Goal: Find specific page/section: Find specific page/section

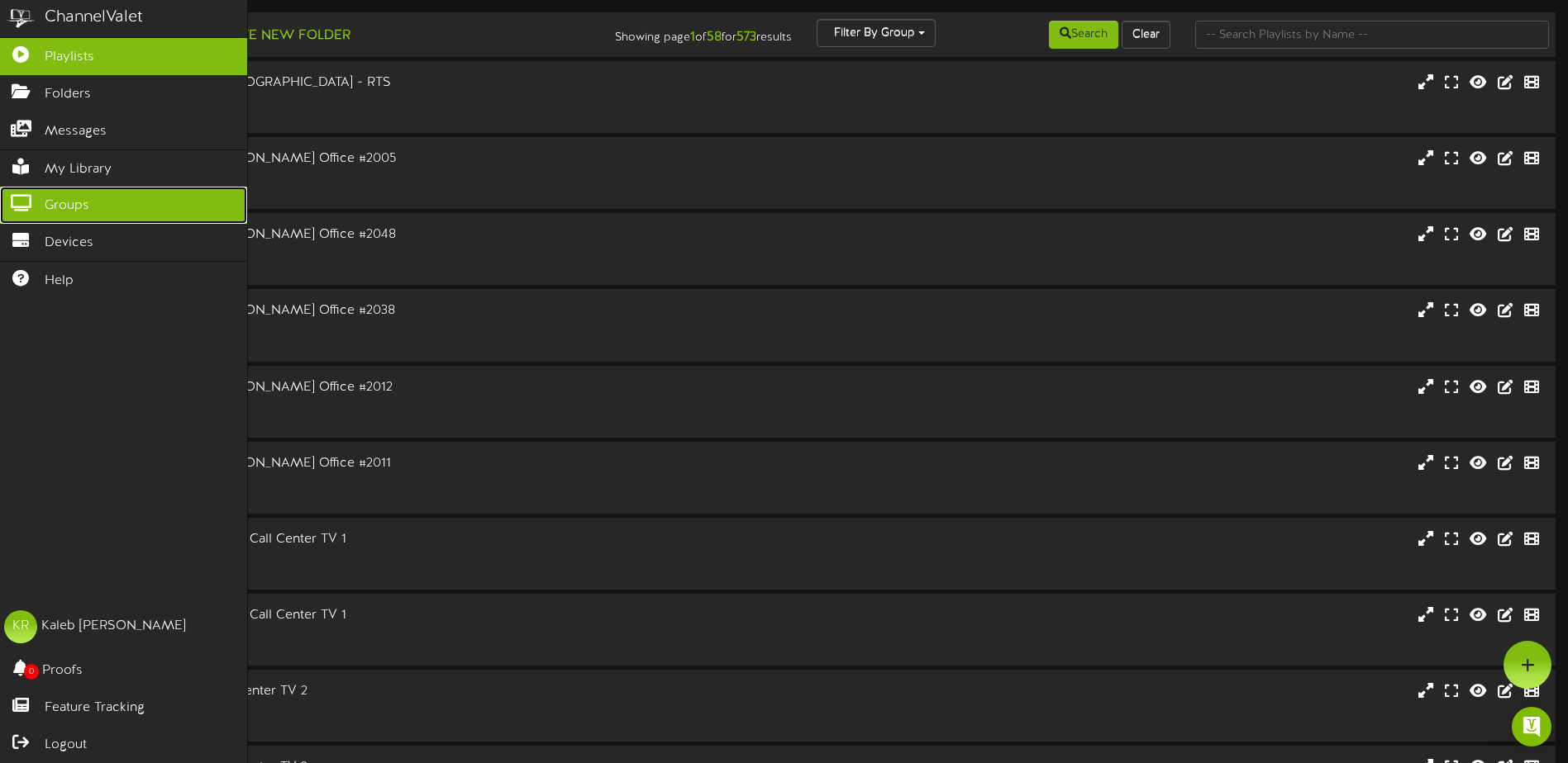
click at [20, 202] on icon at bounding box center [20, 200] width 42 height 12
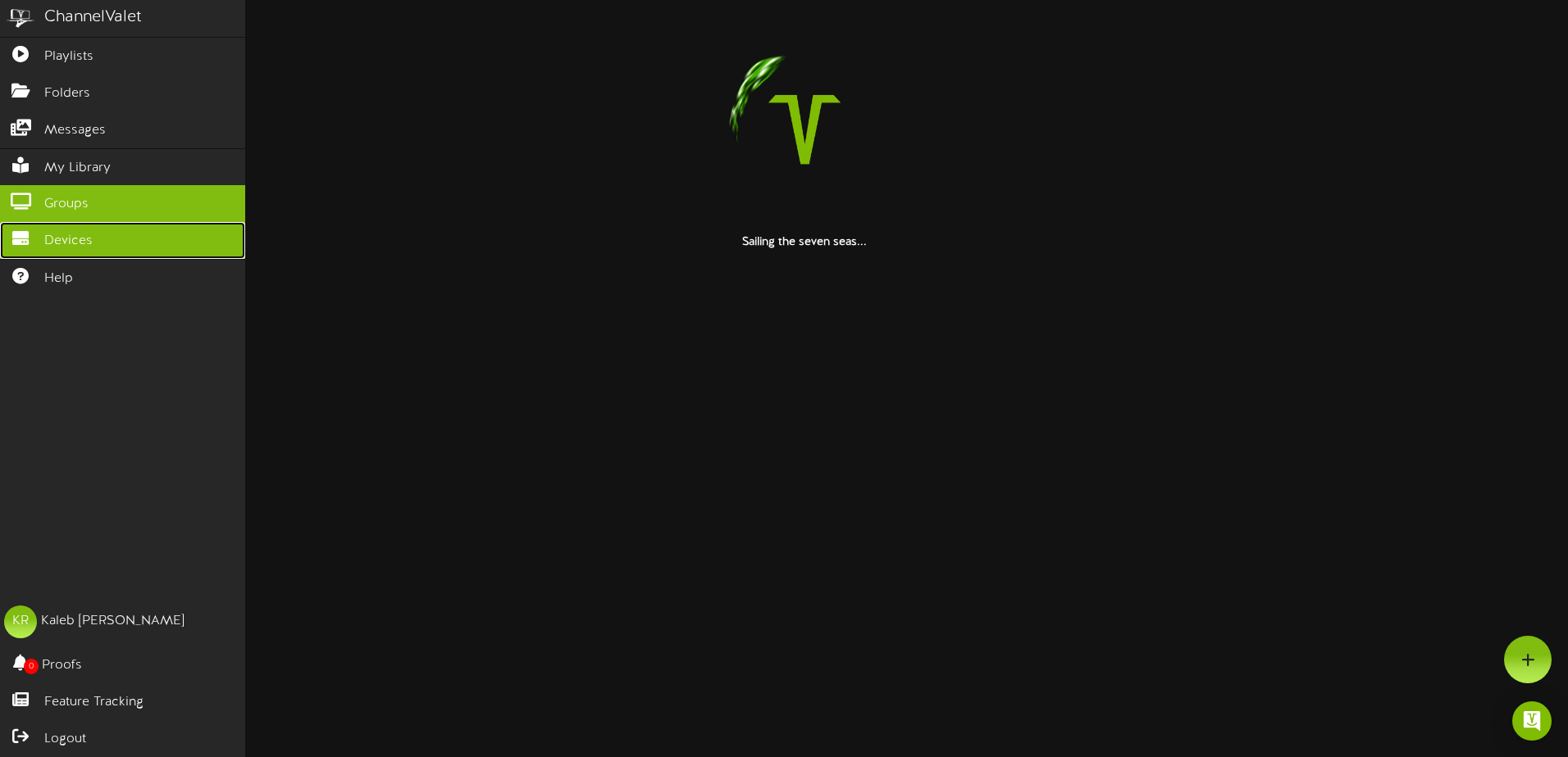
click at [53, 232] on span "Devices" at bounding box center [68, 241] width 49 height 19
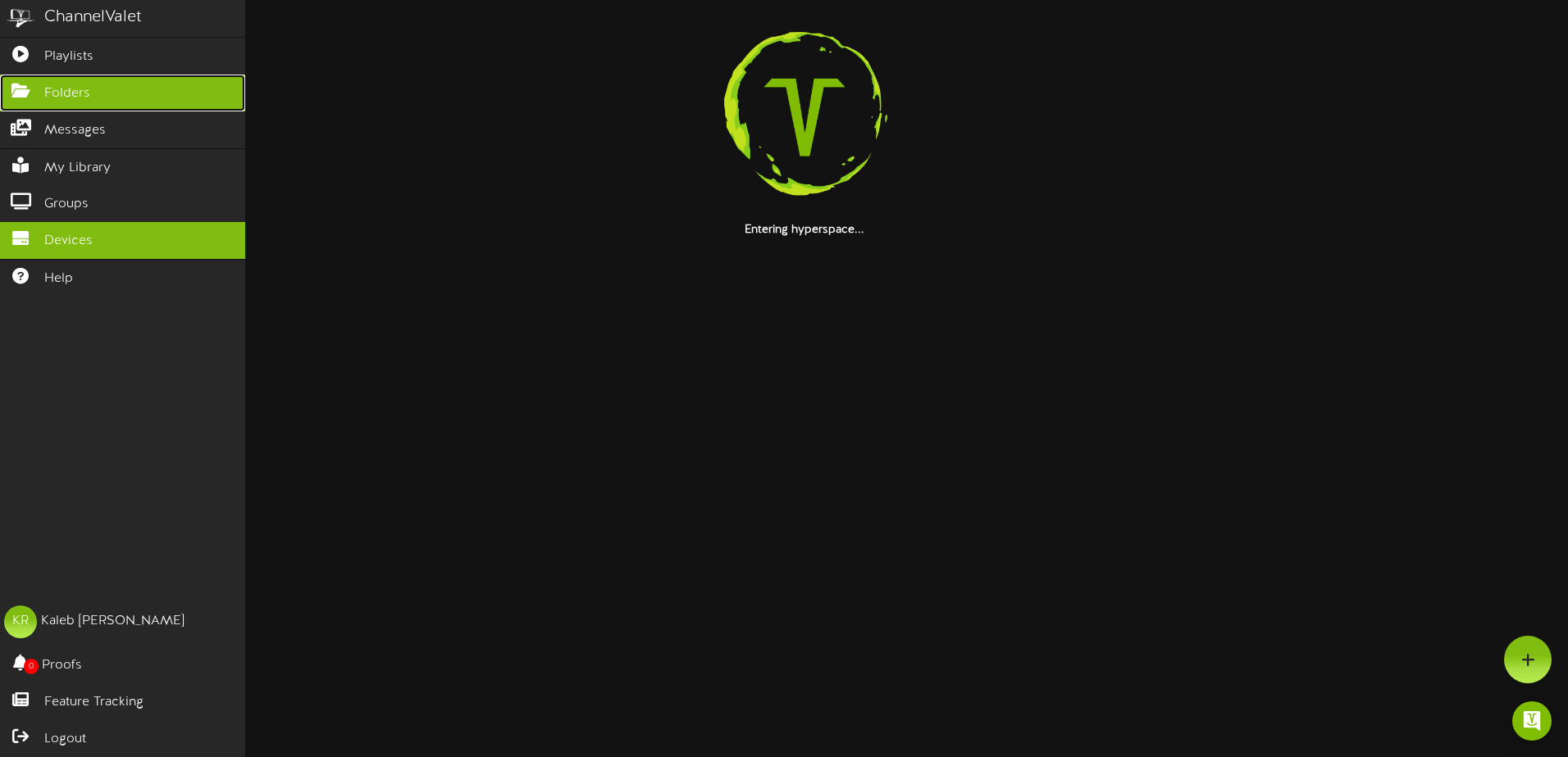
click at [65, 92] on span "Folders" at bounding box center [67, 93] width 46 height 19
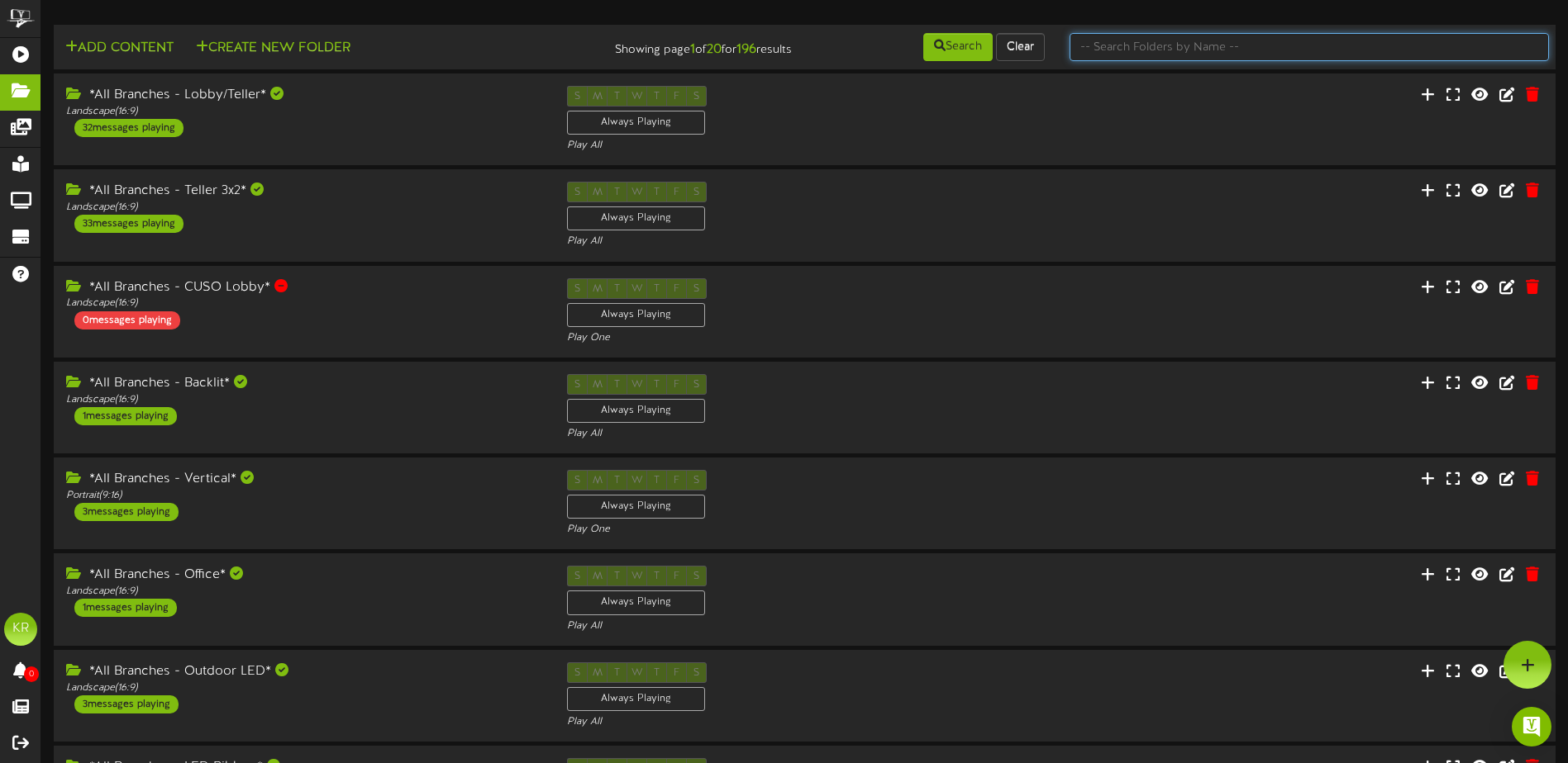
click at [1163, 55] on input "text" at bounding box center [1309, 47] width 479 height 28
type input "center"
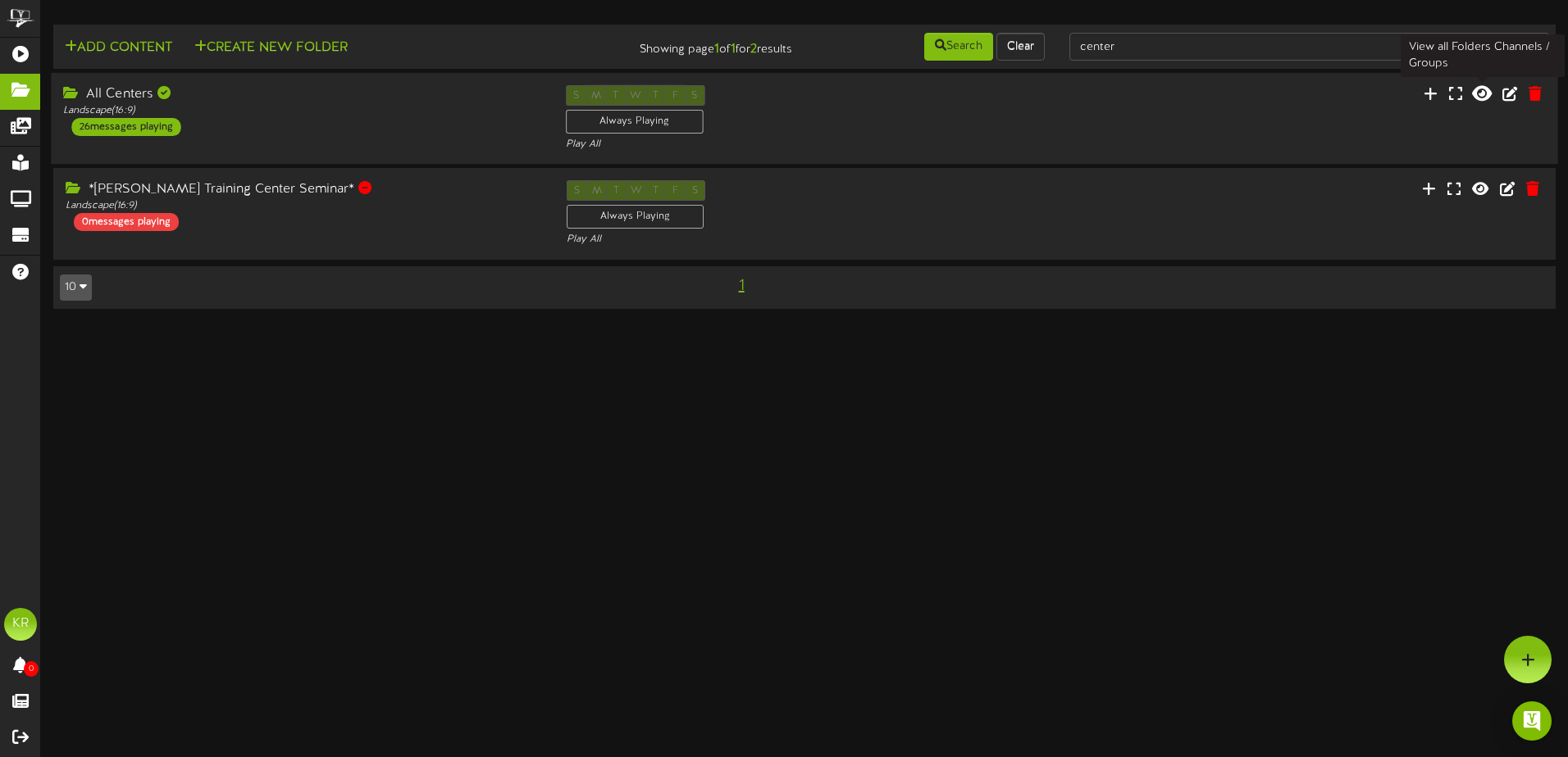
click at [1481, 99] on icon at bounding box center [1482, 93] width 19 height 18
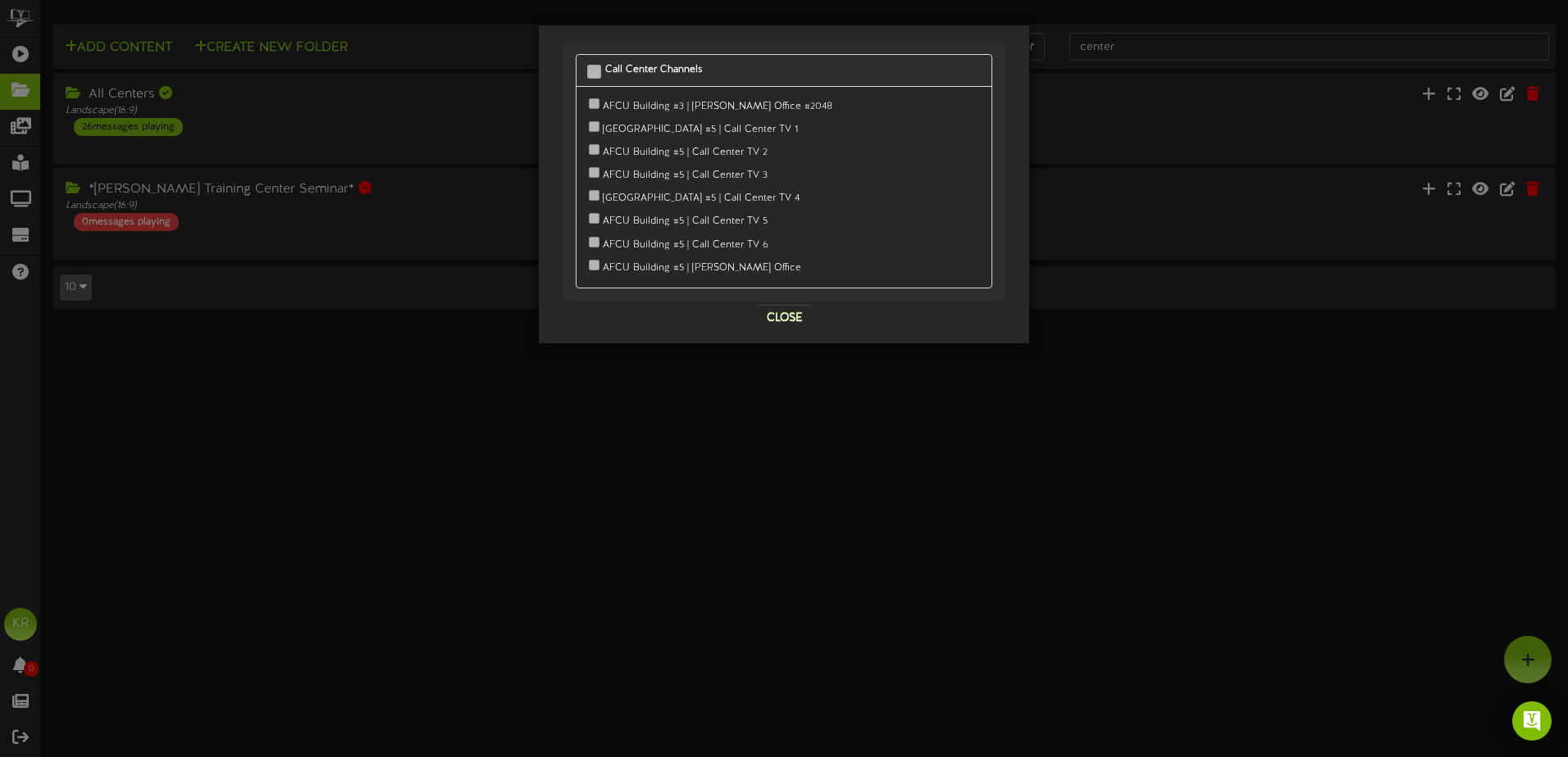
click at [475, 584] on div "Call Center Channels [GEOGRAPHIC_DATA] #3 | [PERSON_NAME] Office #2048" at bounding box center [784, 378] width 1568 height 757
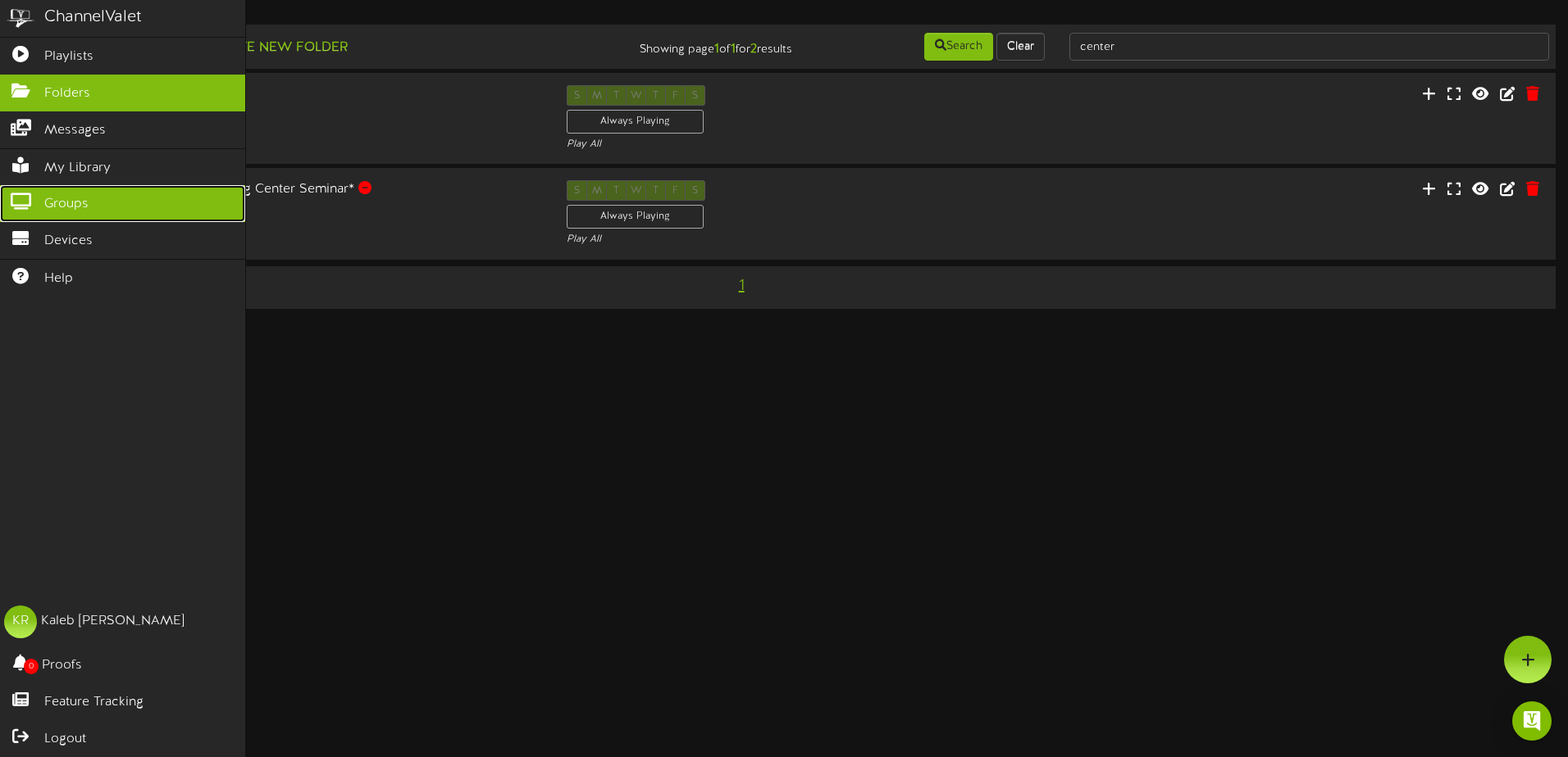
click at [71, 200] on span "Groups" at bounding box center [66, 204] width 44 height 19
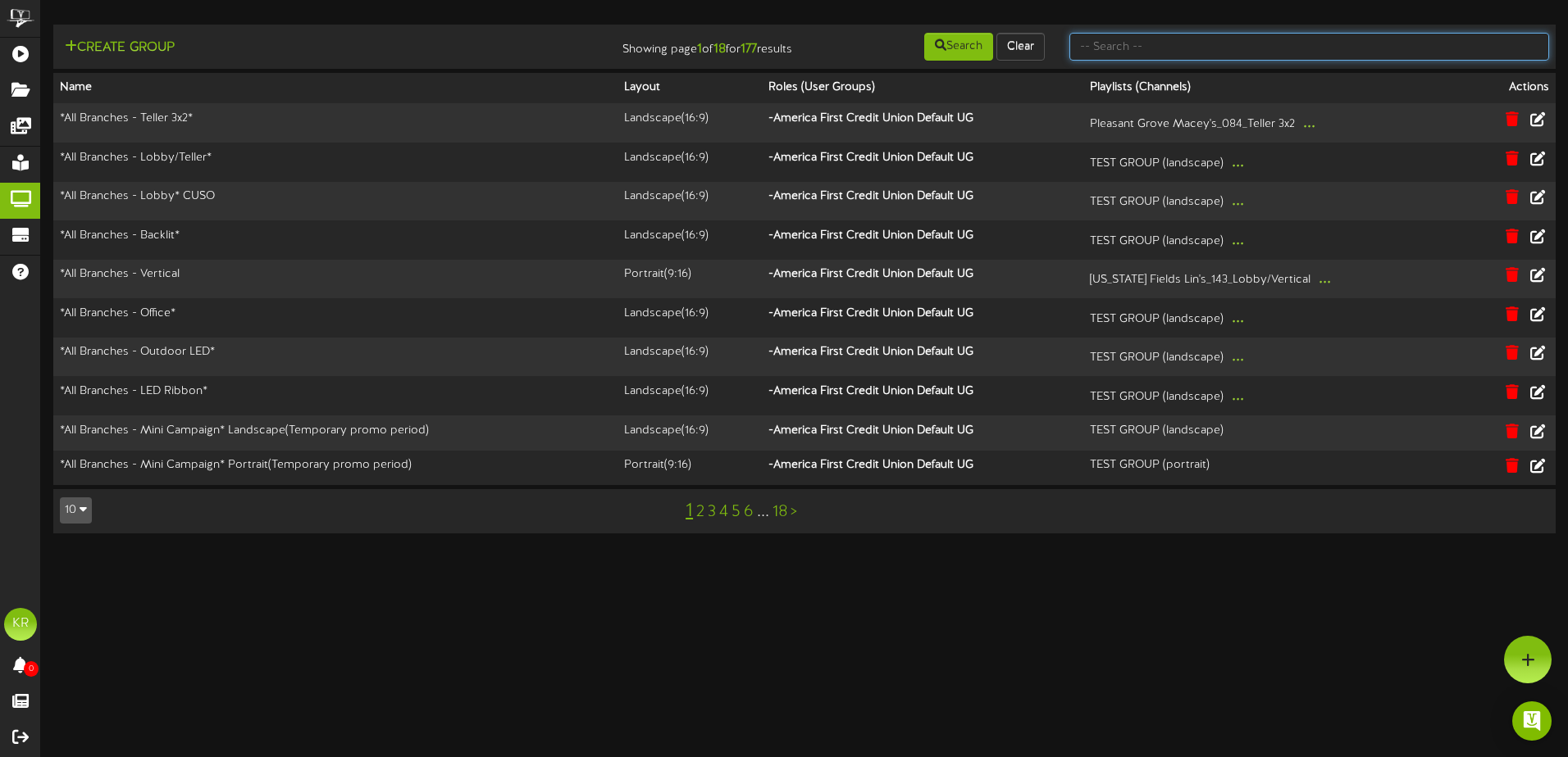
click at [1181, 44] on input "text" at bounding box center [1310, 47] width 480 height 27
type input "Call"
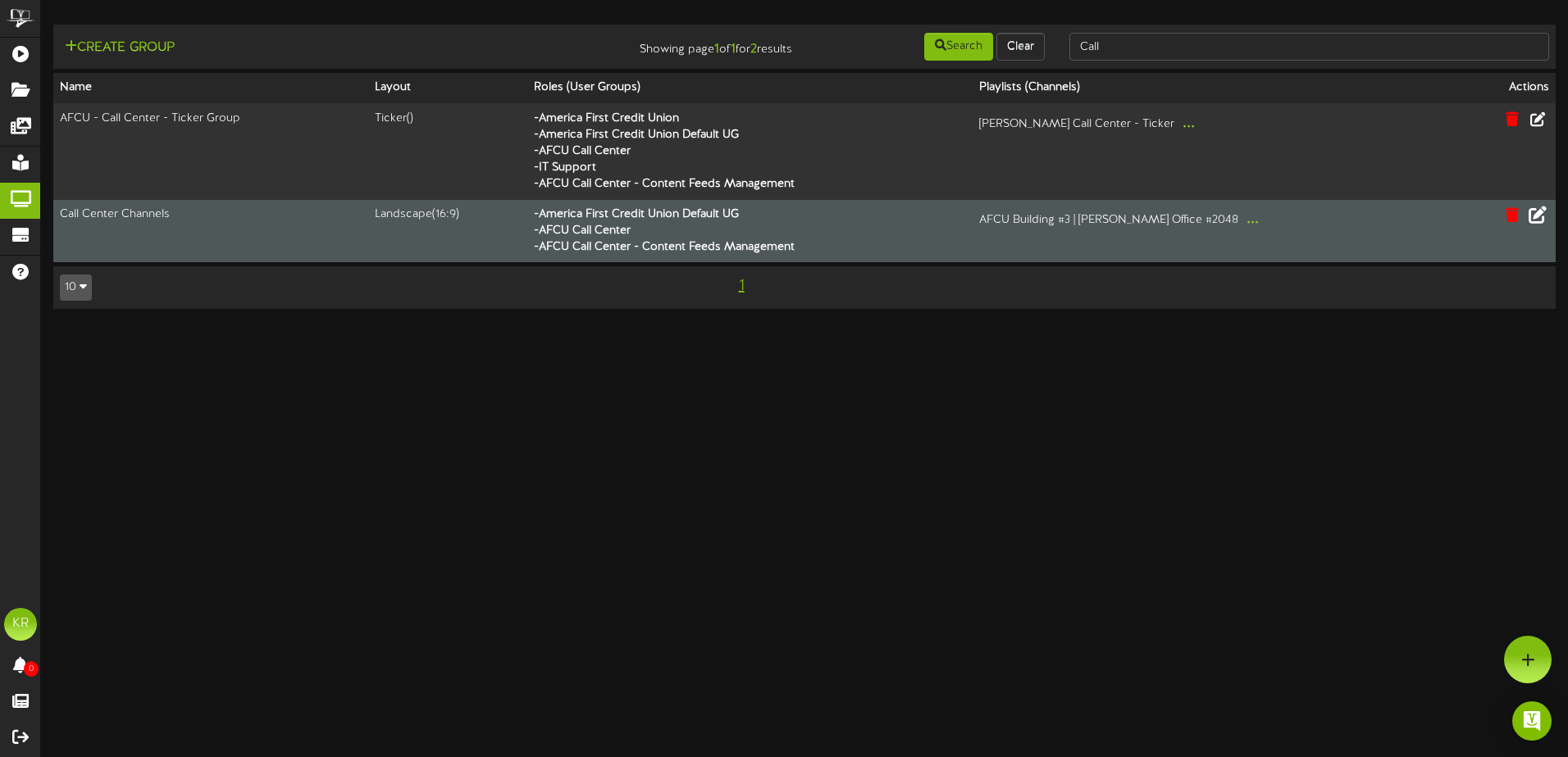
click at [1534, 212] on icon at bounding box center [1538, 215] width 18 height 18
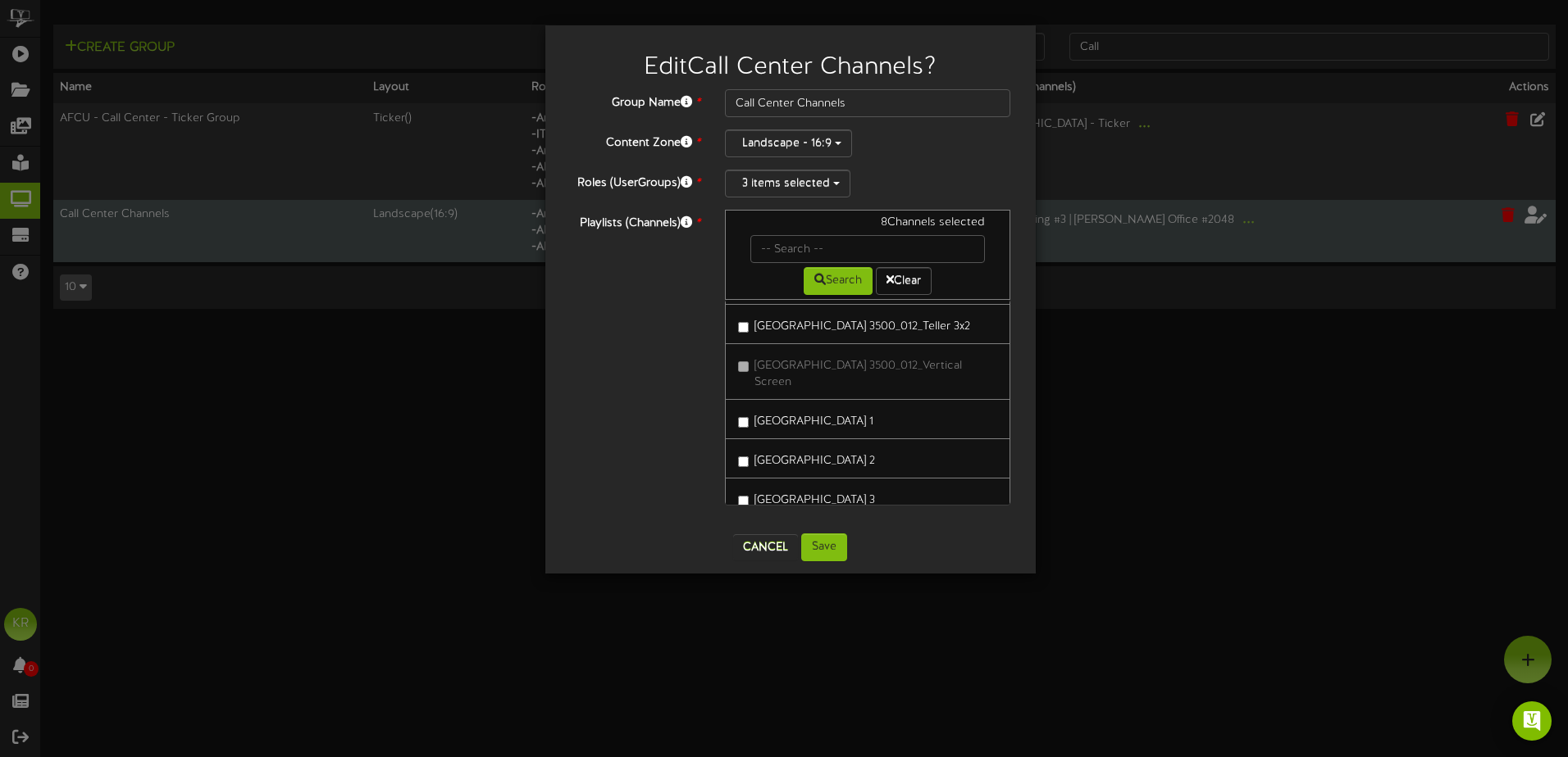
scroll to position [22456, 0]
click at [771, 541] on button "Cancel" at bounding box center [766, 547] width 65 height 27
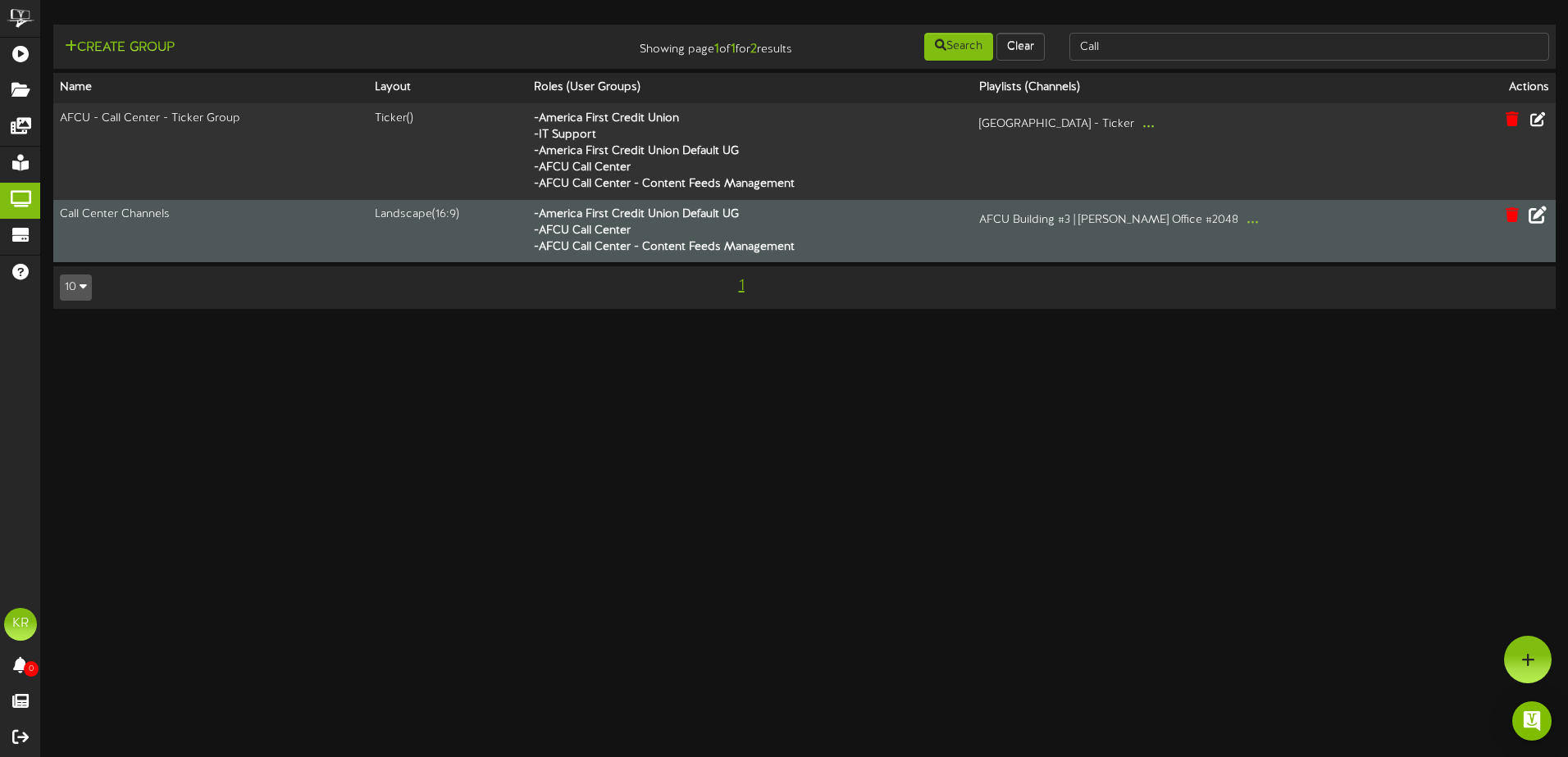
click at [568, 326] on html "ChannelValet Playlists Folders Messages My Library Groups Devices Help KR [PERS…" at bounding box center [784, 163] width 1568 height 326
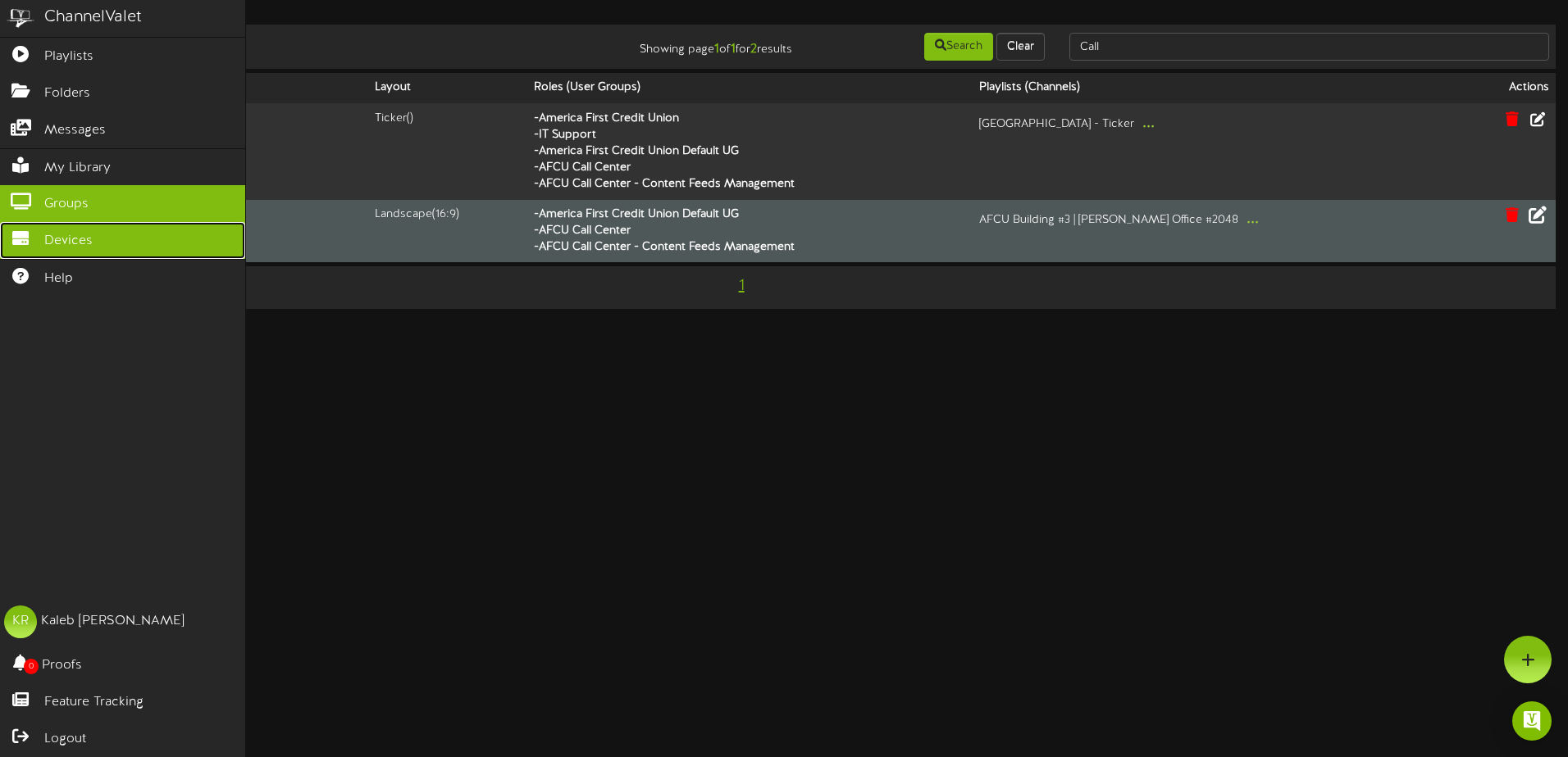
click at [25, 232] on icon at bounding box center [20, 236] width 41 height 12
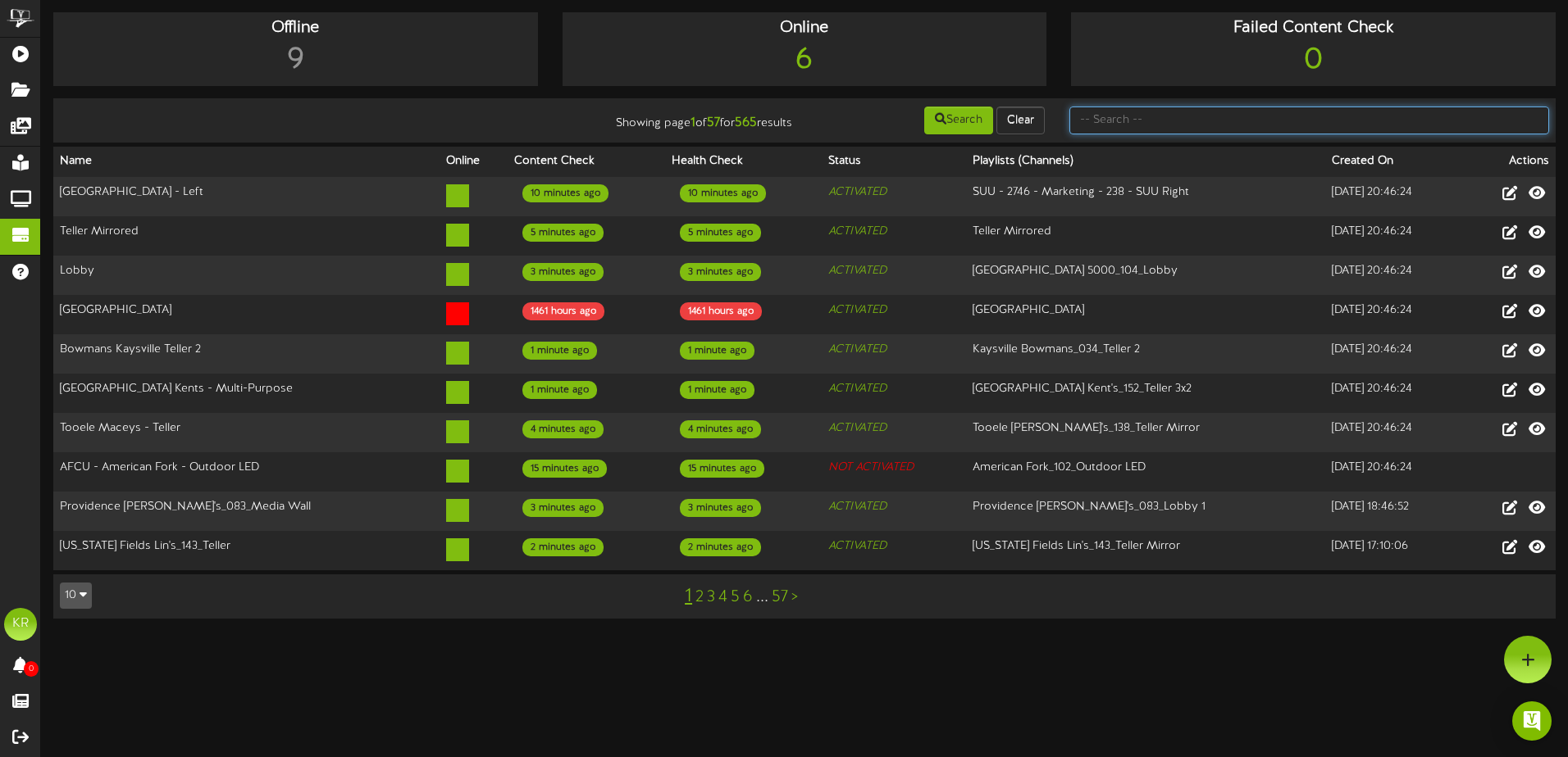
click at [1182, 125] on input "text" at bounding box center [1310, 120] width 480 height 27
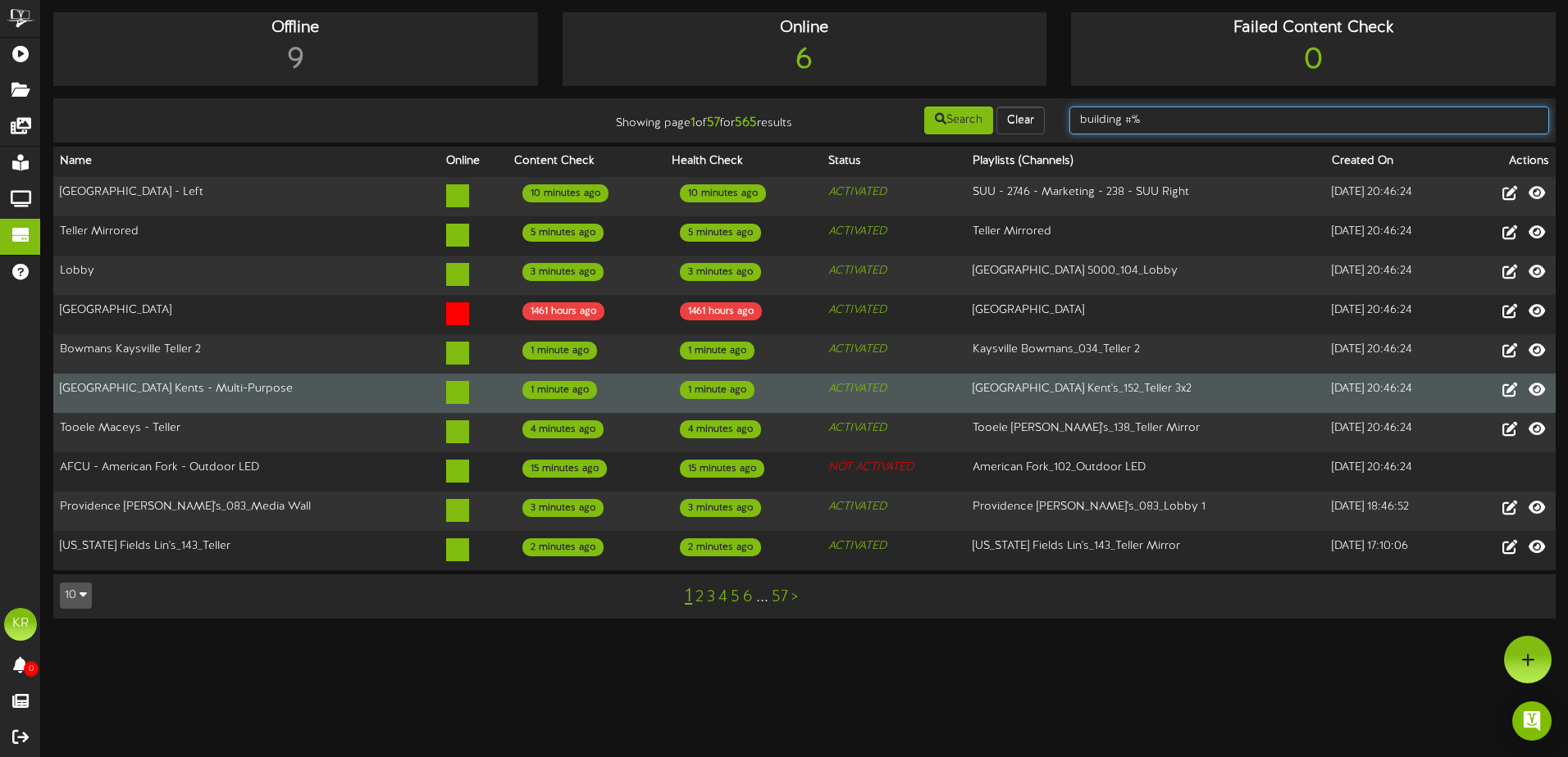
type input "building #%"
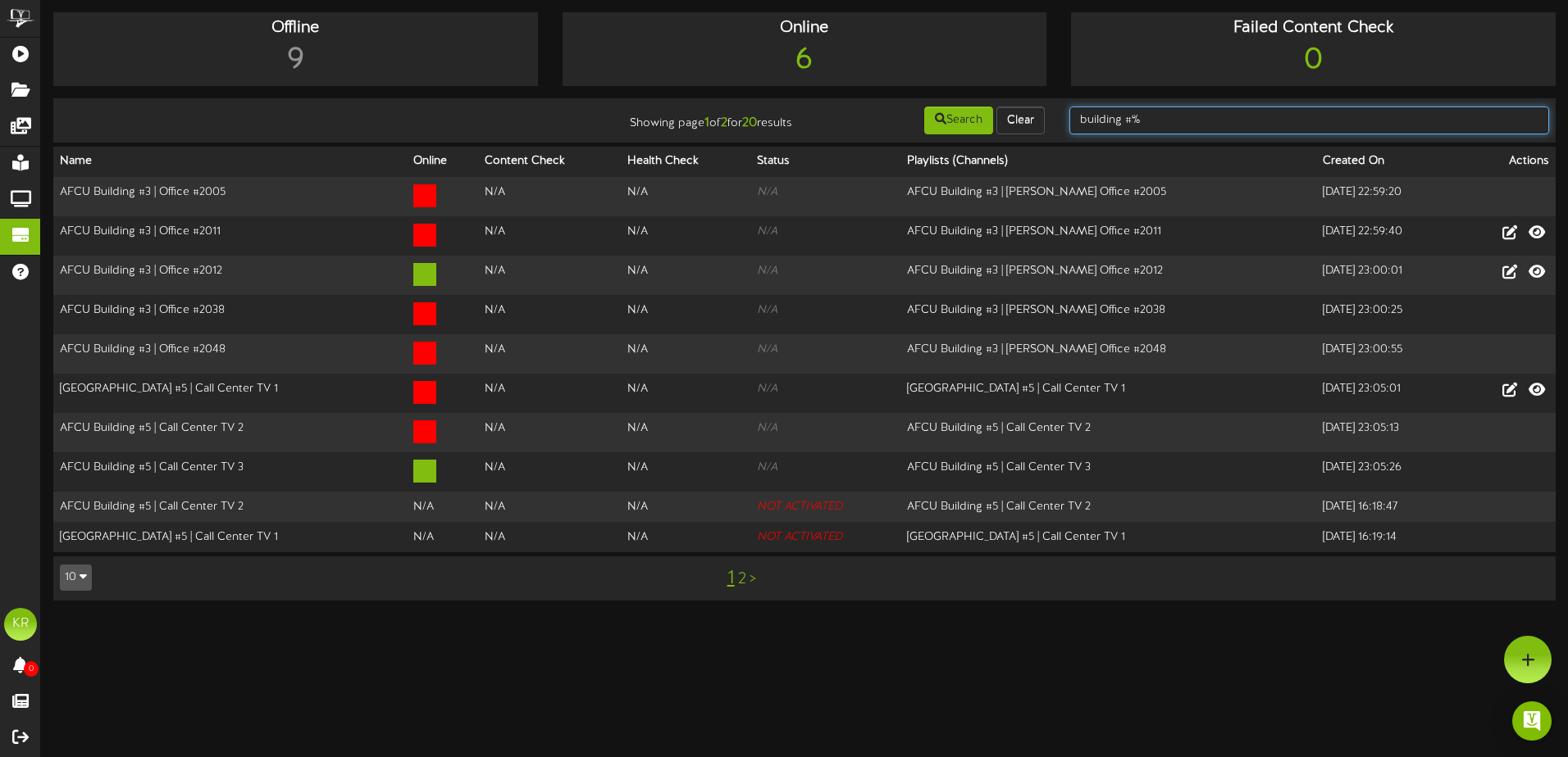
click at [1162, 126] on input "building #%" at bounding box center [1310, 120] width 480 height 27
type input "building #5"
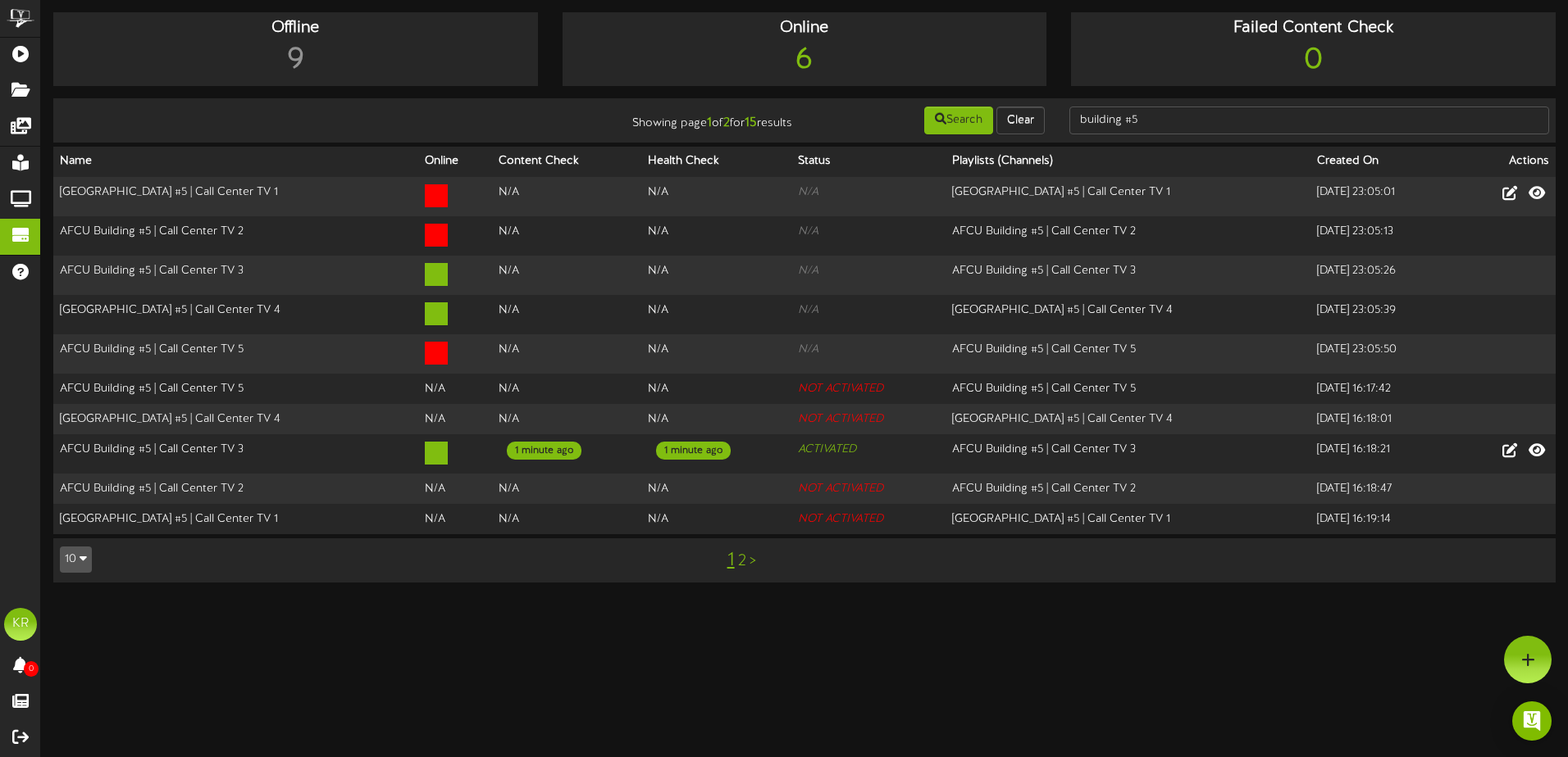
click at [741, 555] on link "2" at bounding box center [742, 562] width 8 height 18
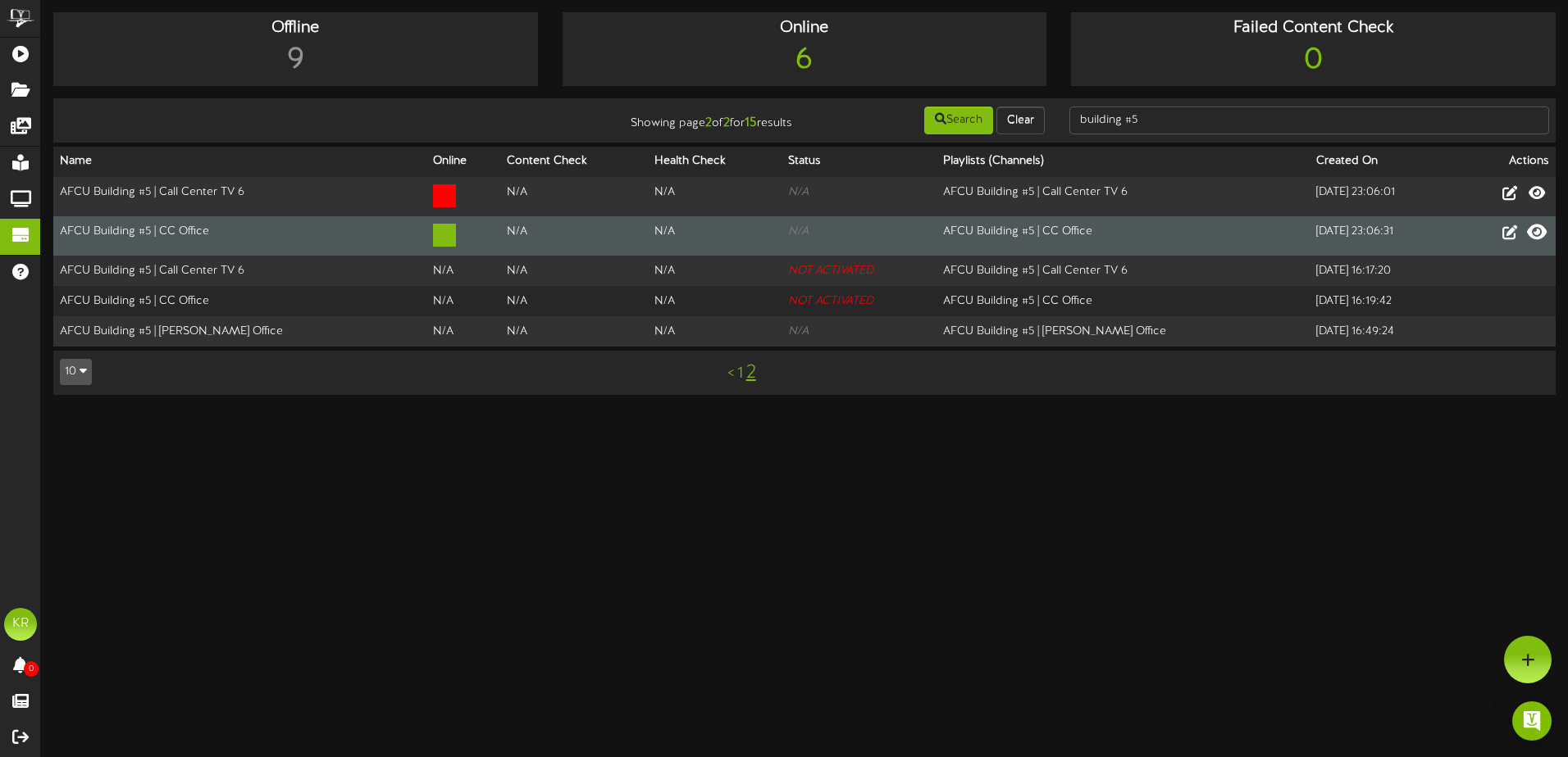
click at [1542, 233] on icon at bounding box center [1537, 233] width 19 height 18
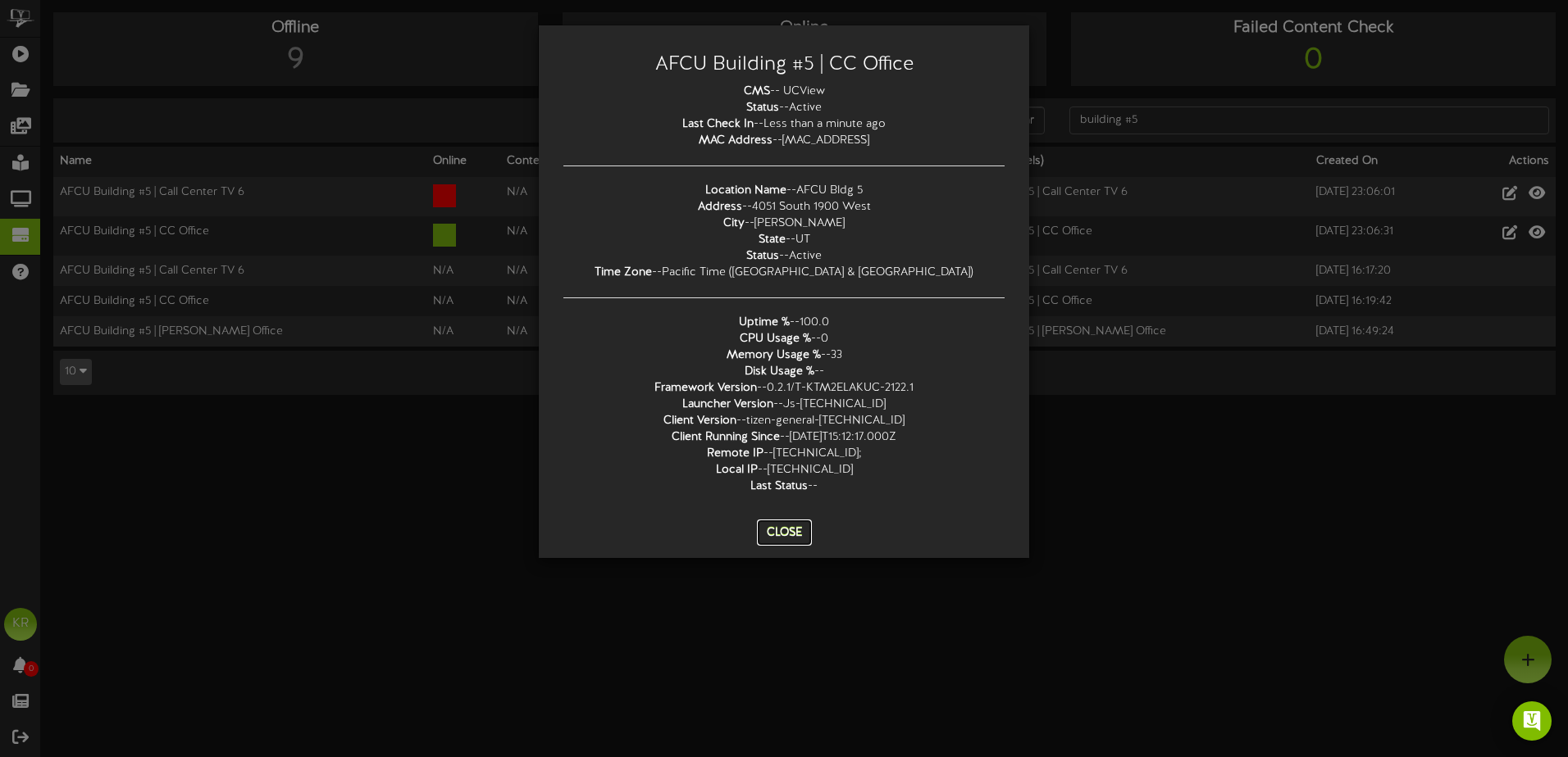
click at [781, 541] on button "Close" at bounding box center [785, 533] width 55 height 27
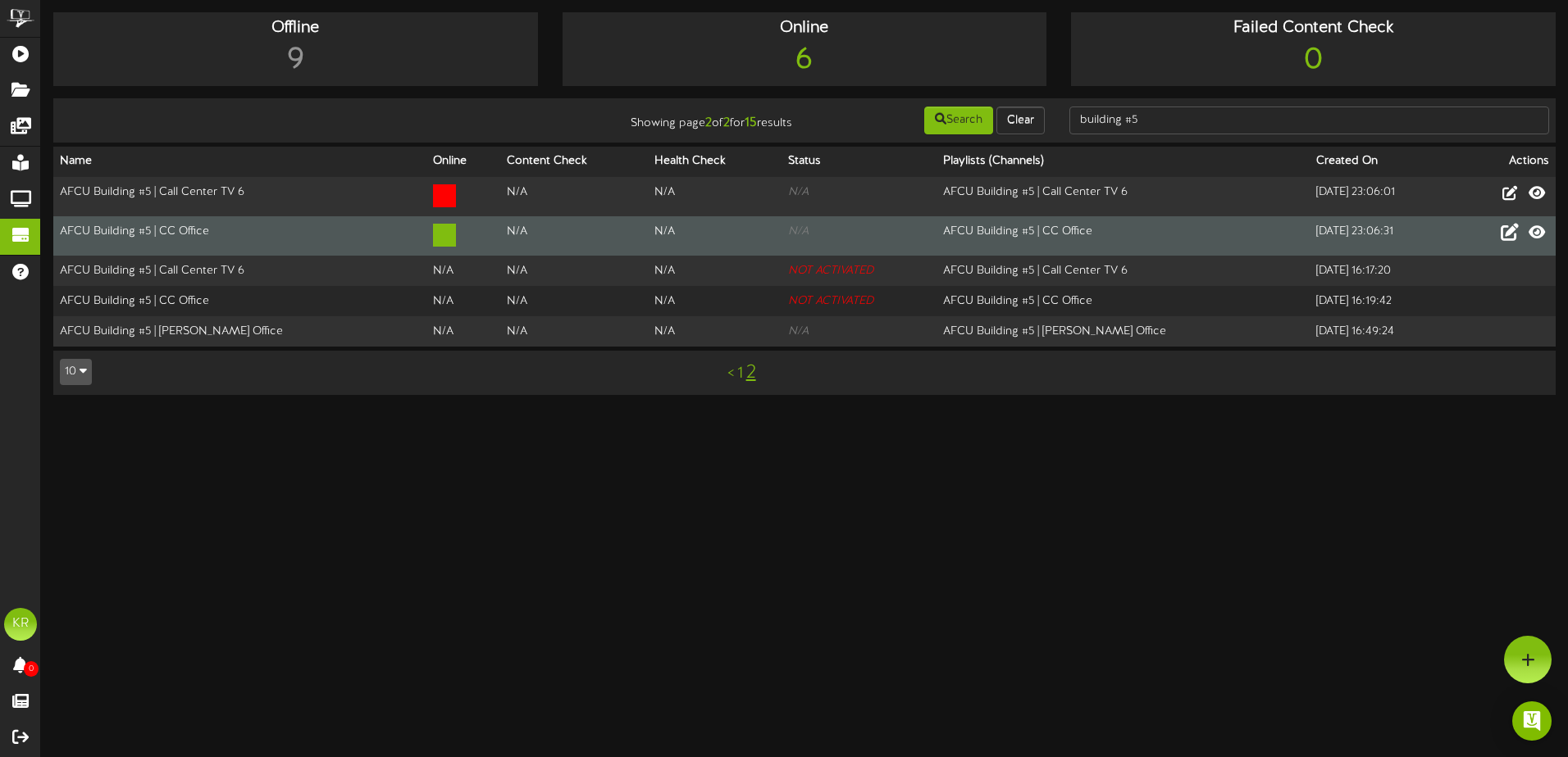
click at [1512, 229] on icon at bounding box center [1510, 233] width 18 height 18
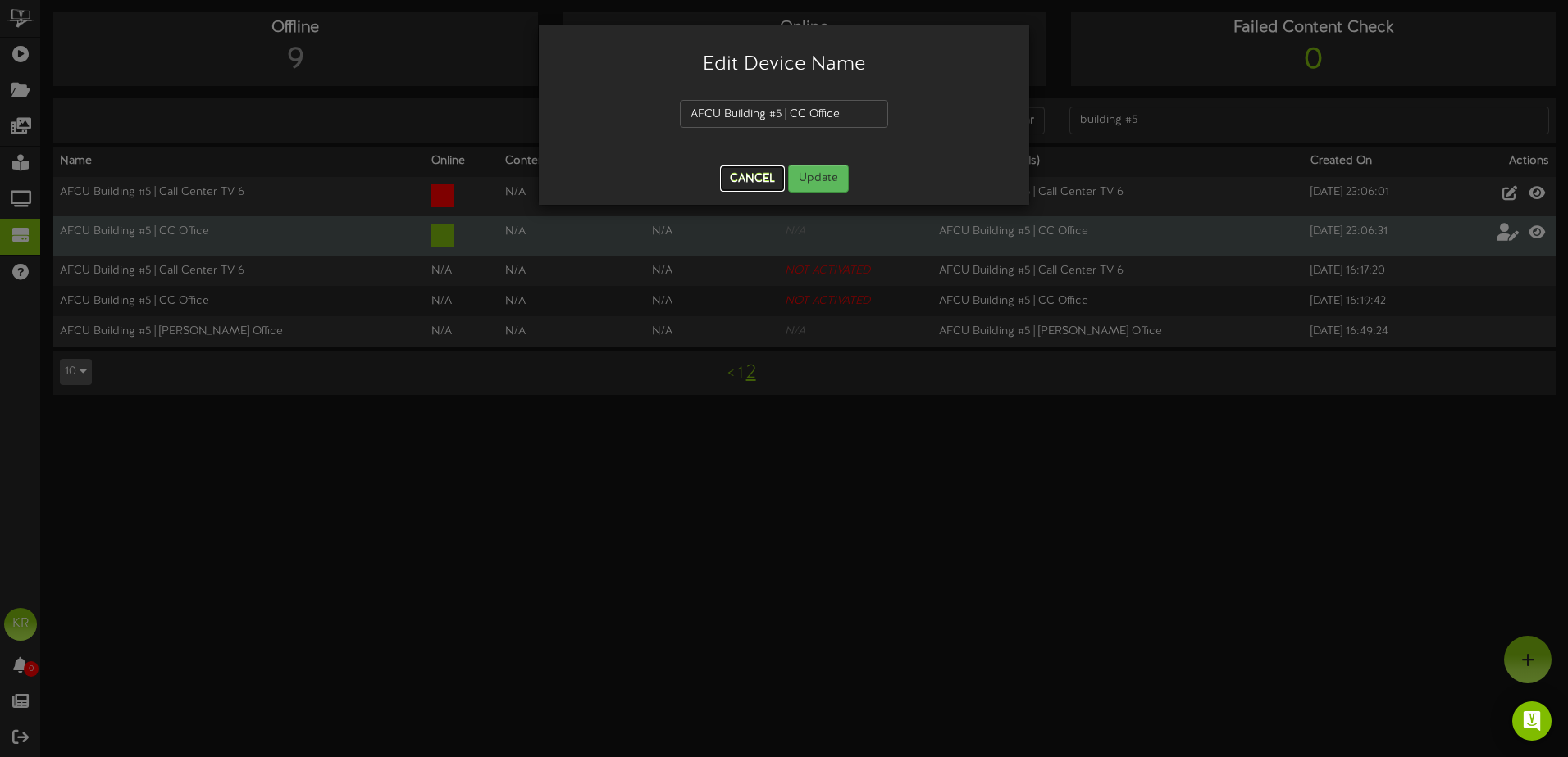
click at [757, 177] on button "Cancel" at bounding box center [752, 178] width 65 height 27
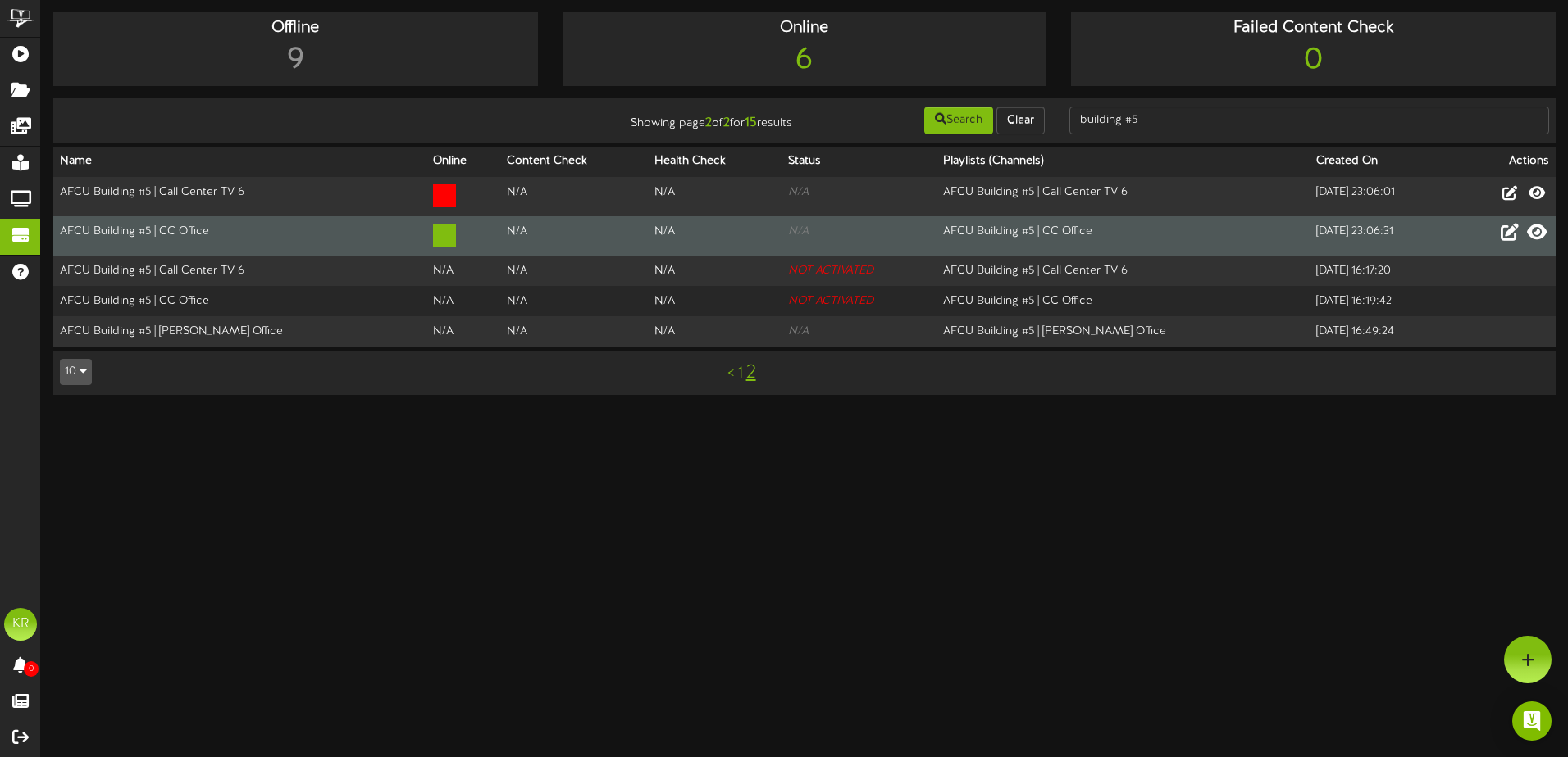
click at [1539, 237] on icon at bounding box center [1537, 233] width 19 height 18
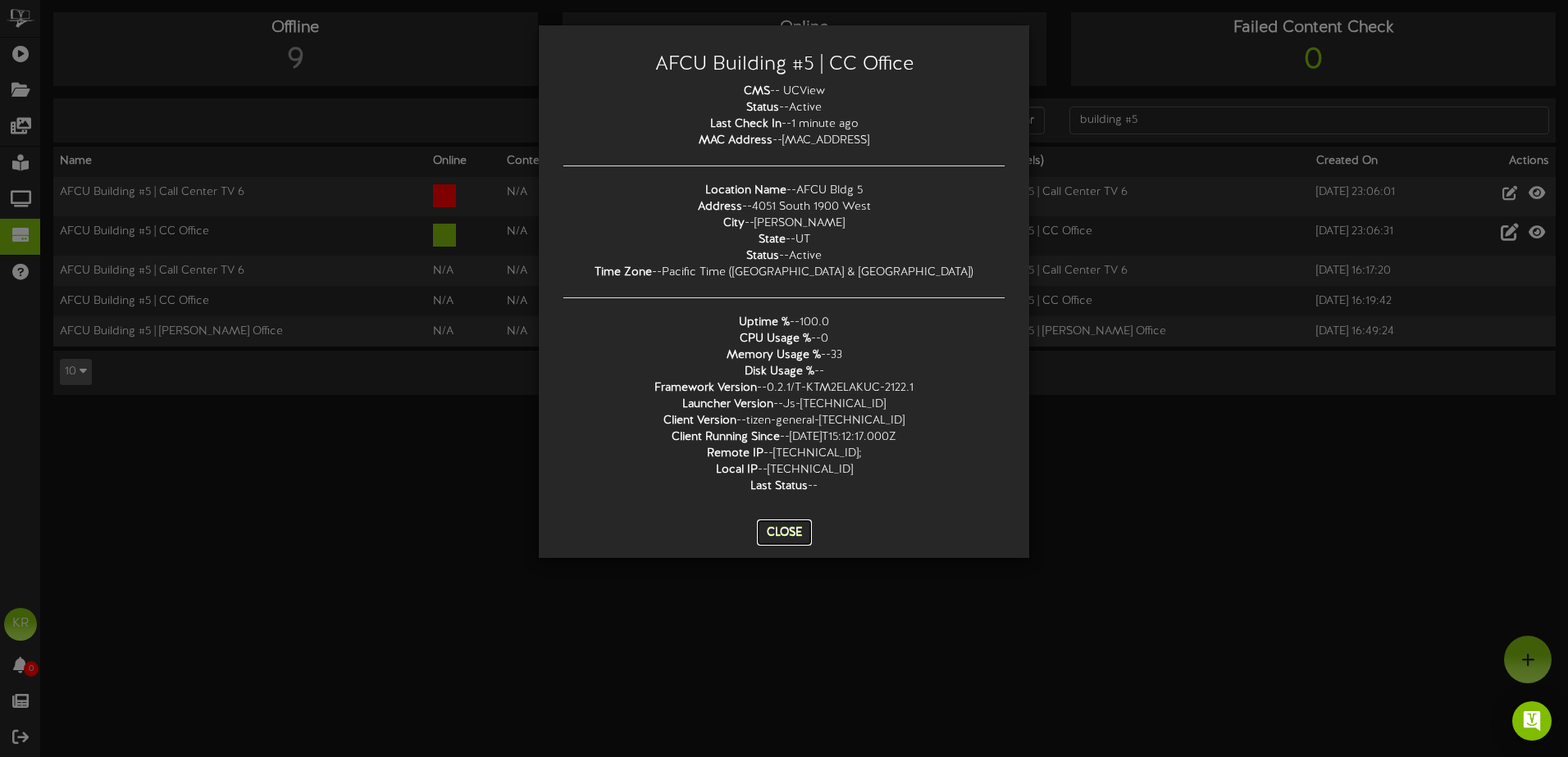
click at [785, 532] on button "Close" at bounding box center [785, 533] width 55 height 27
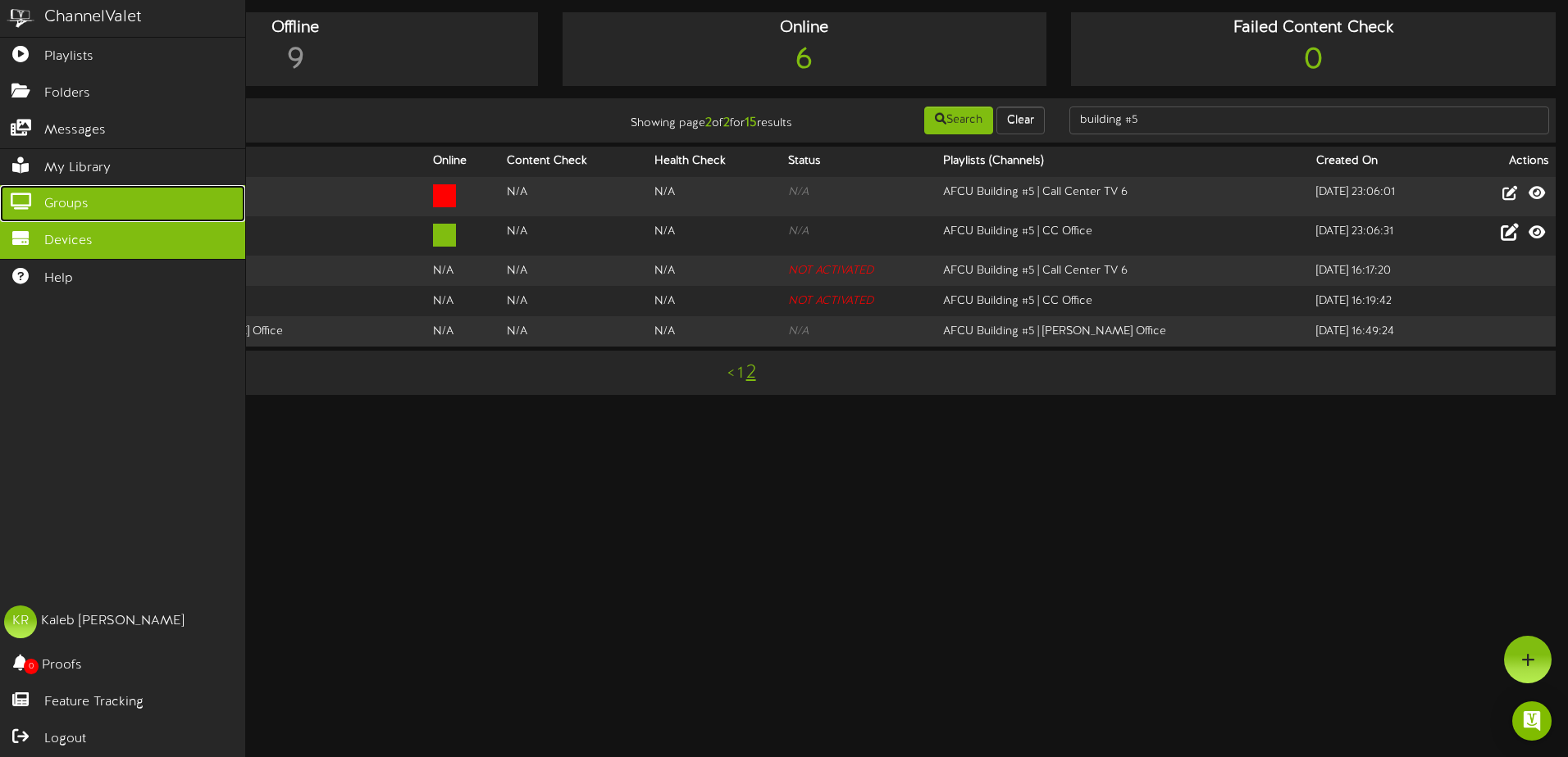
click at [26, 195] on icon at bounding box center [20, 199] width 41 height 12
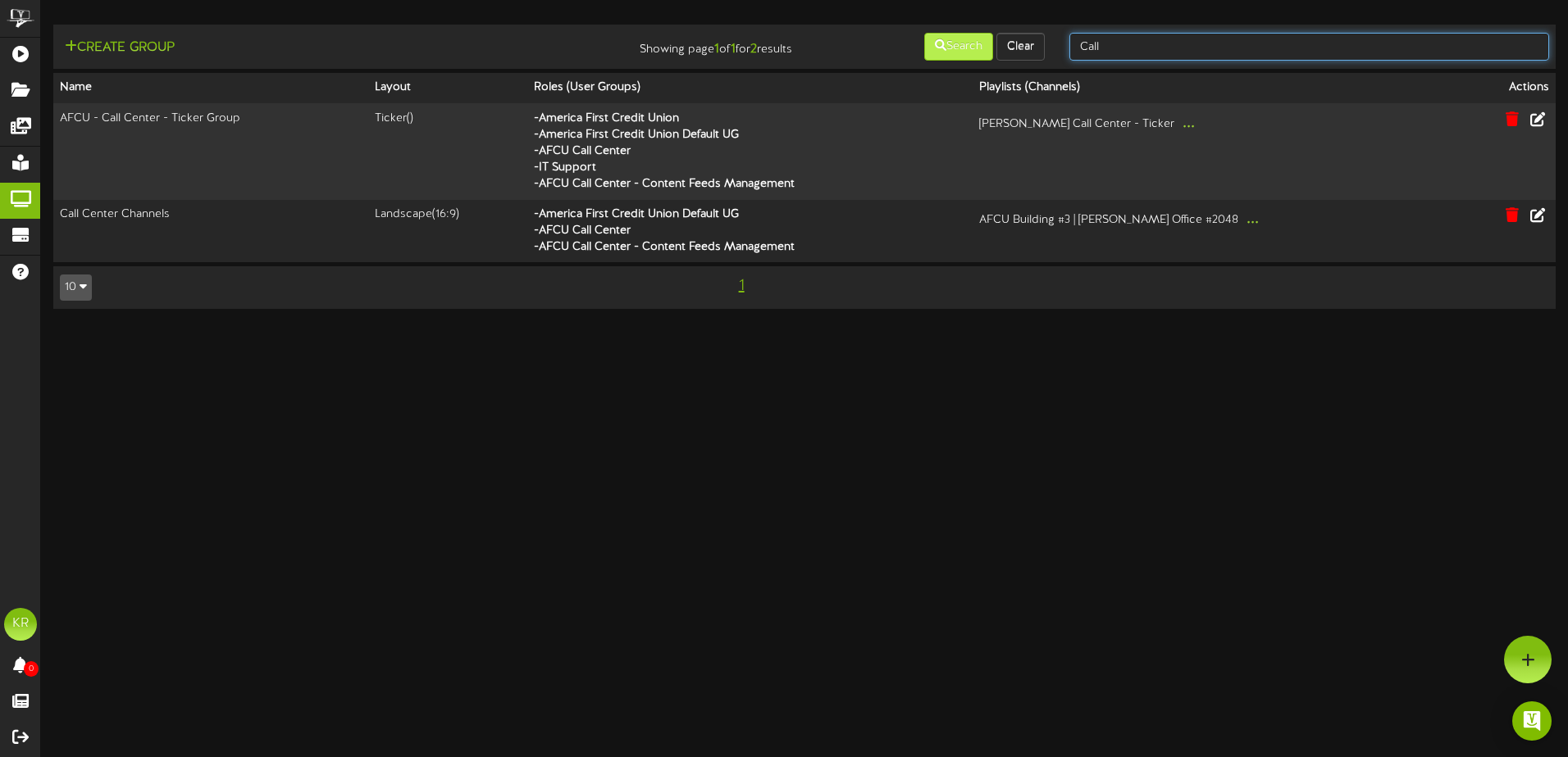
drag, startPoint x: 1110, startPoint y: 51, endPoint x: 980, endPoint y: 59, distance: 130.2
click at [980, 59] on div "Create Group Showing page 1 of 1 for 2 results Search Clear Call" at bounding box center [804, 47] width 1514 height 31
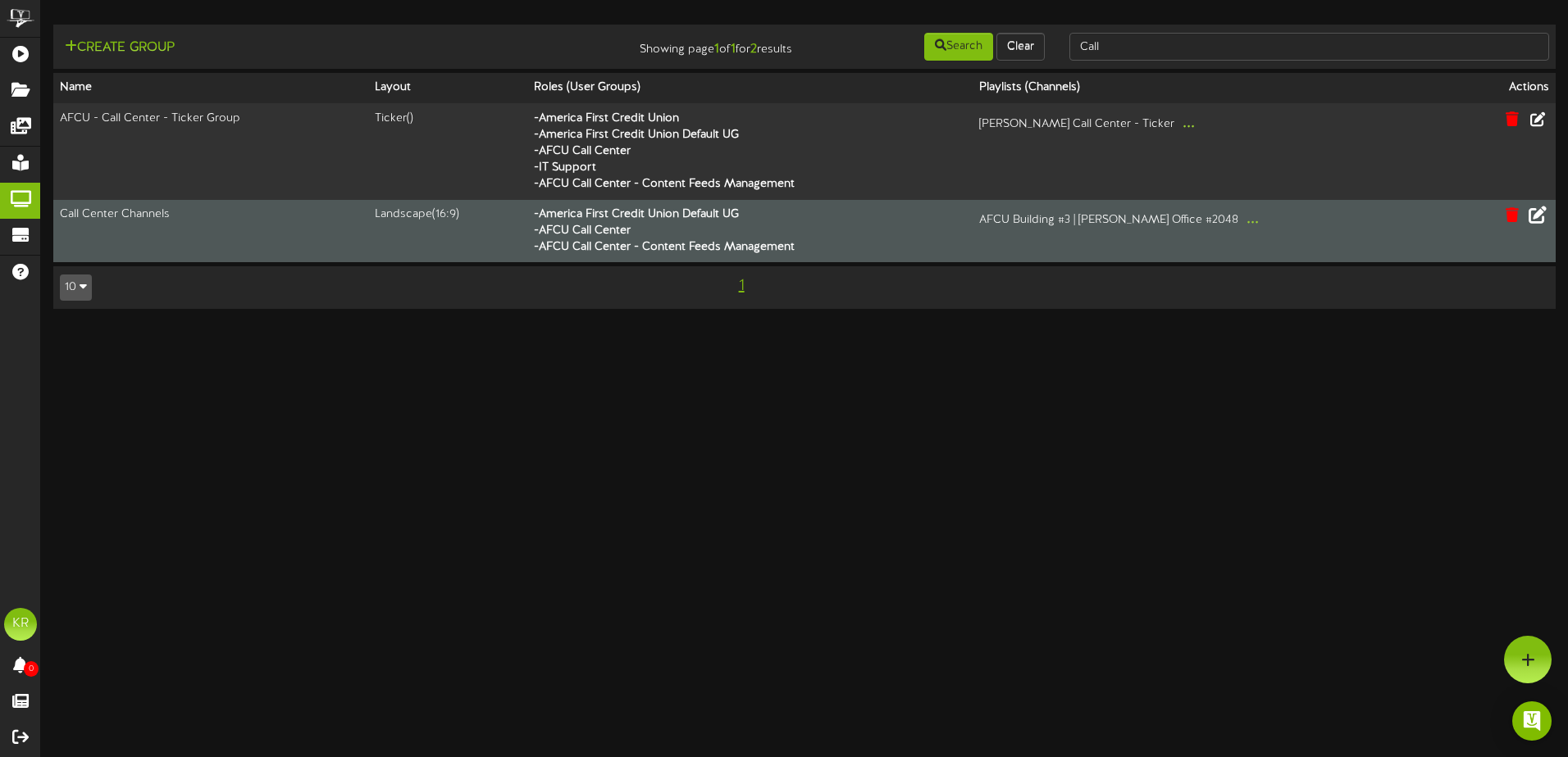
click at [1541, 212] on icon at bounding box center [1538, 215] width 18 height 18
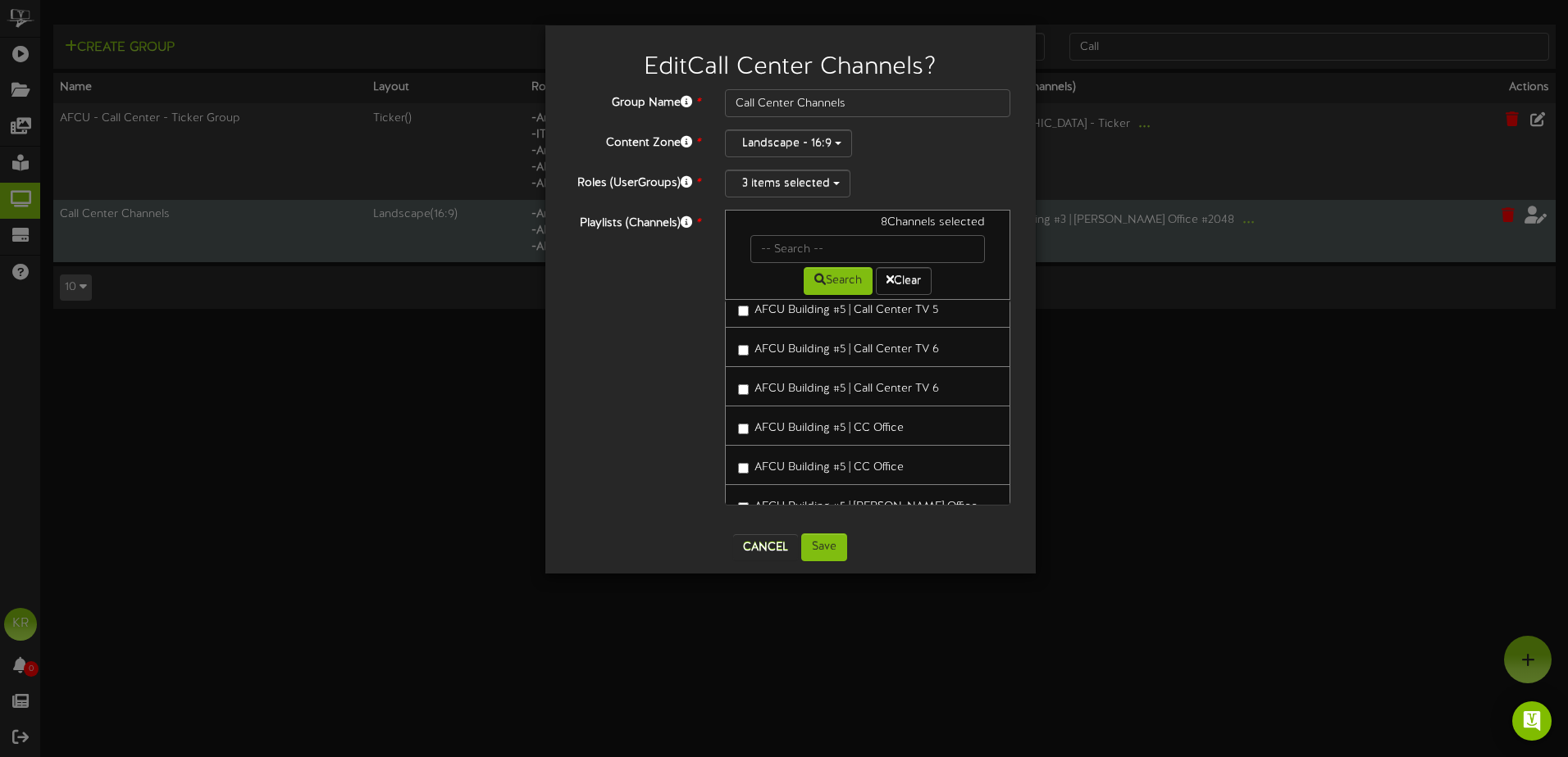
scroll to position [738, 0]
click at [765, 553] on button "Cancel" at bounding box center [766, 547] width 65 height 27
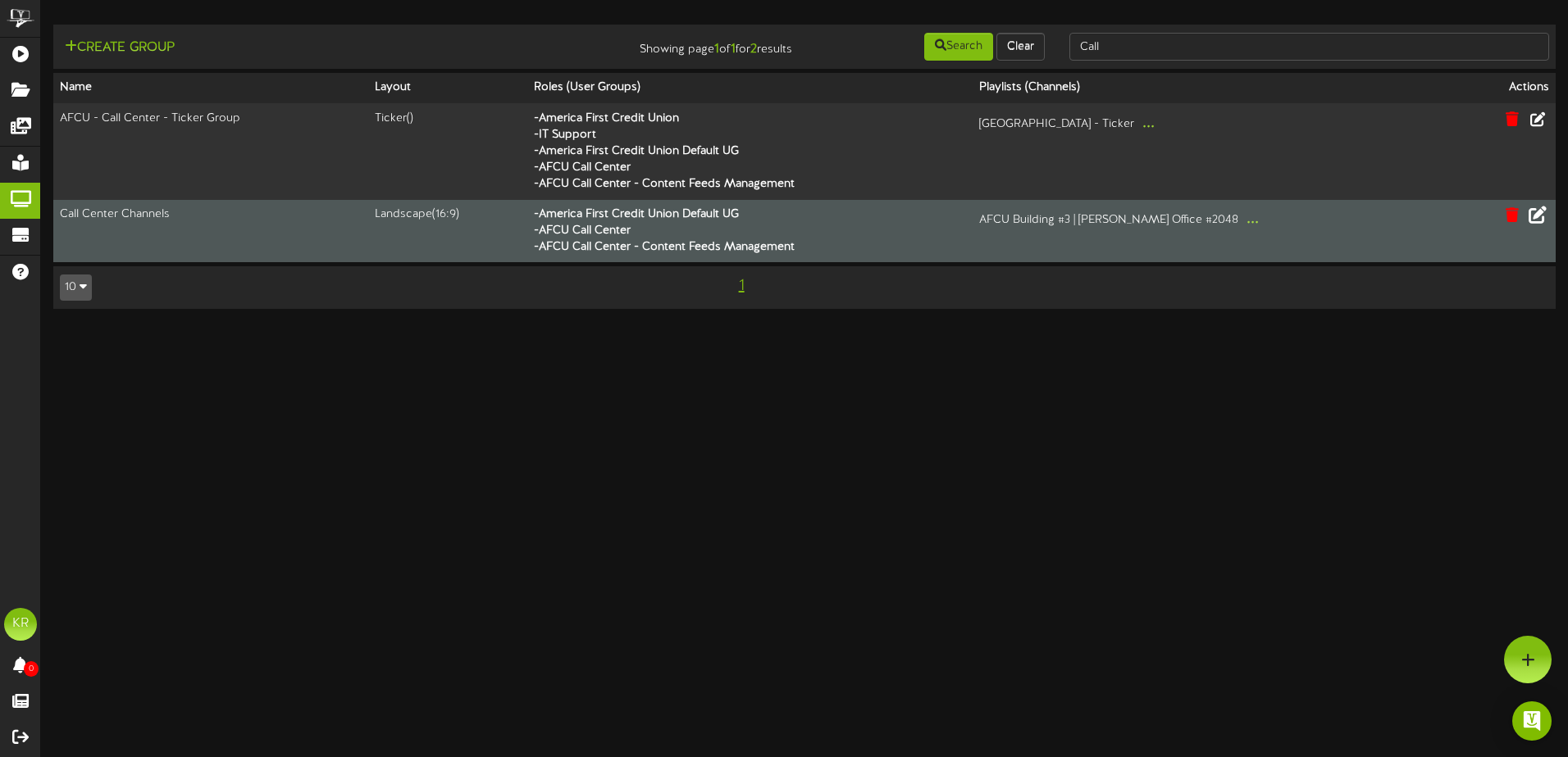
click at [1250, 222] on button "..." at bounding box center [1253, 220] width 22 height 26
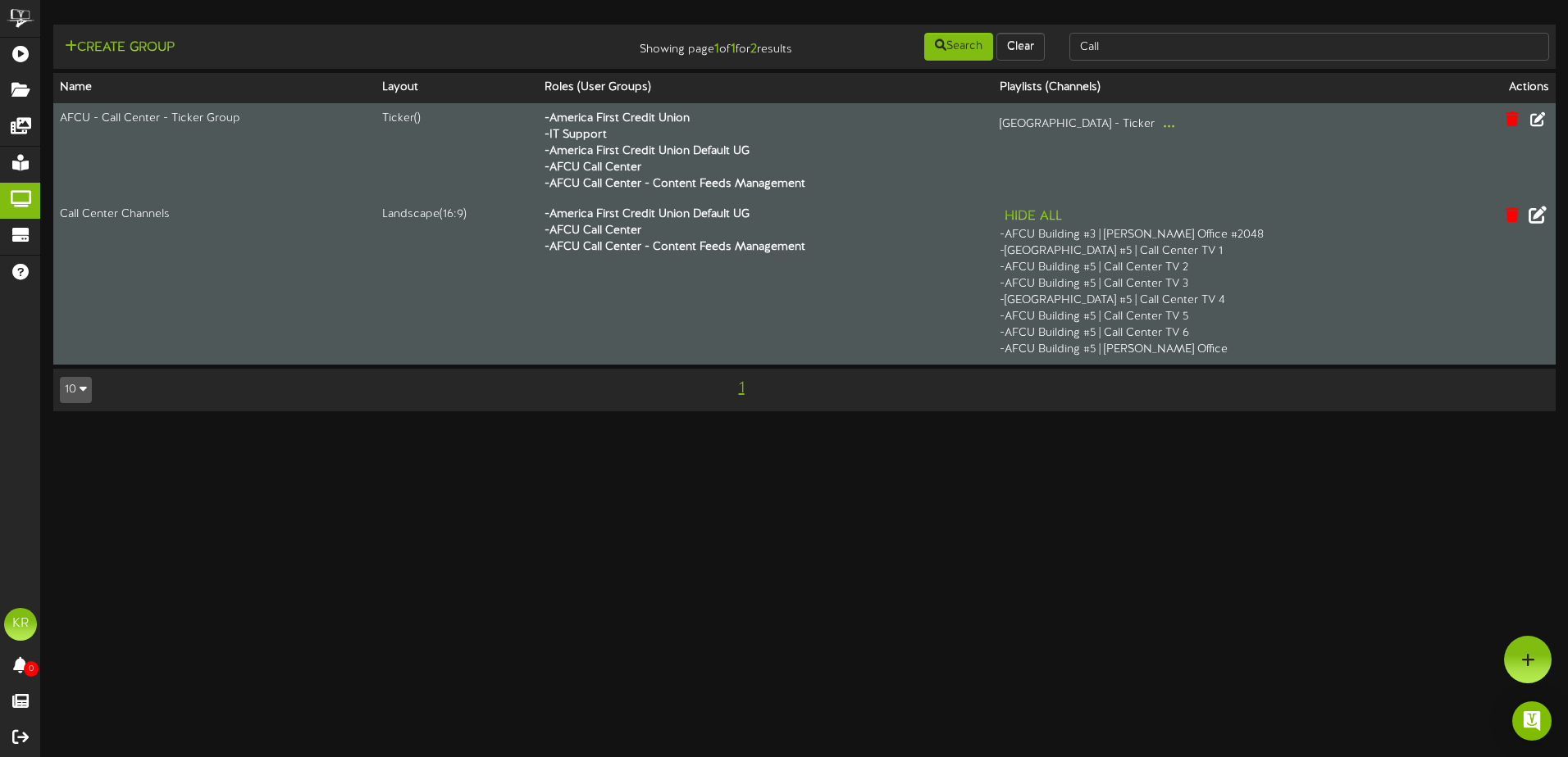
click at [1181, 125] on button "..." at bounding box center [1170, 124] width 22 height 26
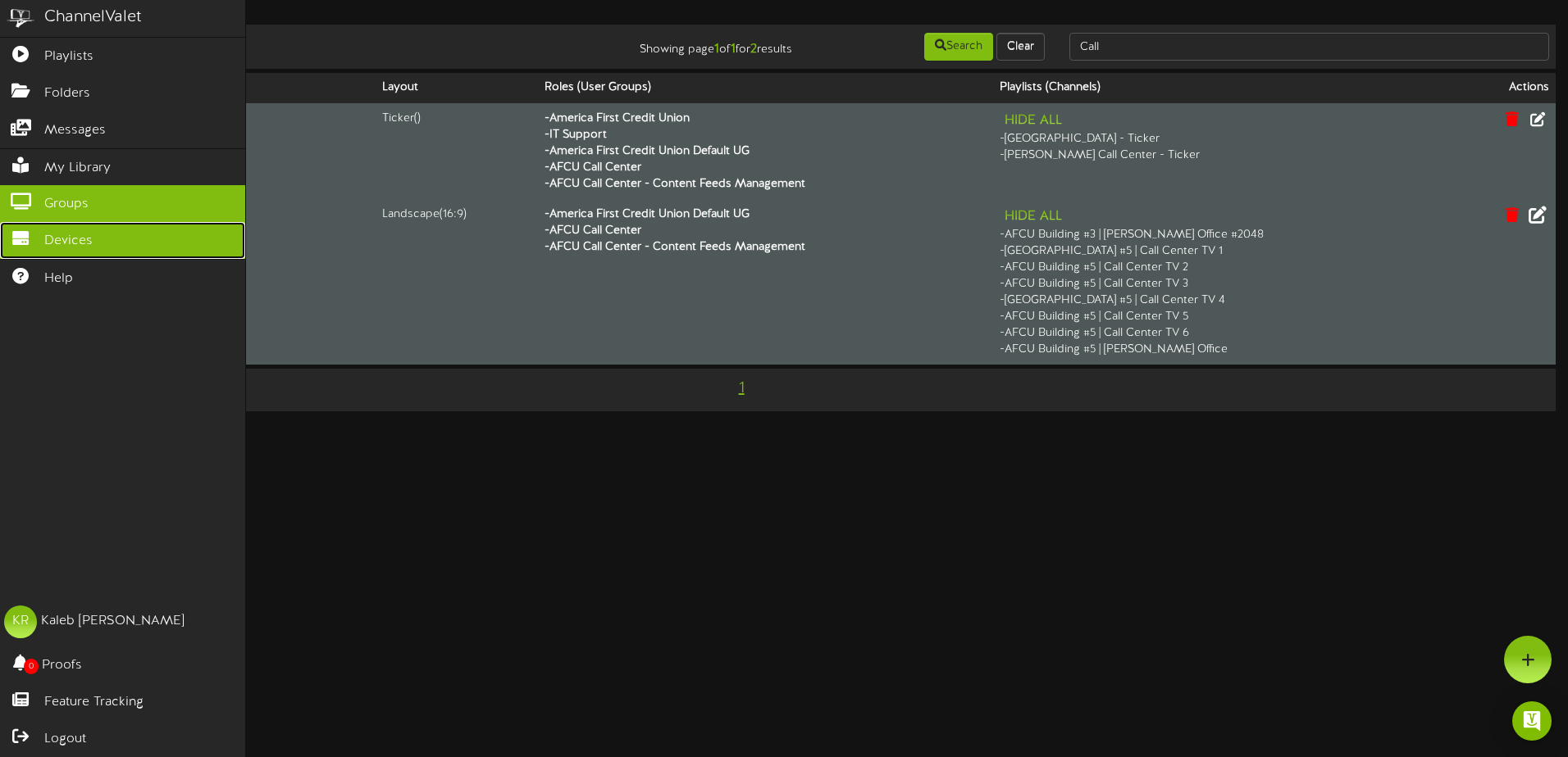
click at [40, 222] on link "Devices" at bounding box center [123, 241] width 245 height 37
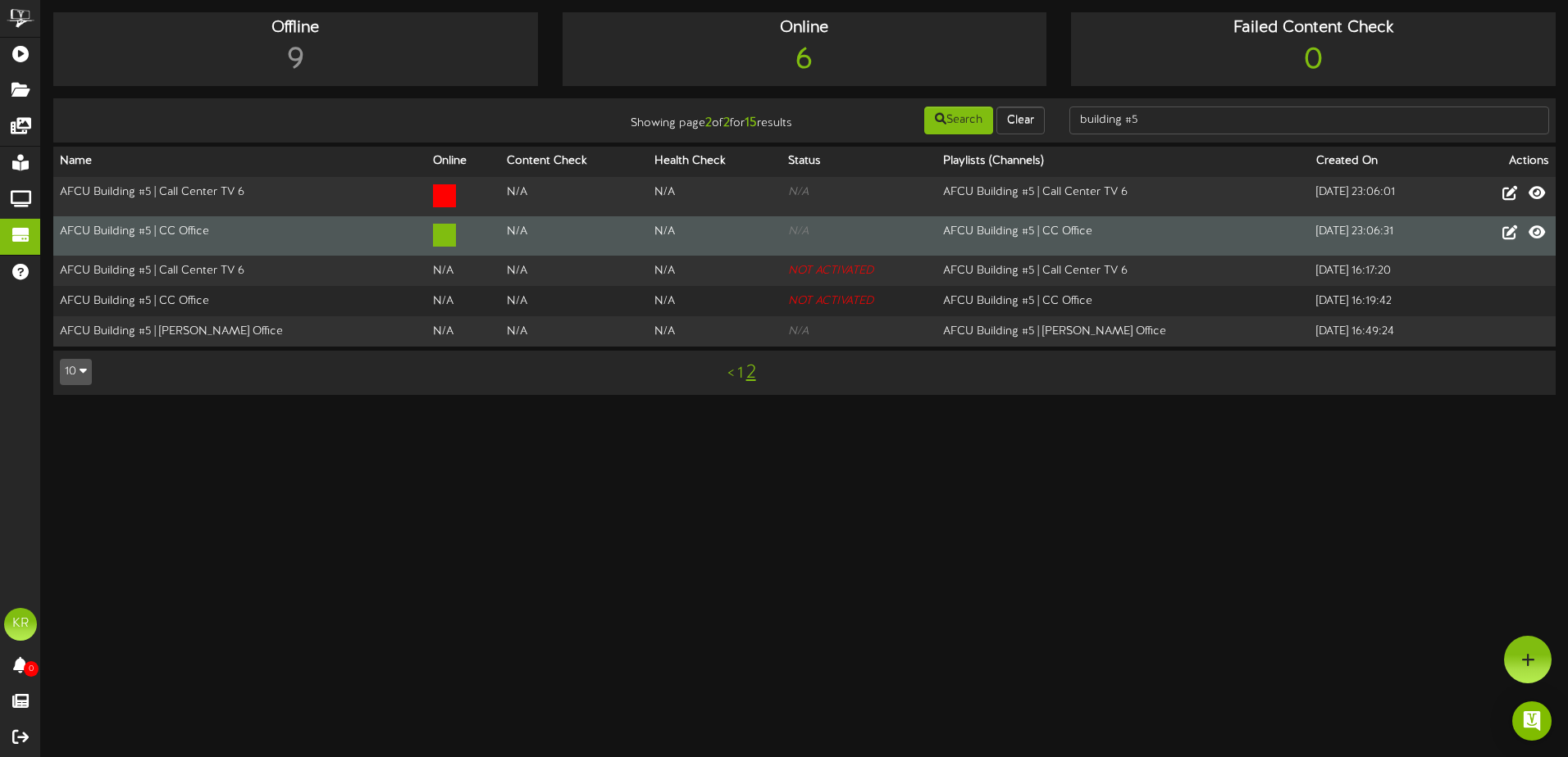
click at [960, 223] on td "AFCU Building #5 | CC Office" at bounding box center [1123, 235] width 373 height 39
click at [1536, 232] on icon at bounding box center [1537, 233] width 19 height 18
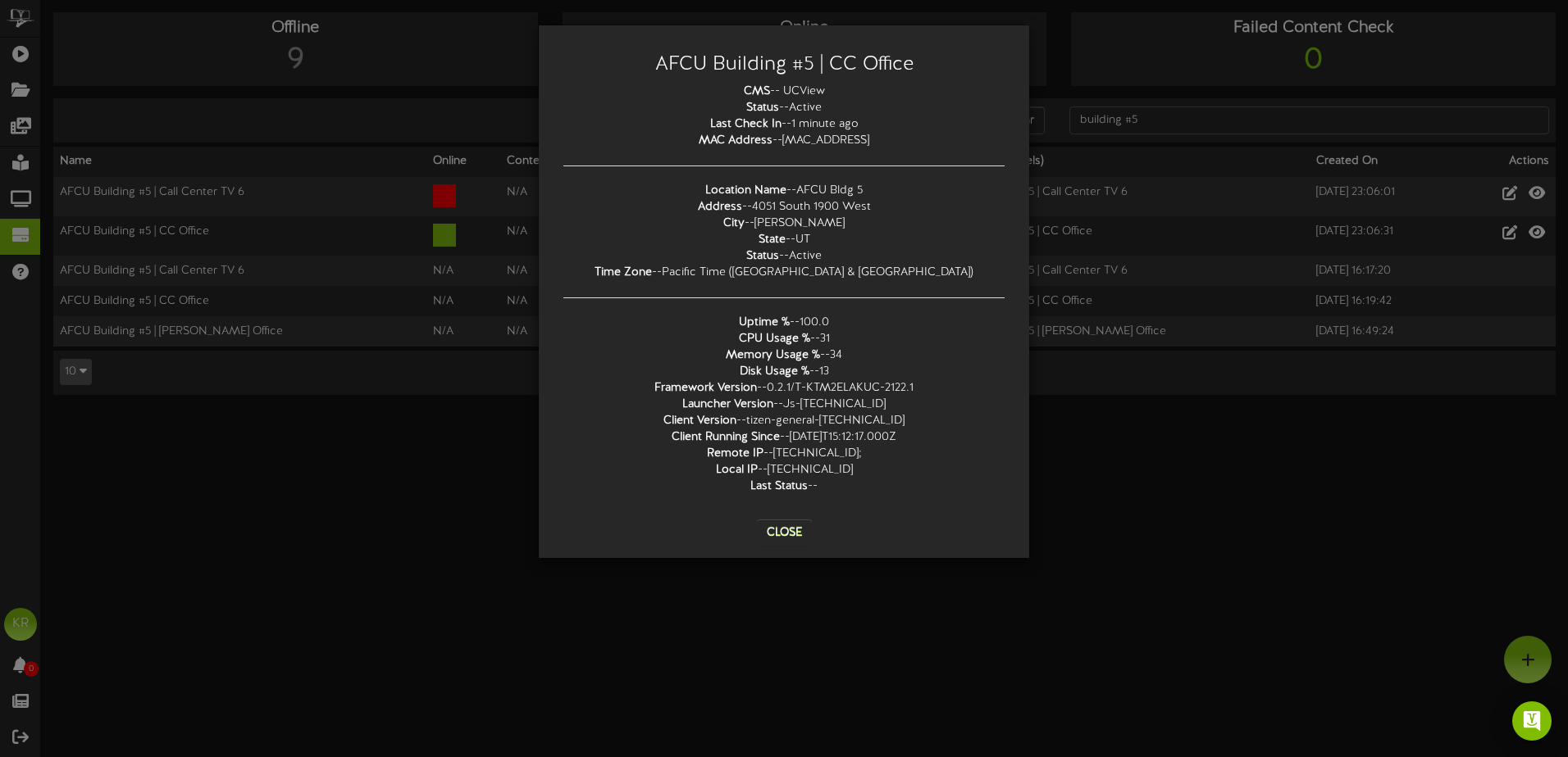
click at [1108, 483] on div "AFCU Building #5 | CC Office CMS -- UCView Status -- Active Last Check In -- 1 …" at bounding box center [784, 378] width 1568 height 757
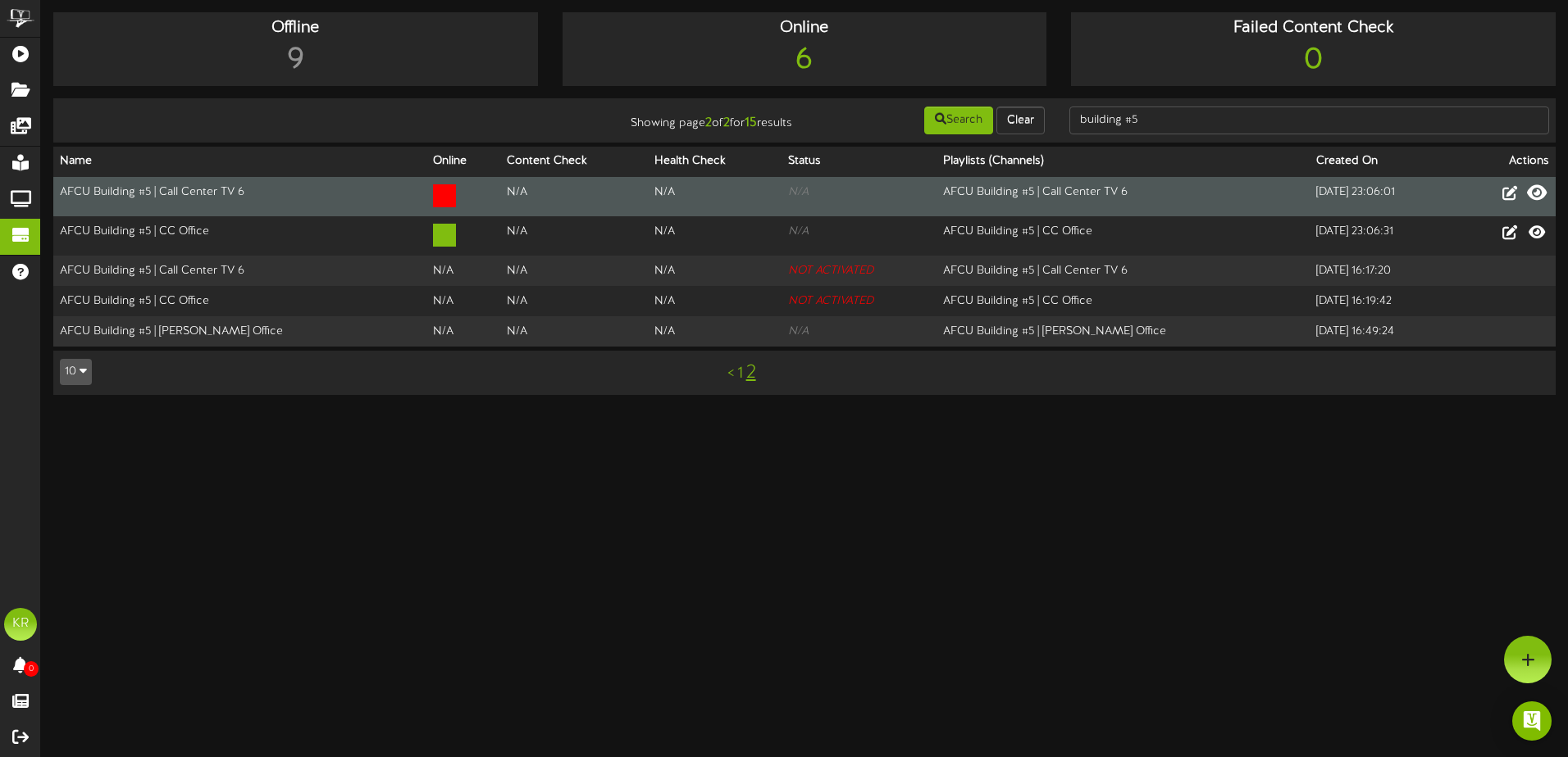
click at [1535, 191] on icon at bounding box center [1537, 193] width 19 height 18
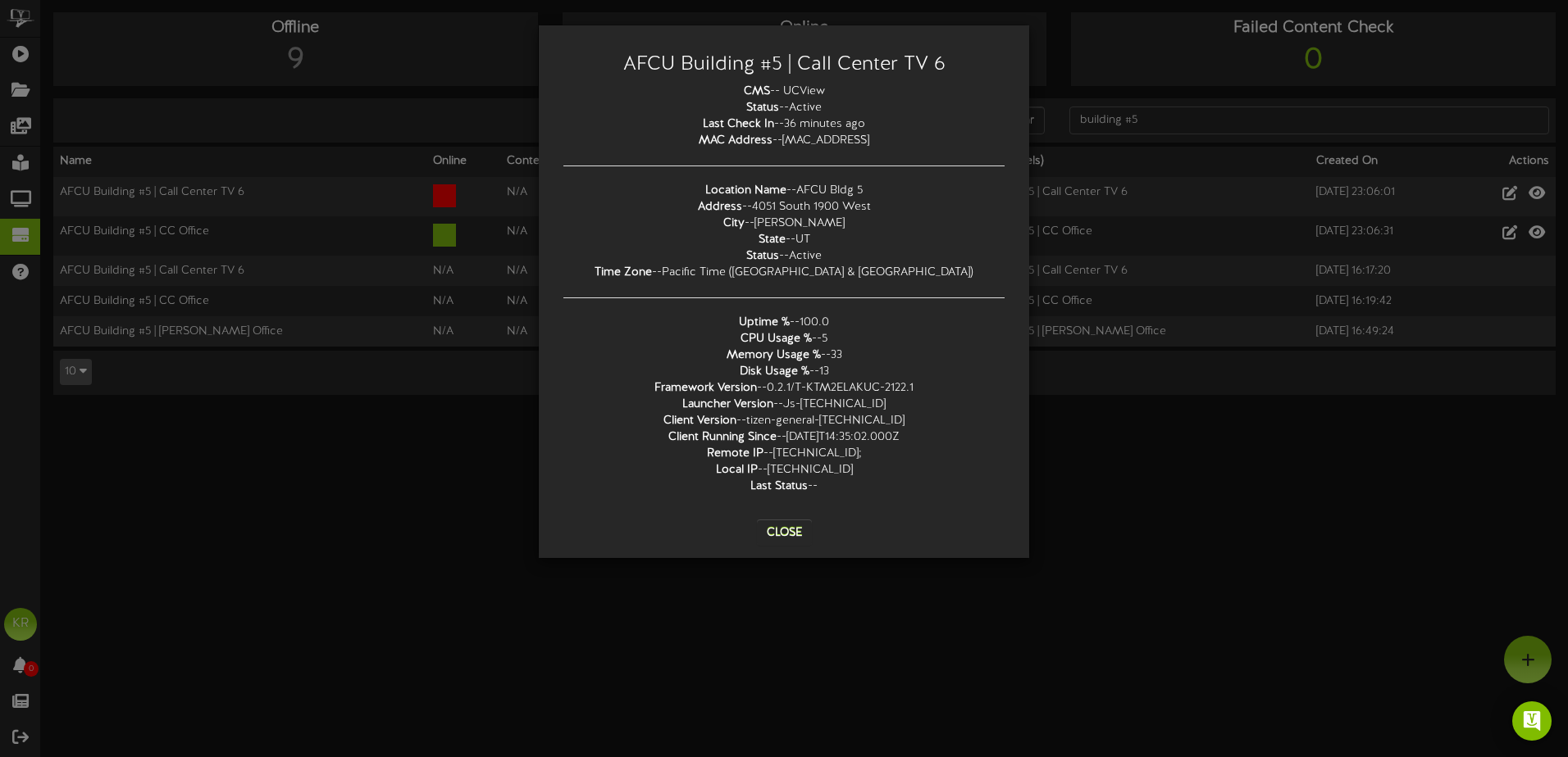
click at [735, 663] on div "AFCU Building #5 | Call Center TV 6 CMS -- UCView Status -- Active Last Check I…" at bounding box center [784, 378] width 1568 height 757
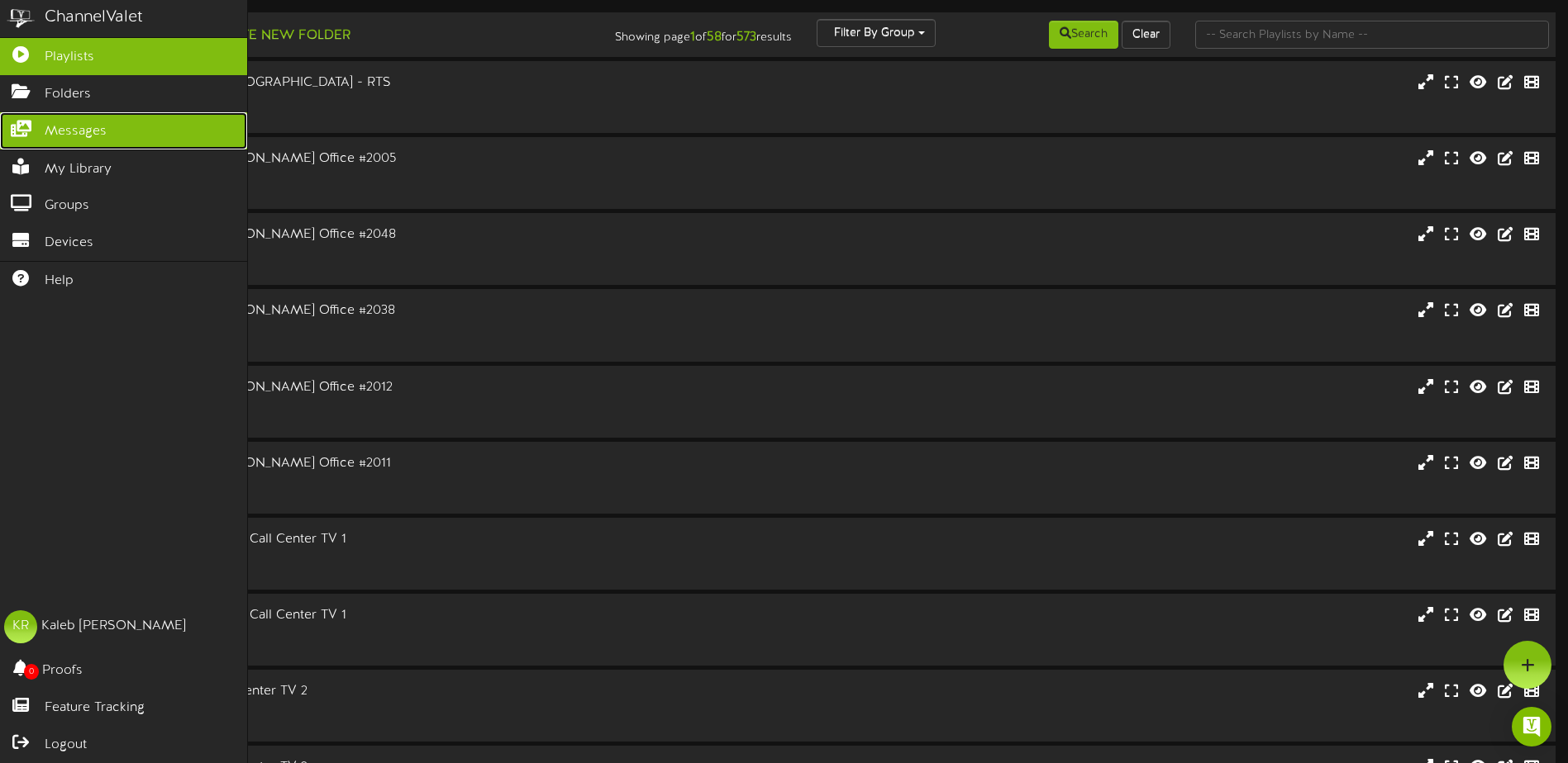
click at [83, 128] on span "Messages" at bounding box center [75, 132] width 62 height 19
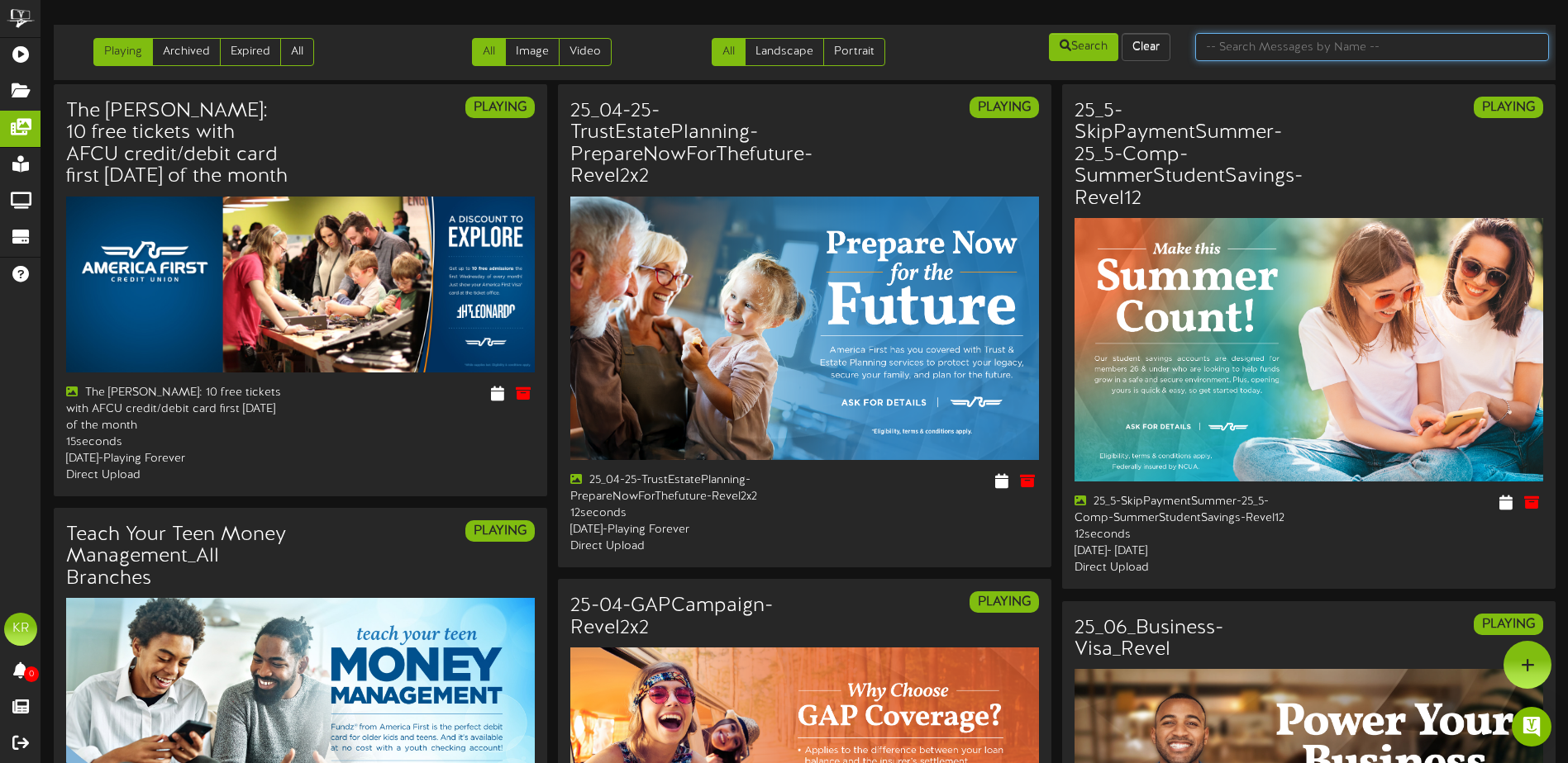
click at [1260, 40] on input "text" at bounding box center [1371, 47] width 353 height 28
type input "perks"
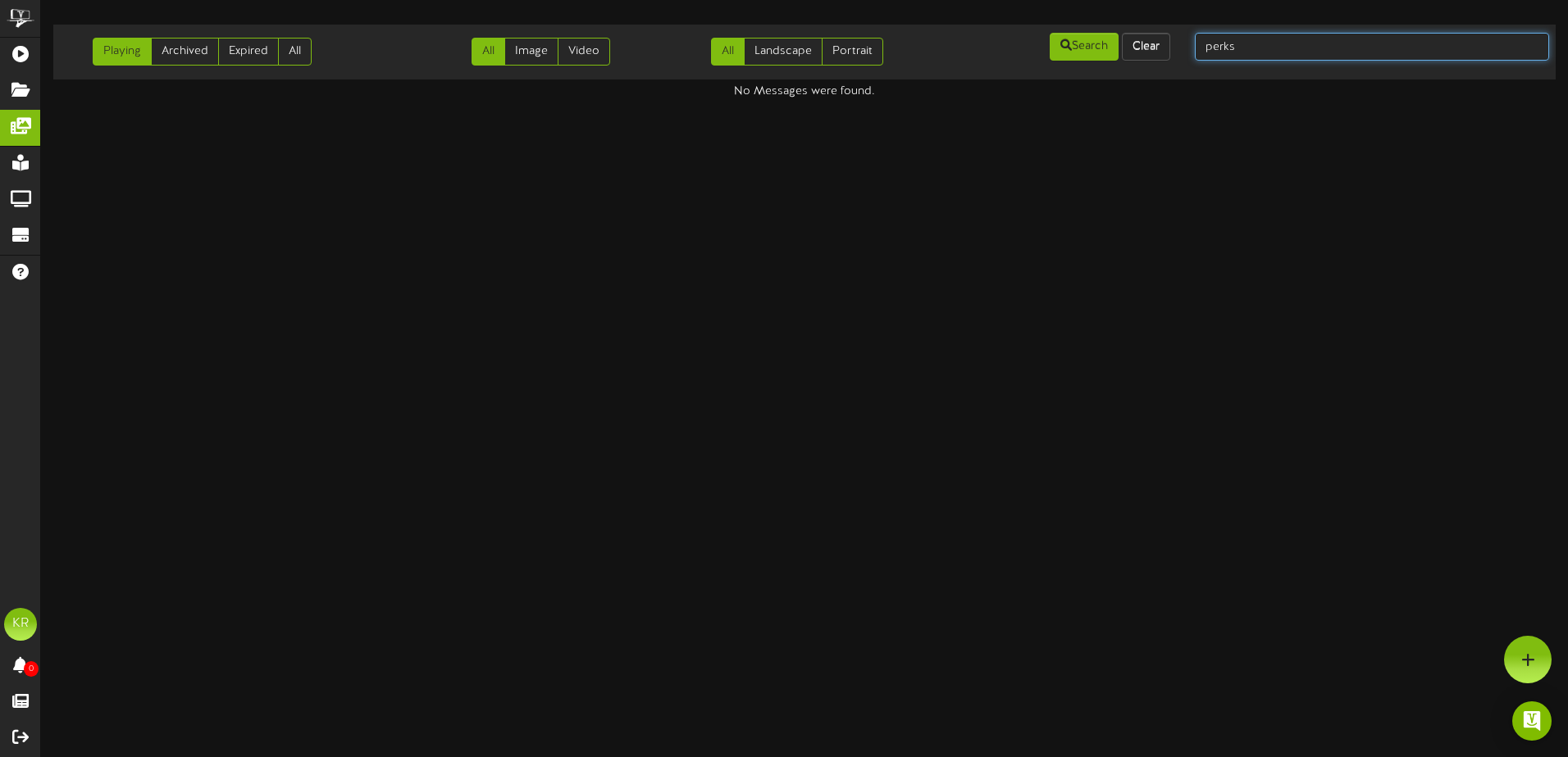
click at [1261, 53] on input "perks" at bounding box center [1372, 47] width 354 height 27
type input "p"
type input "insurance"
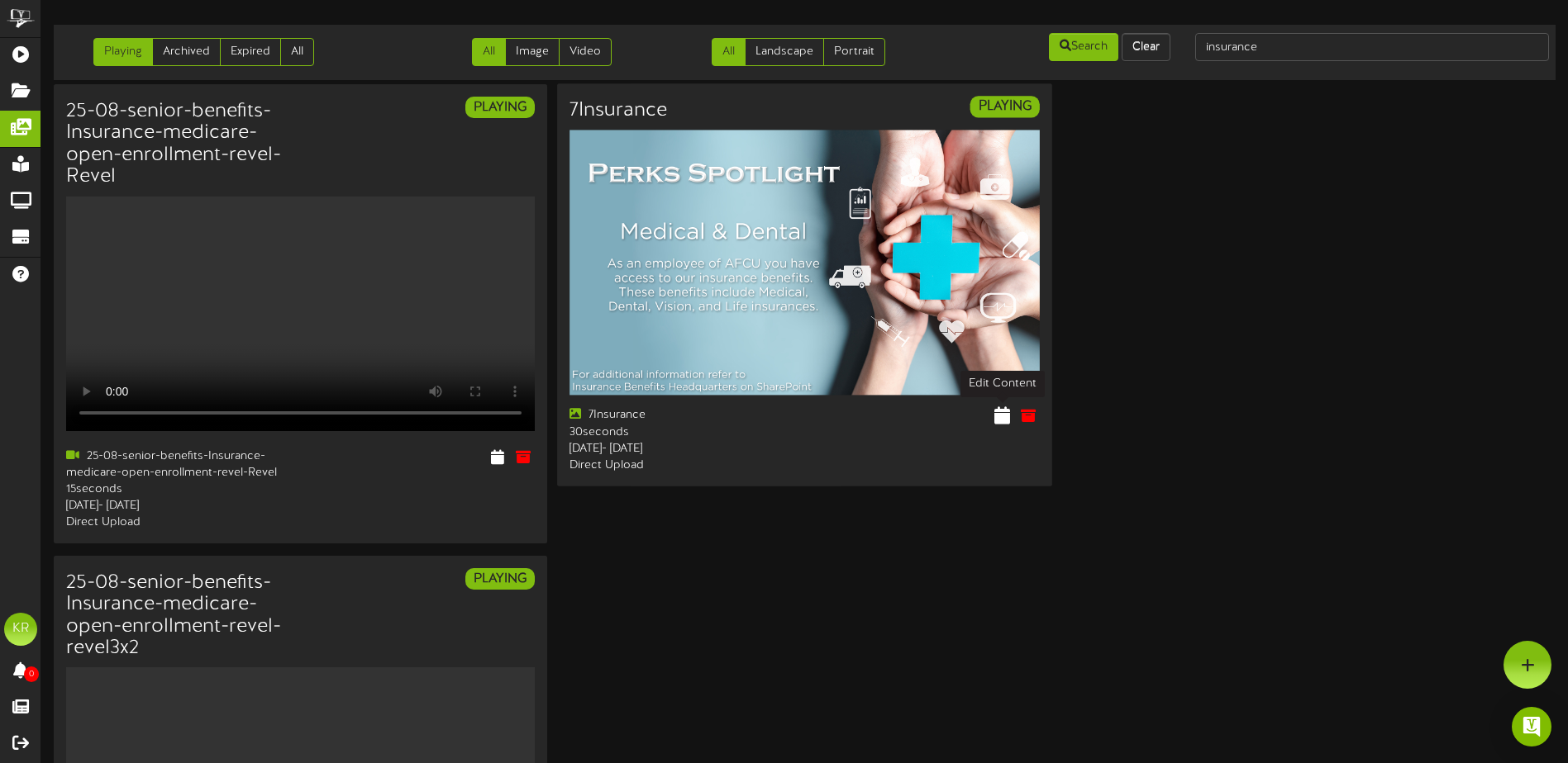
click at [1007, 413] on icon at bounding box center [1001, 416] width 16 height 18
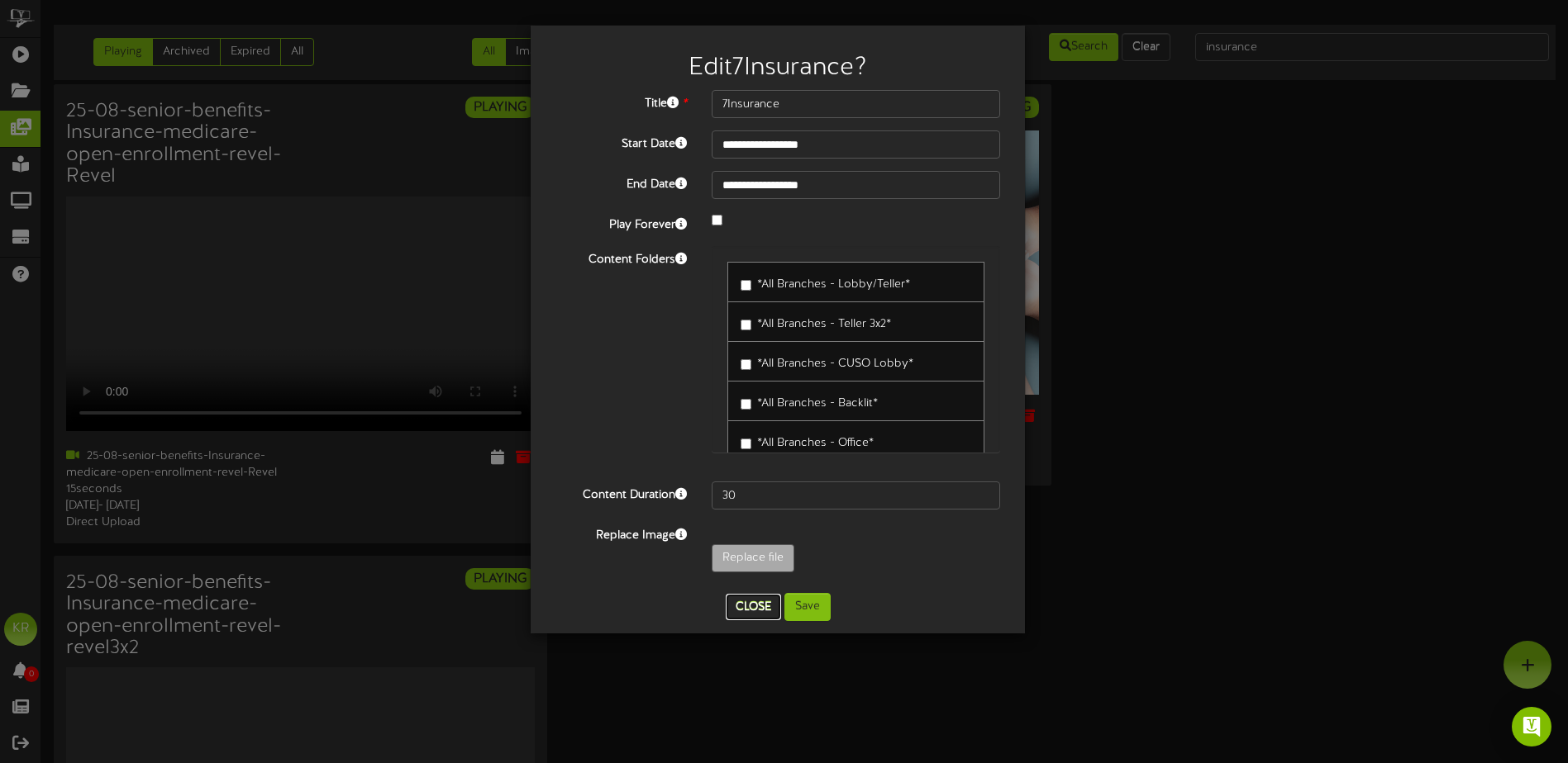
click at [748, 614] on button "Close" at bounding box center [753, 607] width 55 height 27
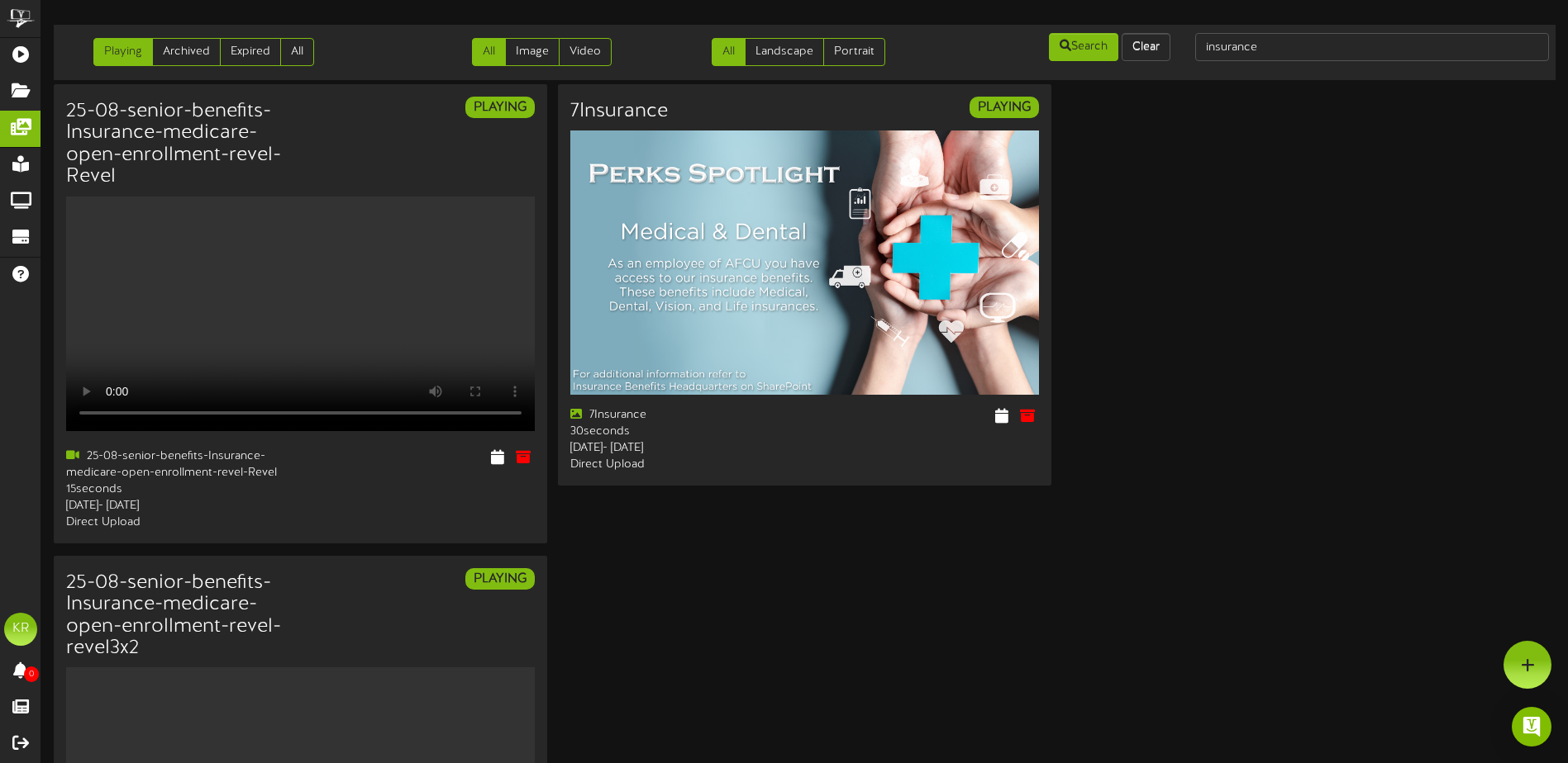
click at [779, 560] on div "25-08-senior-benefits-Insurance-medicare-open-enrollment-revel-Revel PLAYING 15" at bounding box center [804, 564] width 1502 height 960
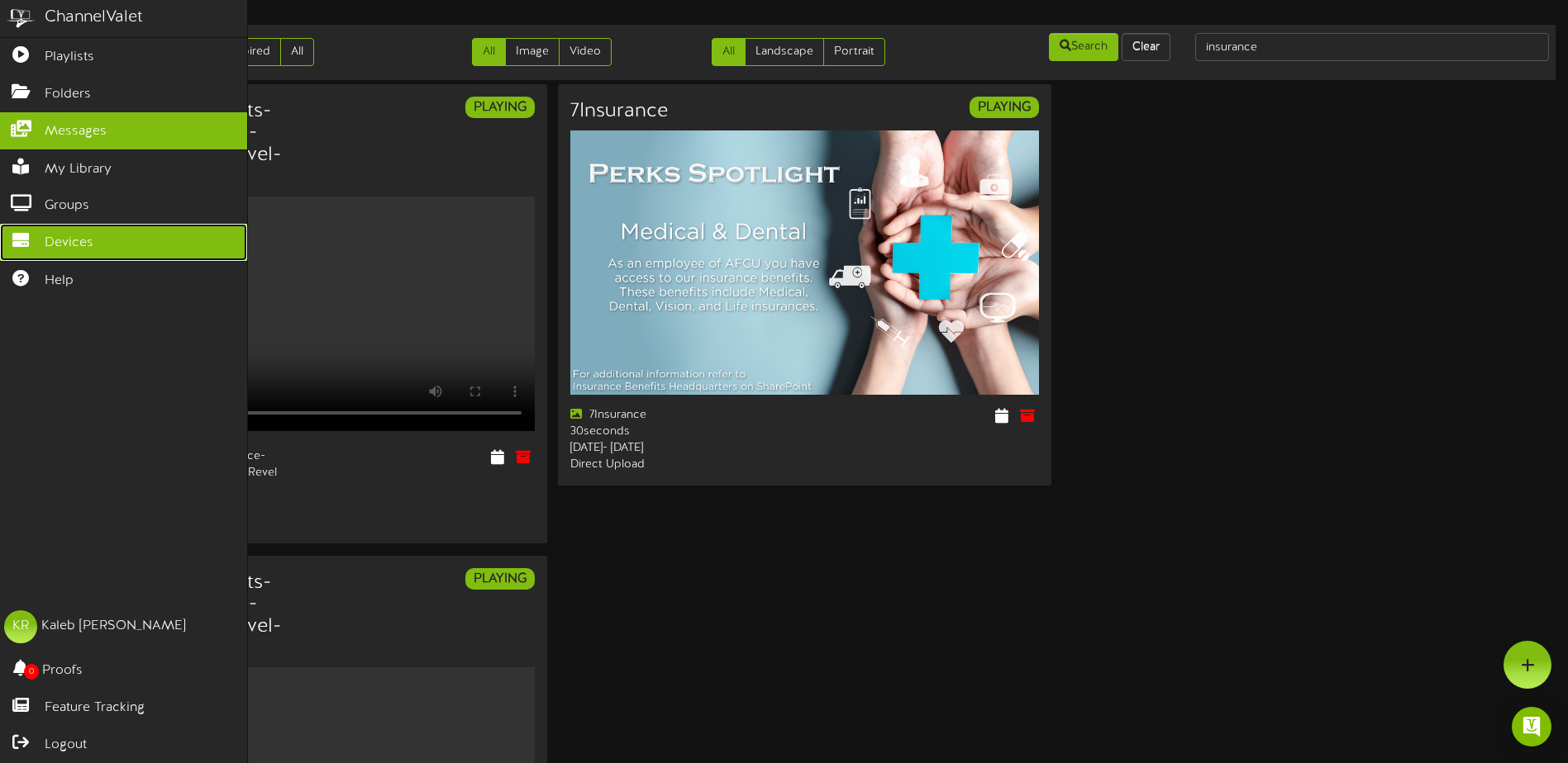
click at [58, 234] on span "Devices" at bounding box center [68, 243] width 49 height 19
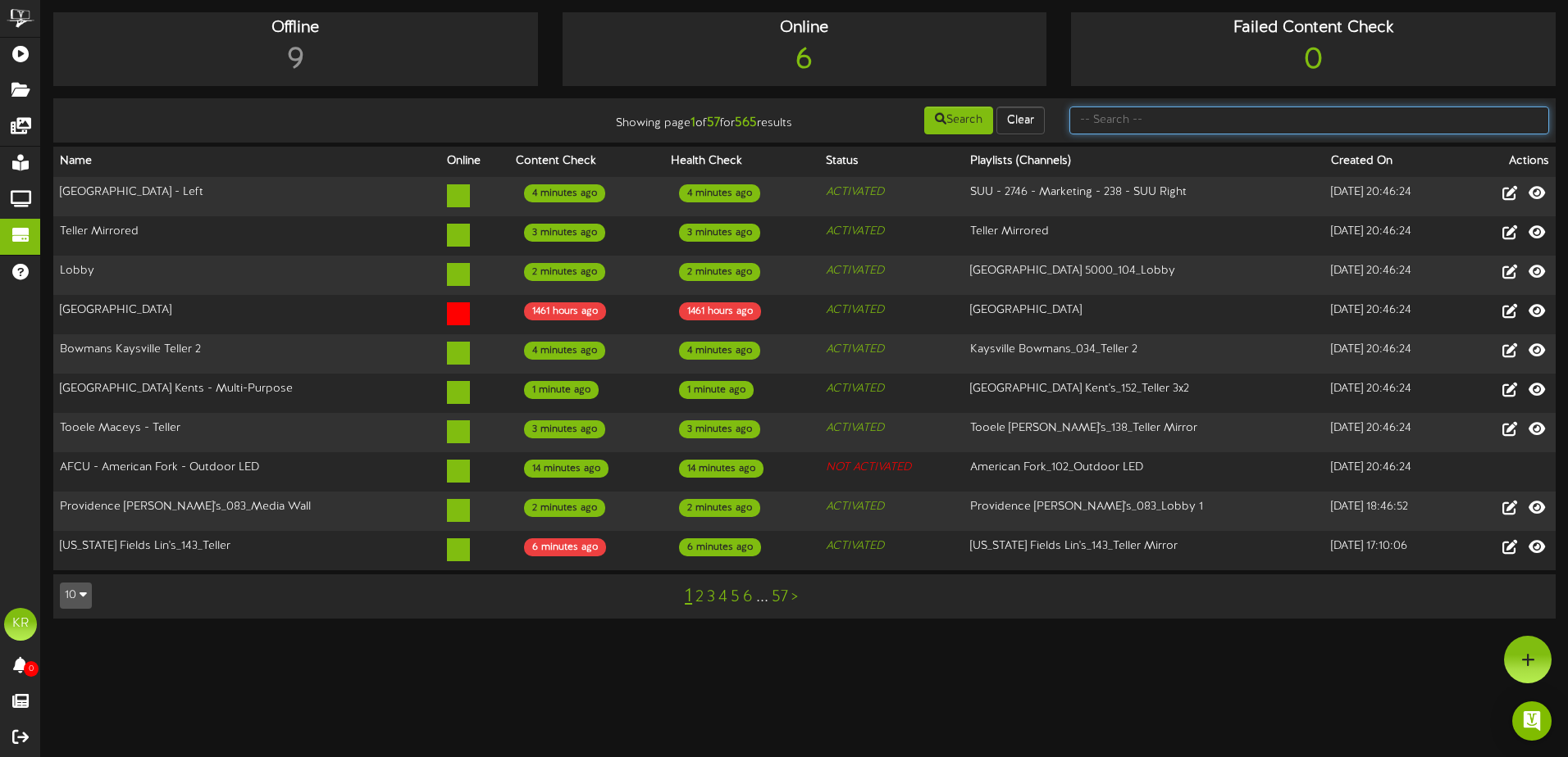
click at [1102, 117] on input "text" at bounding box center [1310, 120] width 480 height 27
type input "building #5"
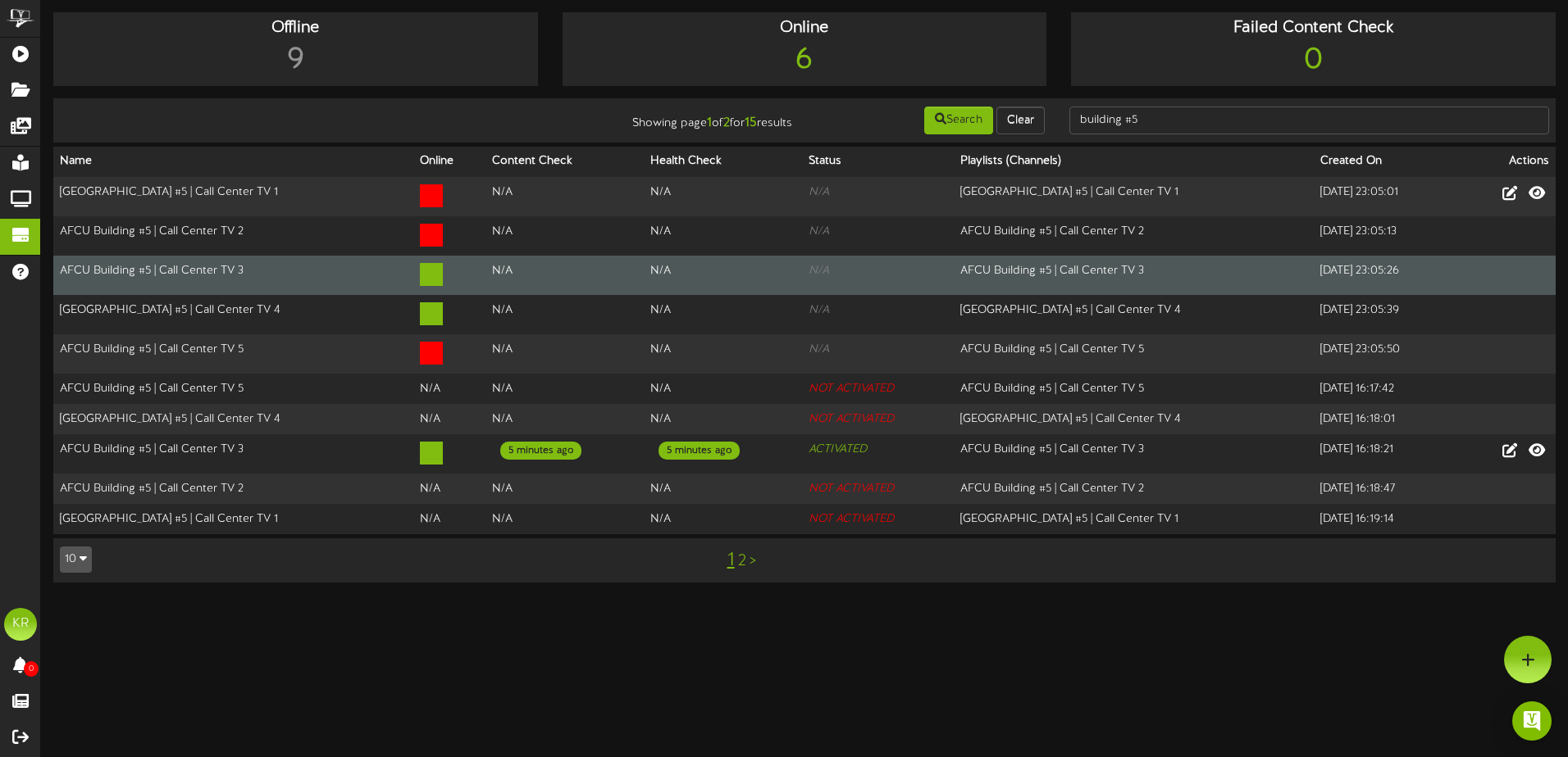
click at [1497, 272] on td at bounding box center [1506, 275] width 98 height 39
click at [1001, 268] on td "AFCU Building #5 | Call Center TV 3" at bounding box center [1134, 275] width 360 height 39
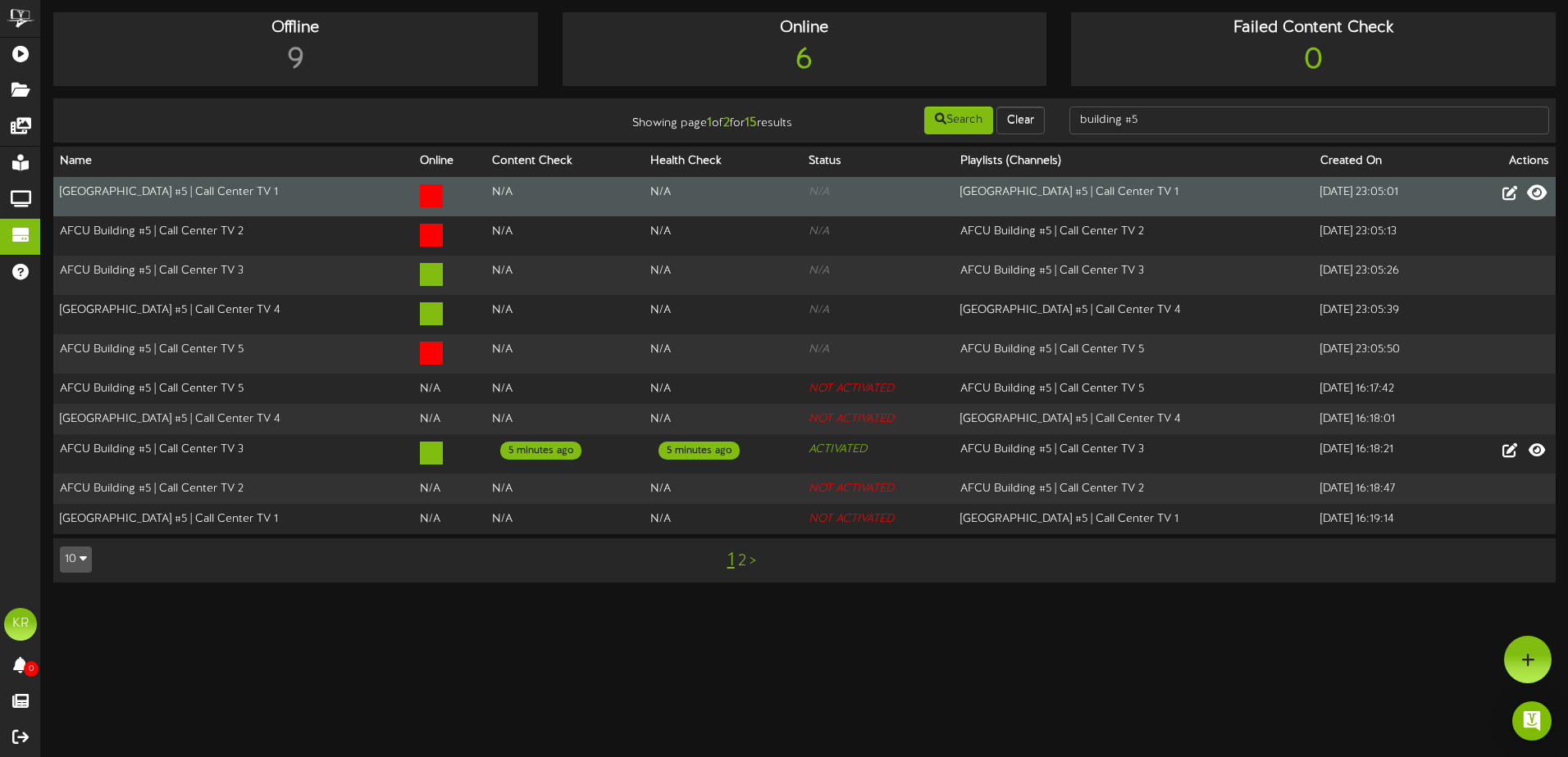
click at [1541, 192] on icon at bounding box center [1537, 193] width 19 height 18
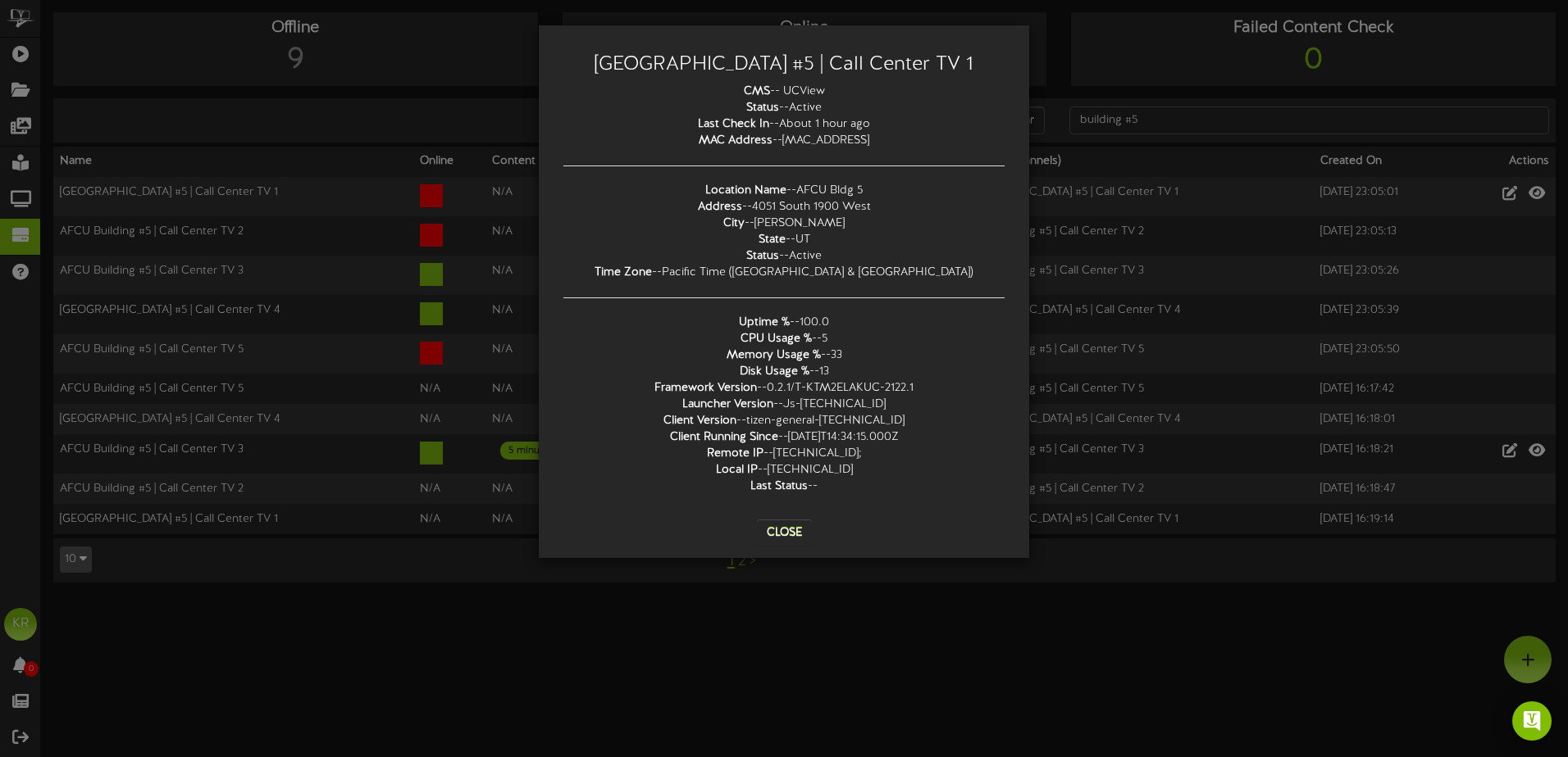
click at [1243, 310] on div "AFCU Building #5 | Call Center TV 1 CMS -- UCView Status -- Active Last Check I…" at bounding box center [784, 378] width 1568 height 757
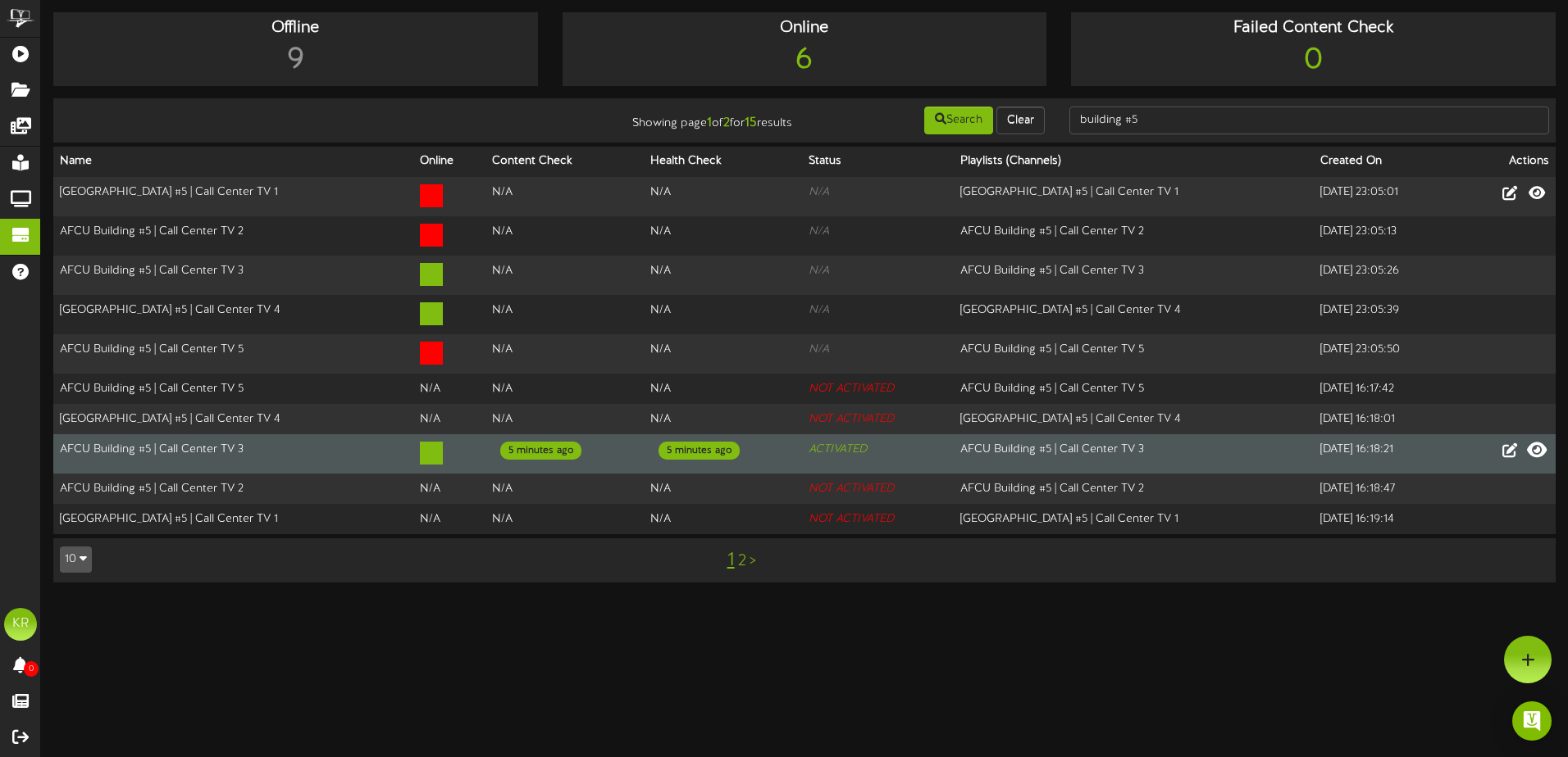
click at [1537, 446] on icon at bounding box center [1537, 450] width 19 height 18
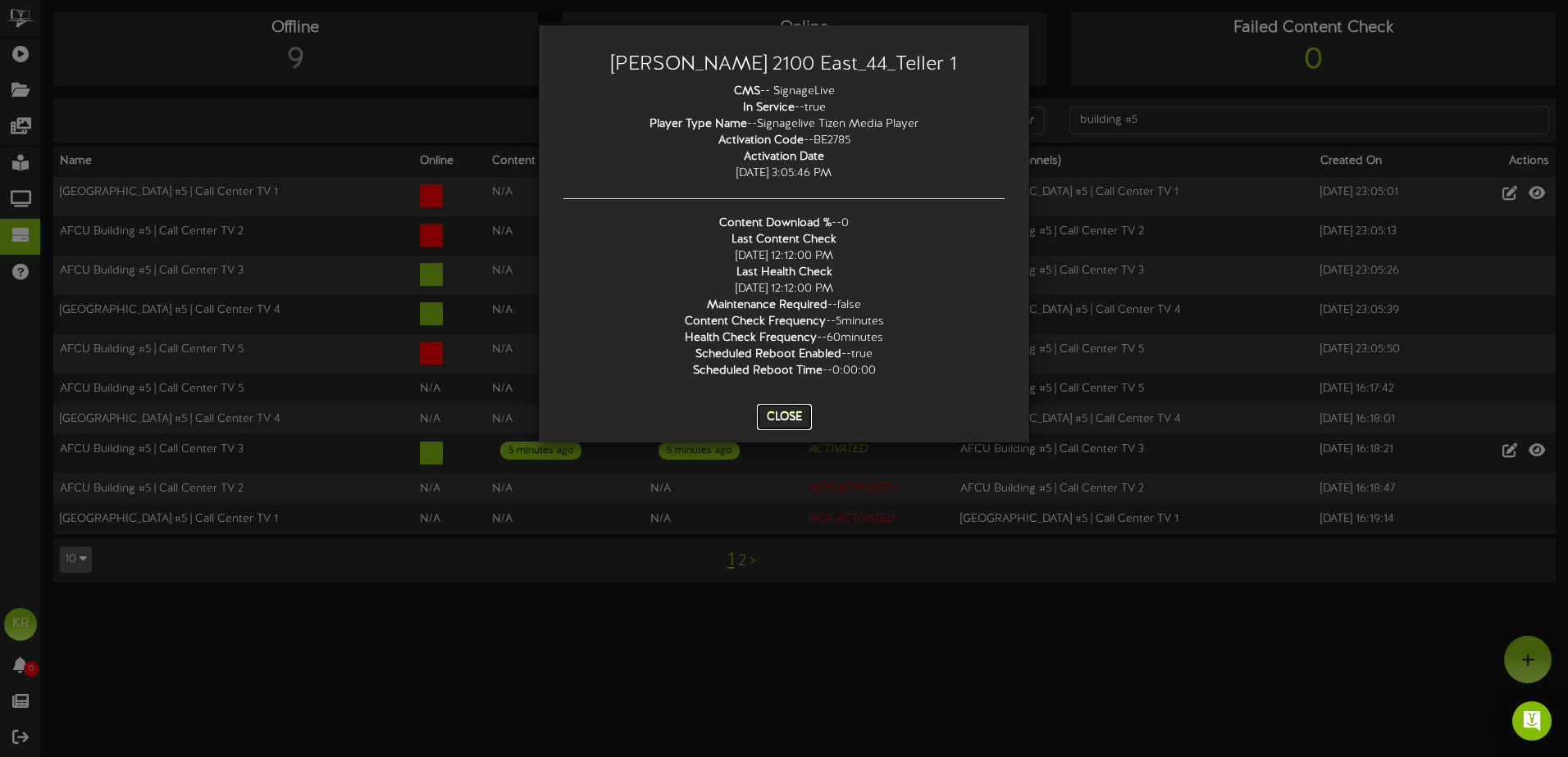
click at [781, 417] on button "Close" at bounding box center [785, 417] width 55 height 27
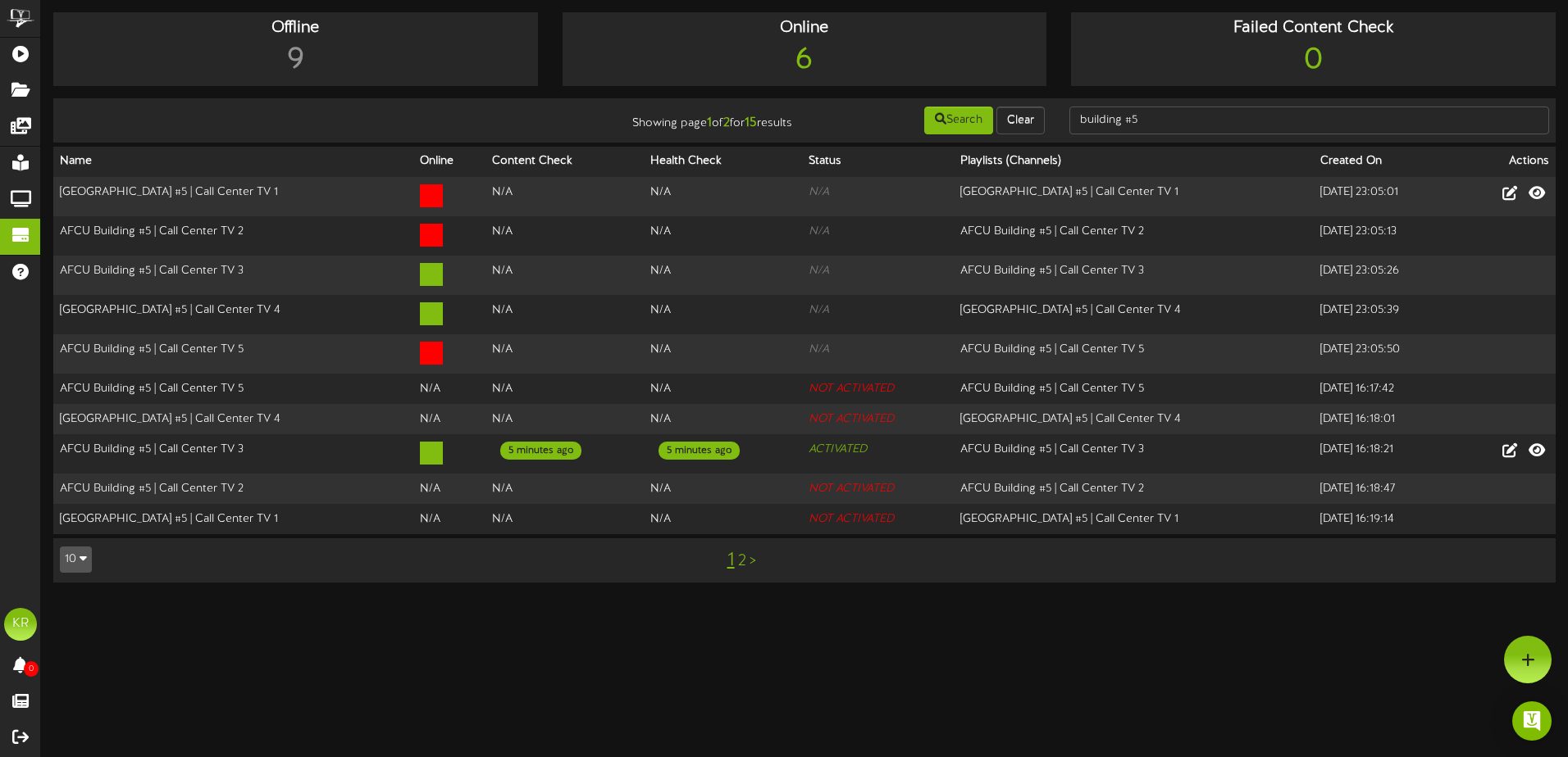
click at [740, 557] on link "2" at bounding box center [742, 562] width 8 height 18
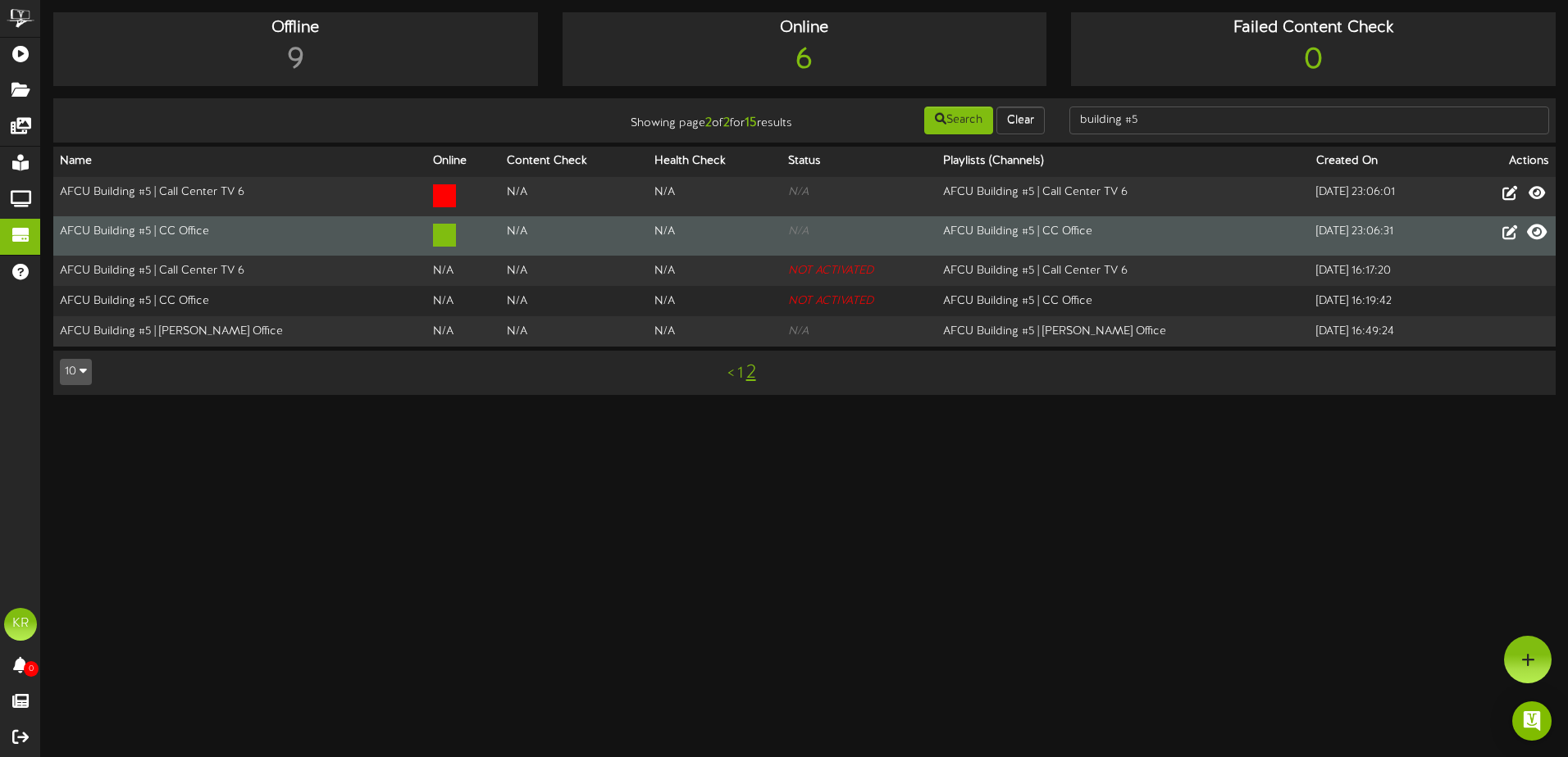
click at [1533, 228] on icon at bounding box center [1537, 233] width 19 height 18
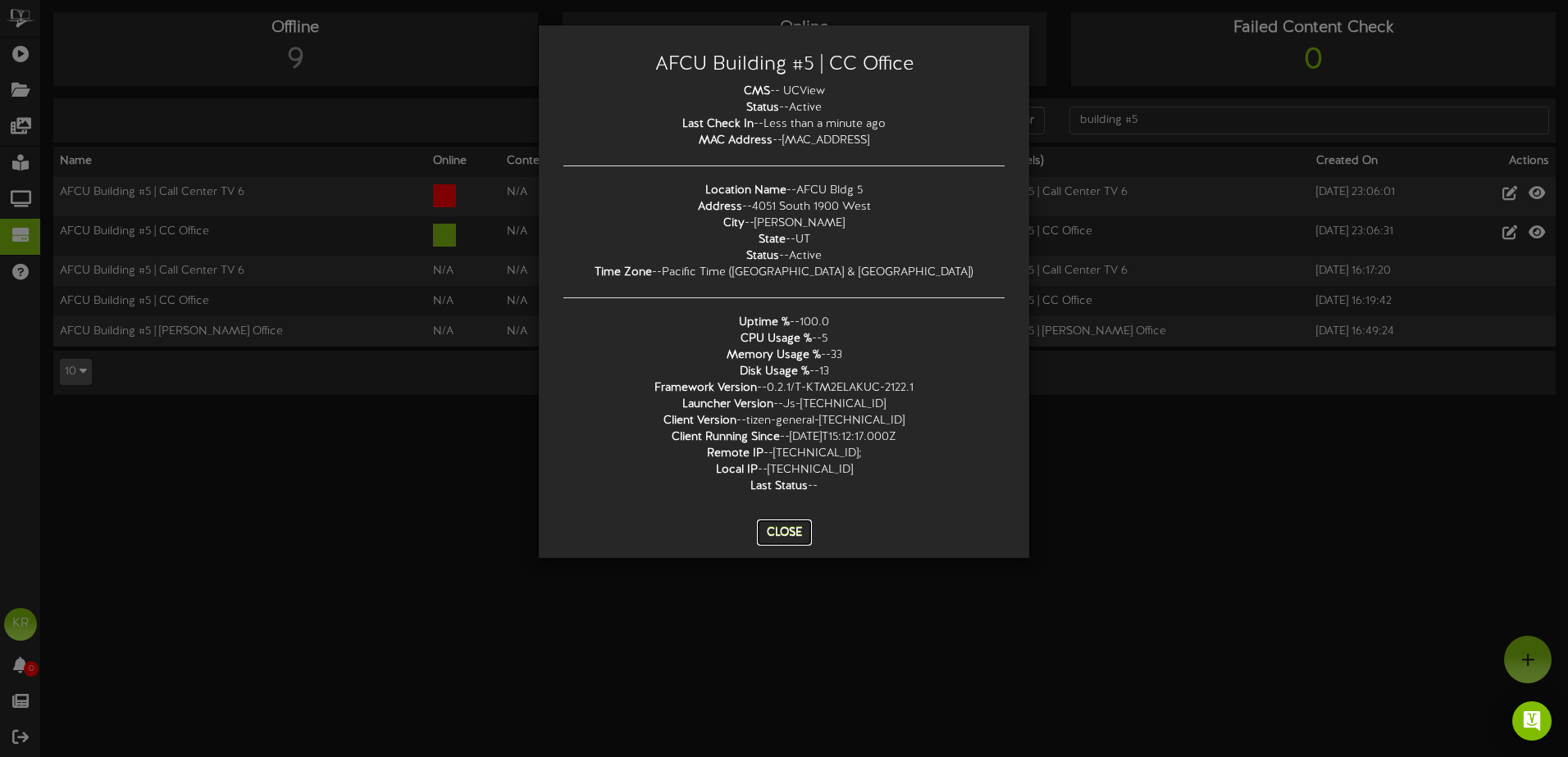
click at [773, 531] on button "Close" at bounding box center [785, 533] width 55 height 27
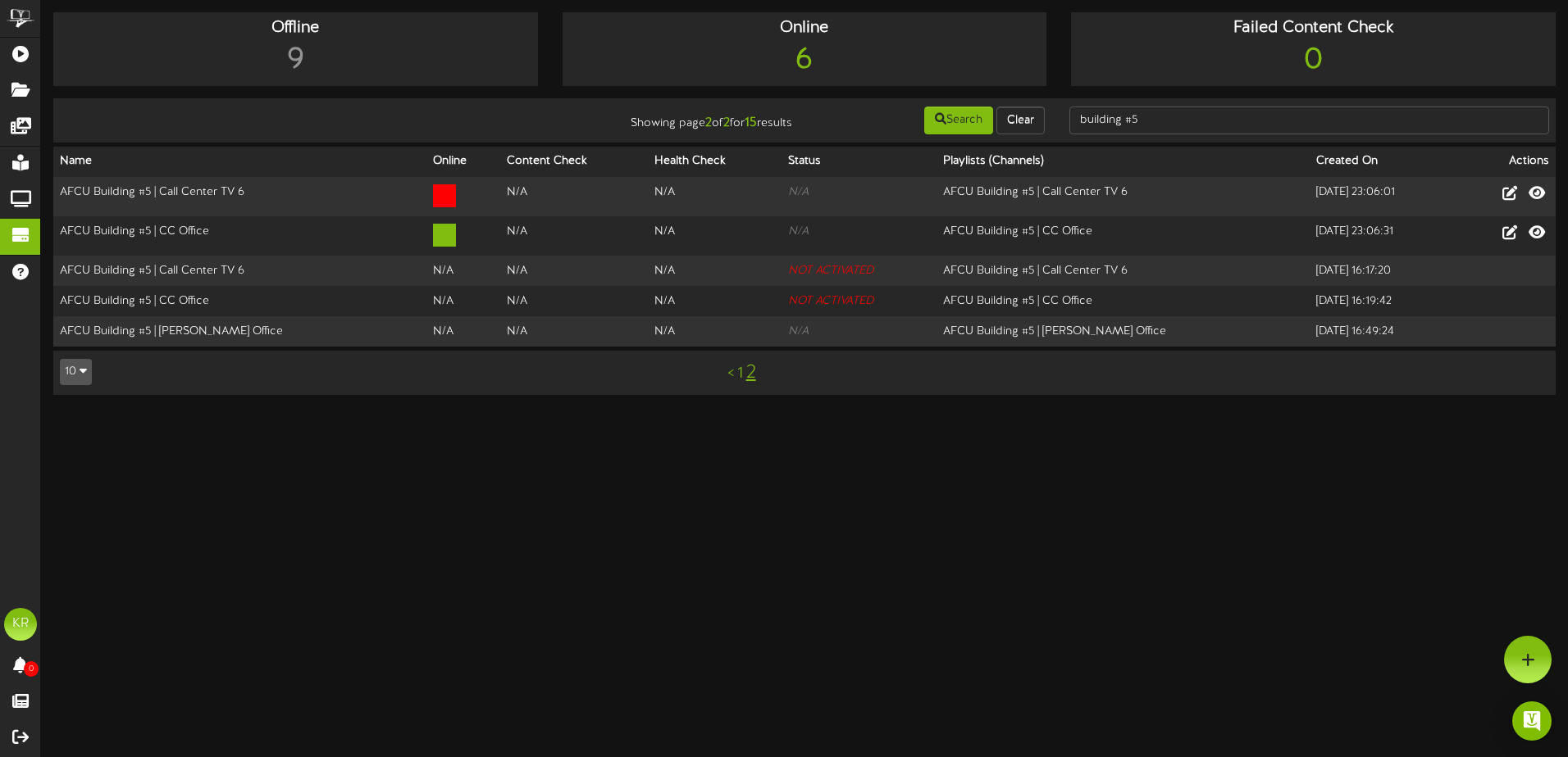
click at [338, 412] on html "ChannelValet Playlists Folders Messages My Library Groups Devices Help KR [PERS…" at bounding box center [784, 206] width 1568 height 412
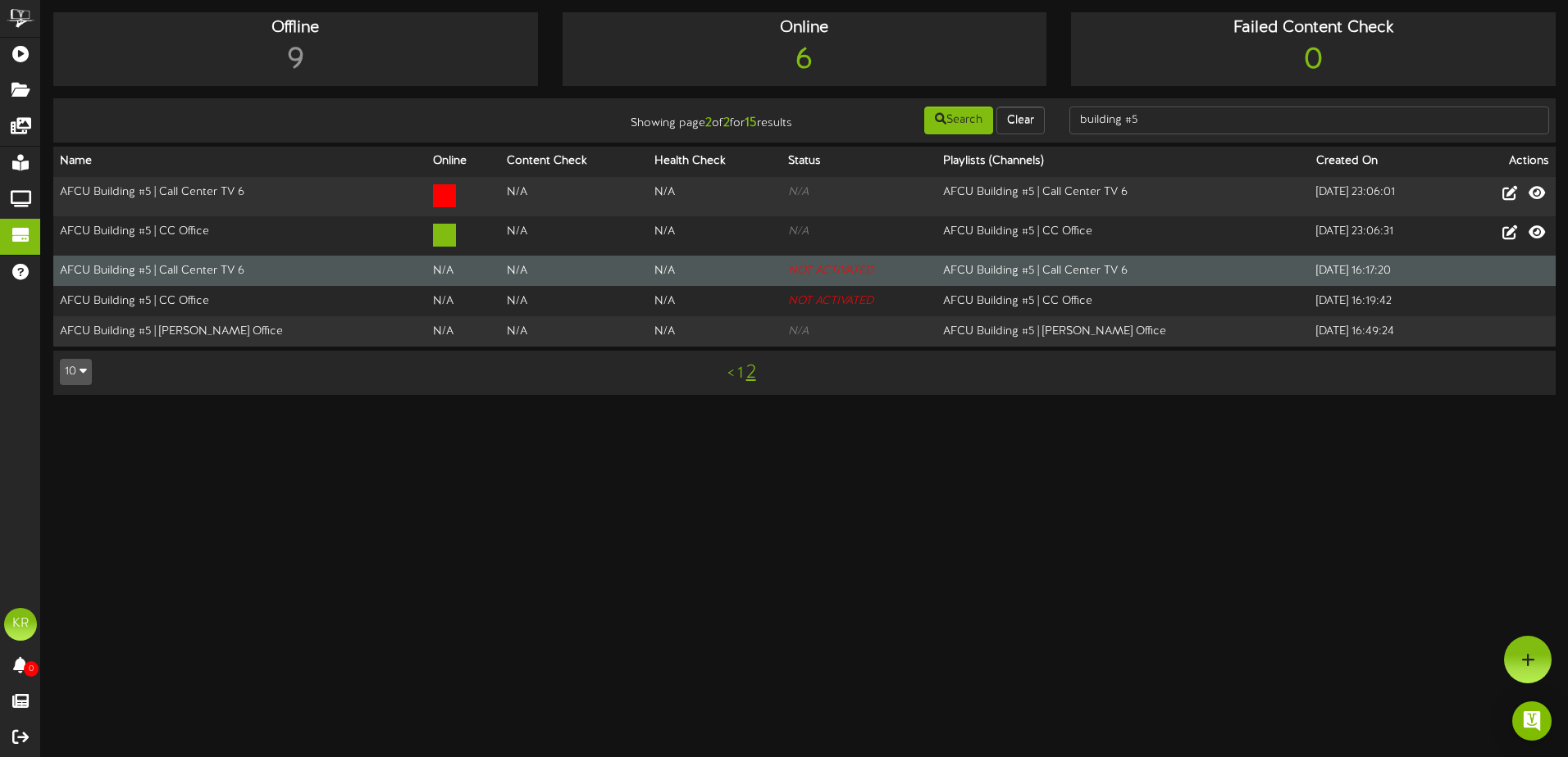
click at [946, 261] on td "AFCU Building #5 | Call Center TV 6" at bounding box center [1123, 270] width 373 height 30
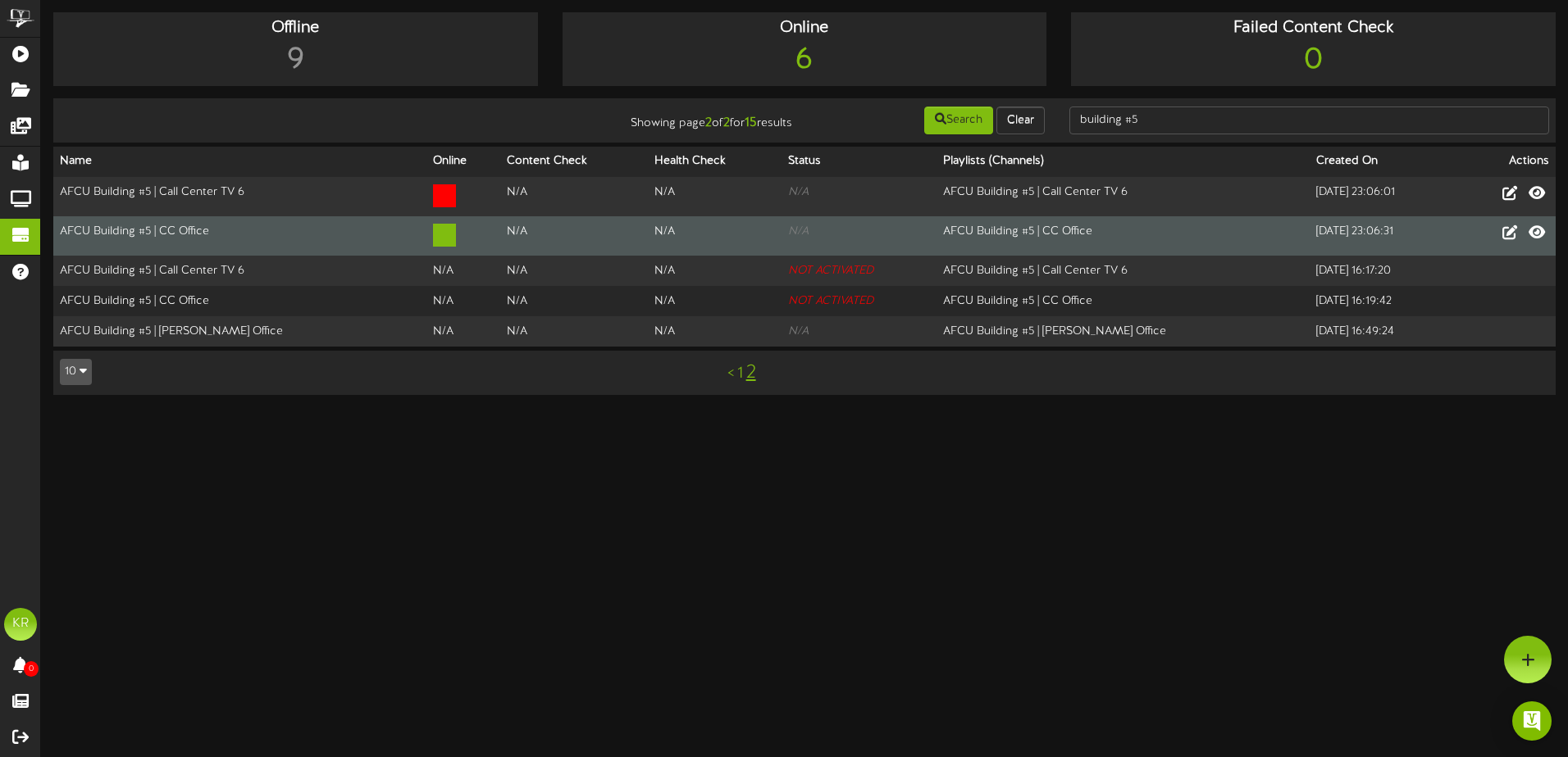
click at [575, 222] on td "N/A" at bounding box center [573, 235] width 147 height 39
drag, startPoint x: 60, startPoint y: 230, endPoint x: 323, endPoint y: 232, distance: 263.0
click at [323, 232] on td "AFCU Building #5 | CC Office" at bounding box center [239, 235] width 373 height 39
copy td "AFCU Building #5 | CC Office"
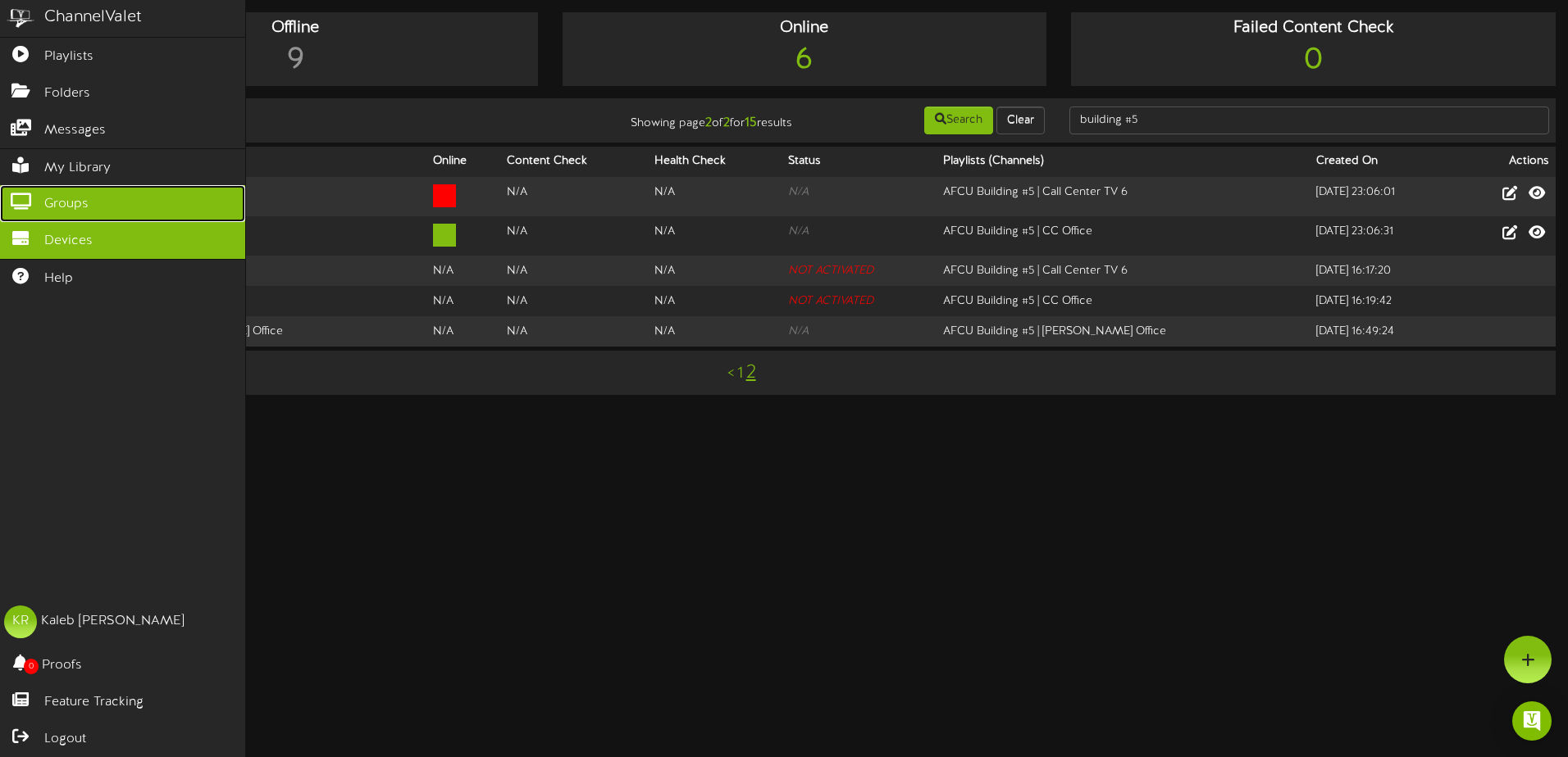
click at [30, 197] on icon at bounding box center [20, 199] width 41 height 12
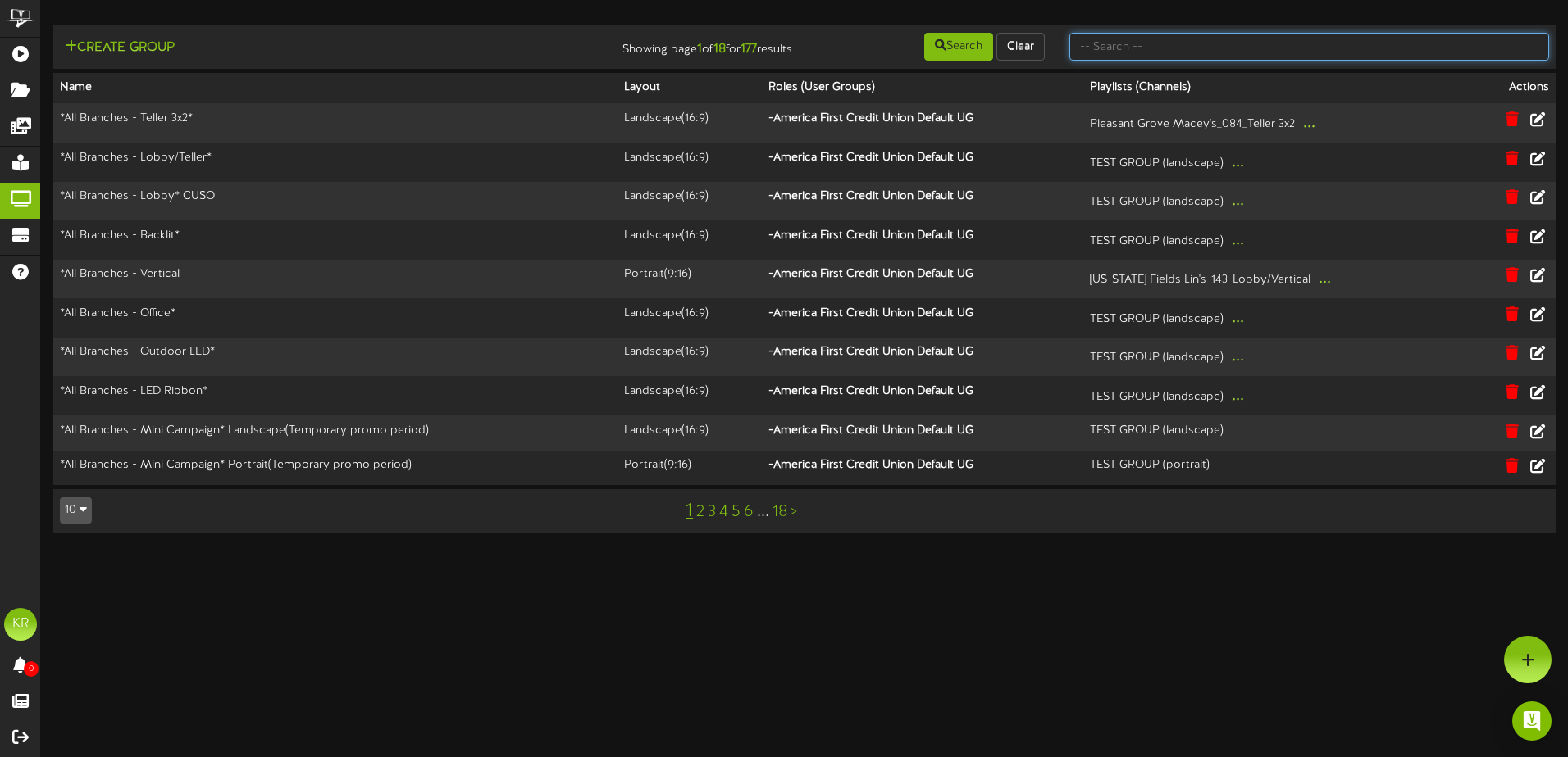
click at [1216, 47] on input "text" at bounding box center [1310, 47] width 480 height 27
paste input "AFCU Building #5 | CC Office"
type input "AFCU Building #5 | CC Office"
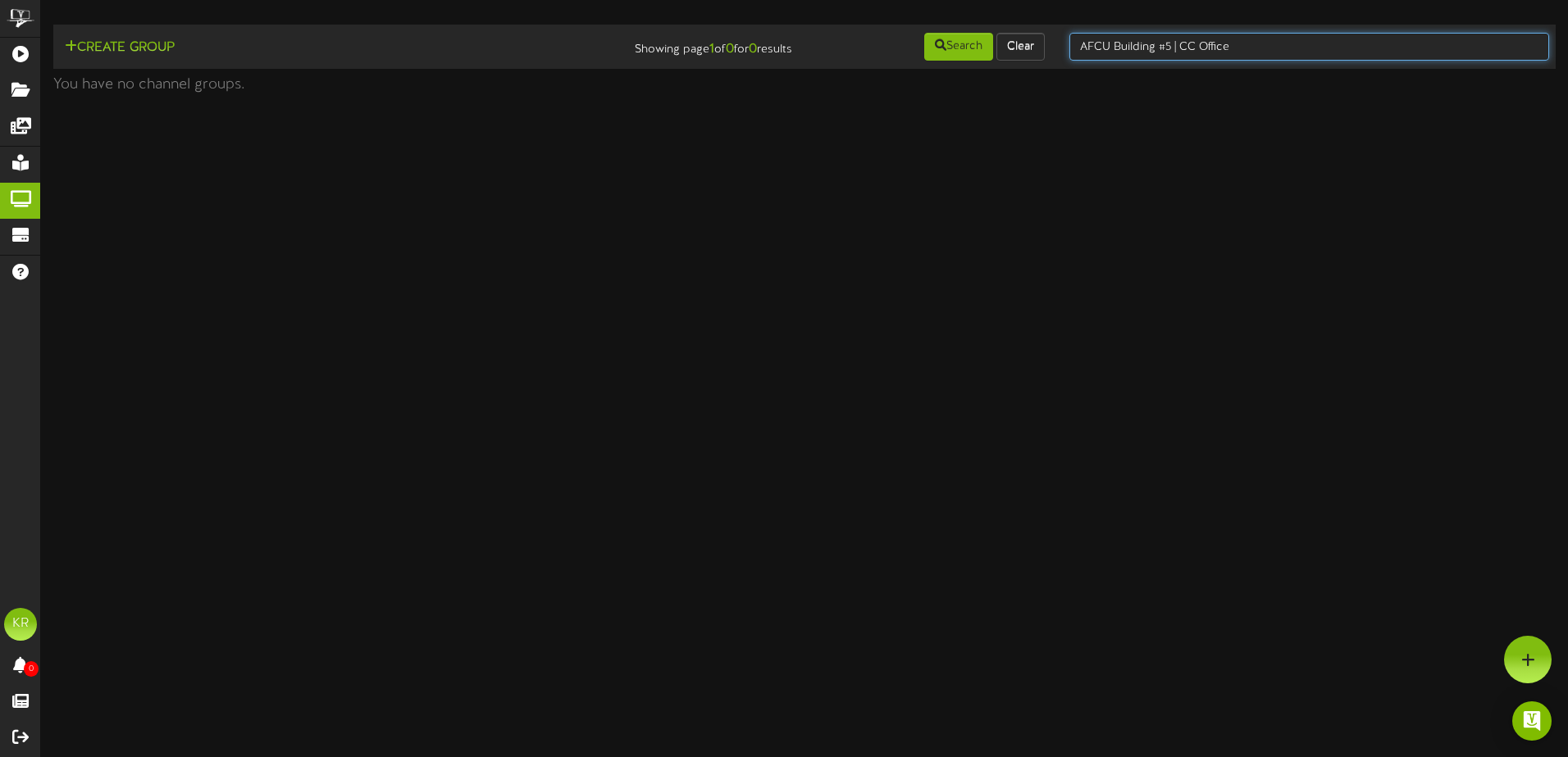
drag, startPoint x: 1280, startPoint y: 45, endPoint x: 1174, endPoint y: 49, distance: 106.1
click at [1174, 49] on input "AFCU Building #5 | CC Office" at bounding box center [1310, 47] width 480 height 27
type input "AFCU Building #5"
drag, startPoint x: 1193, startPoint y: 46, endPoint x: 904, endPoint y: 58, distance: 289.2
click at [904, 58] on div "Create Group Showing page 1 of 0 for 0 results Search Clear AFCU Building #5" at bounding box center [804, 47] width 1514 height 31
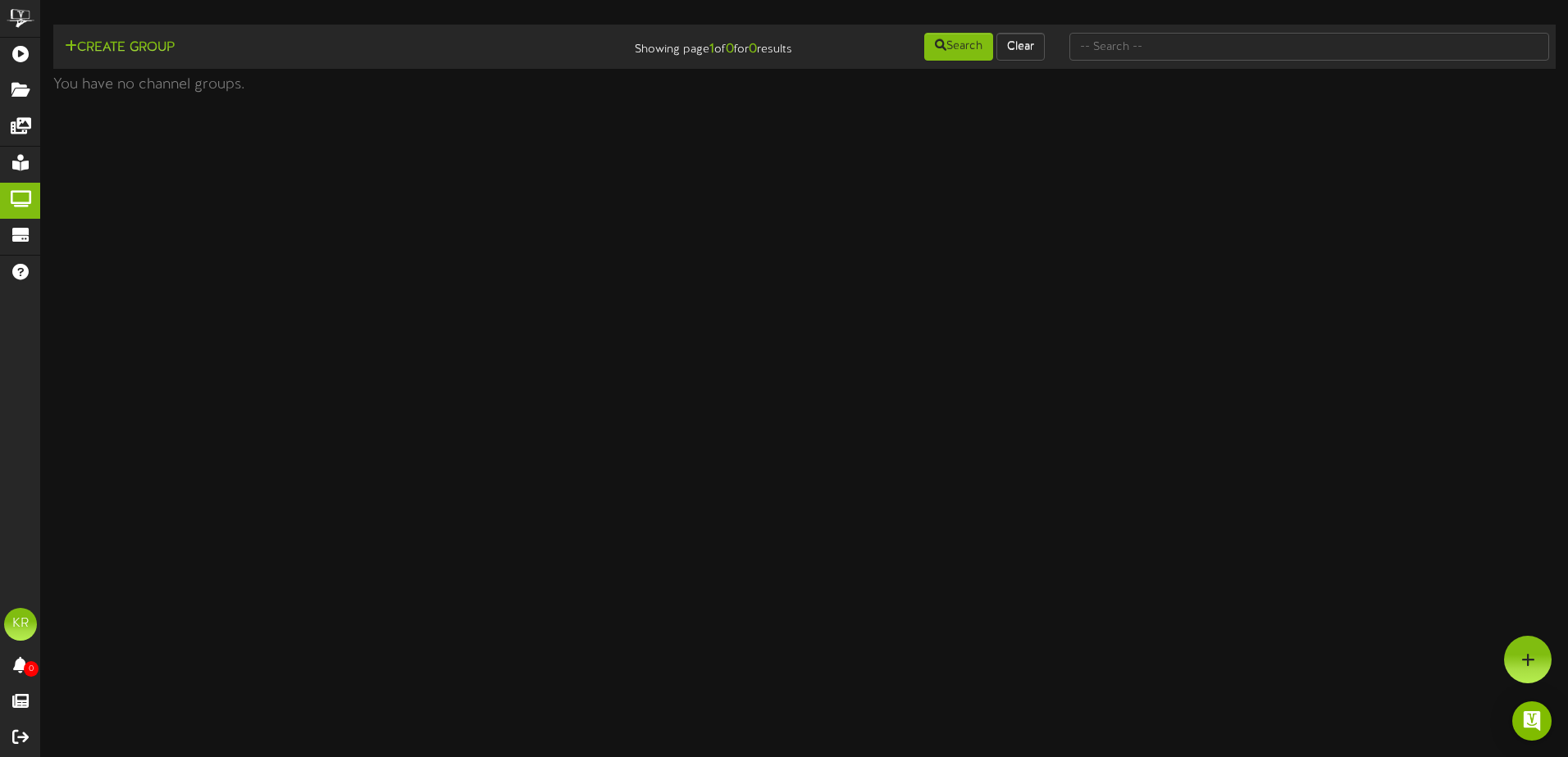
click at [457, 102] on html "ChannelValet Playlists Folders Messages My Library Groups Devices Help KR [PERS…" at bounding box center [784, 50] width 1568 height 102
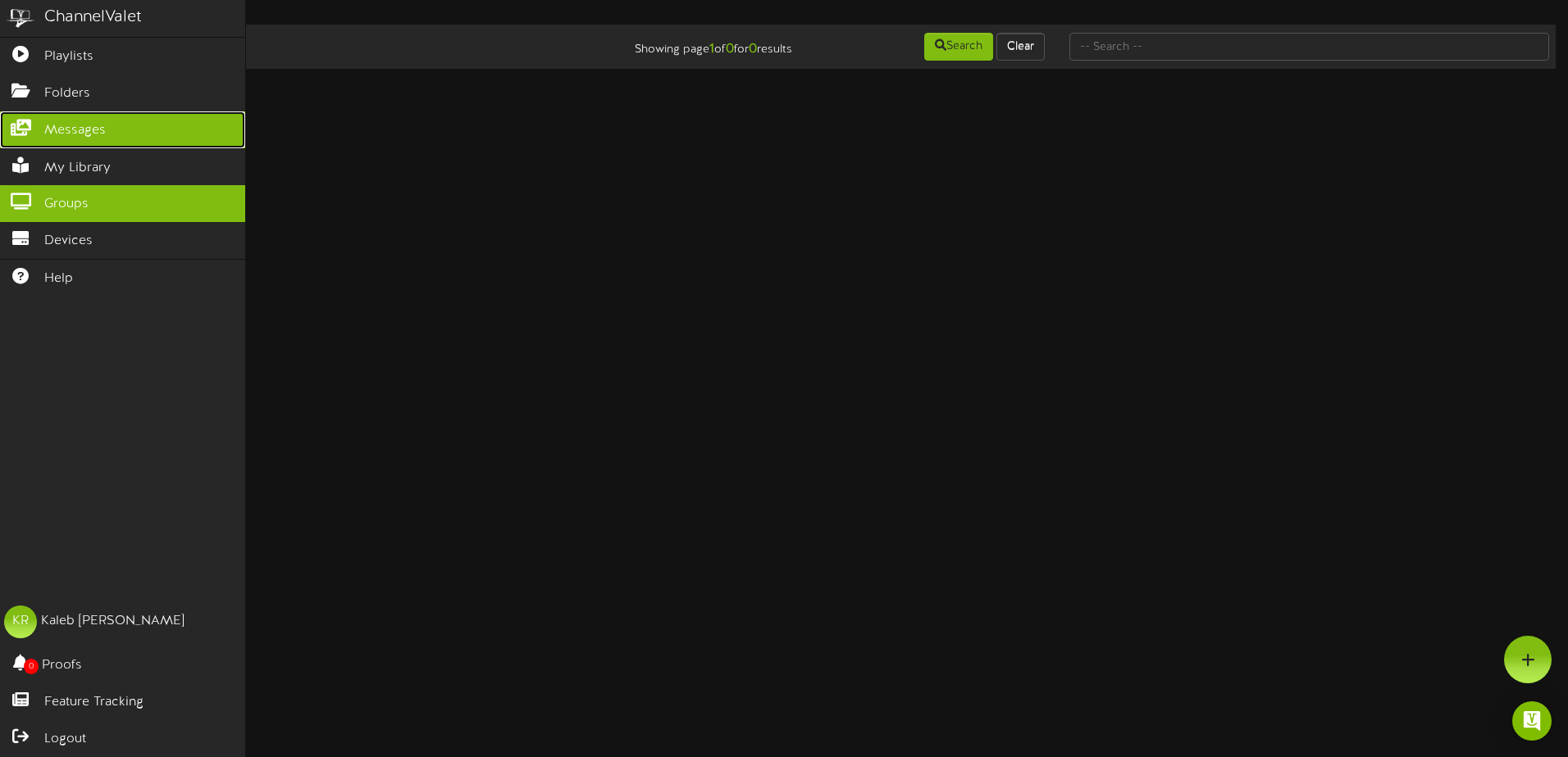
click at [49, 139] on link "Messages" at bounding box center [123, 130] width 245 height 37
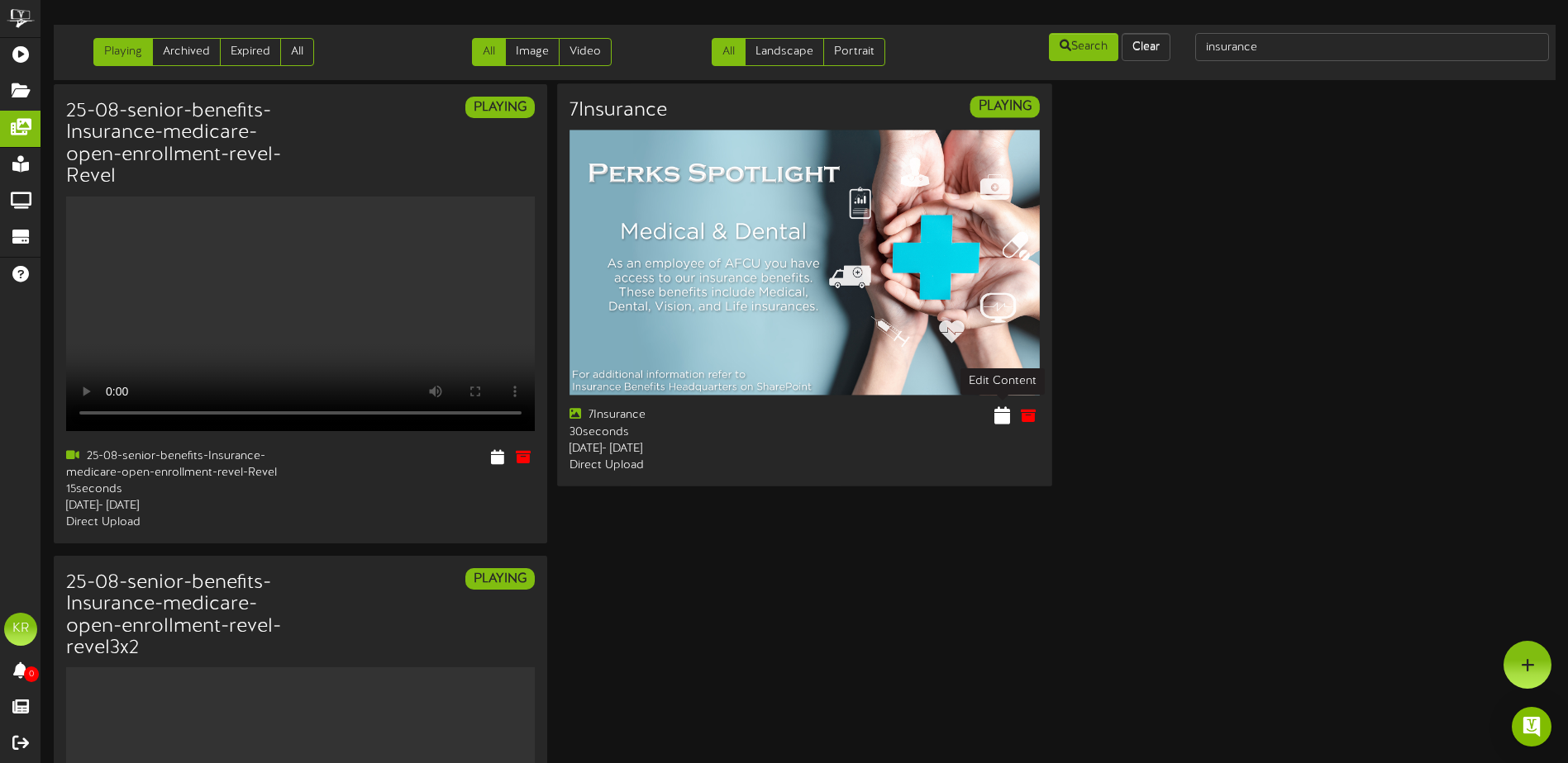
click at [1007, 418] on icon at bounding box center [1001, 416] width 16 height 18
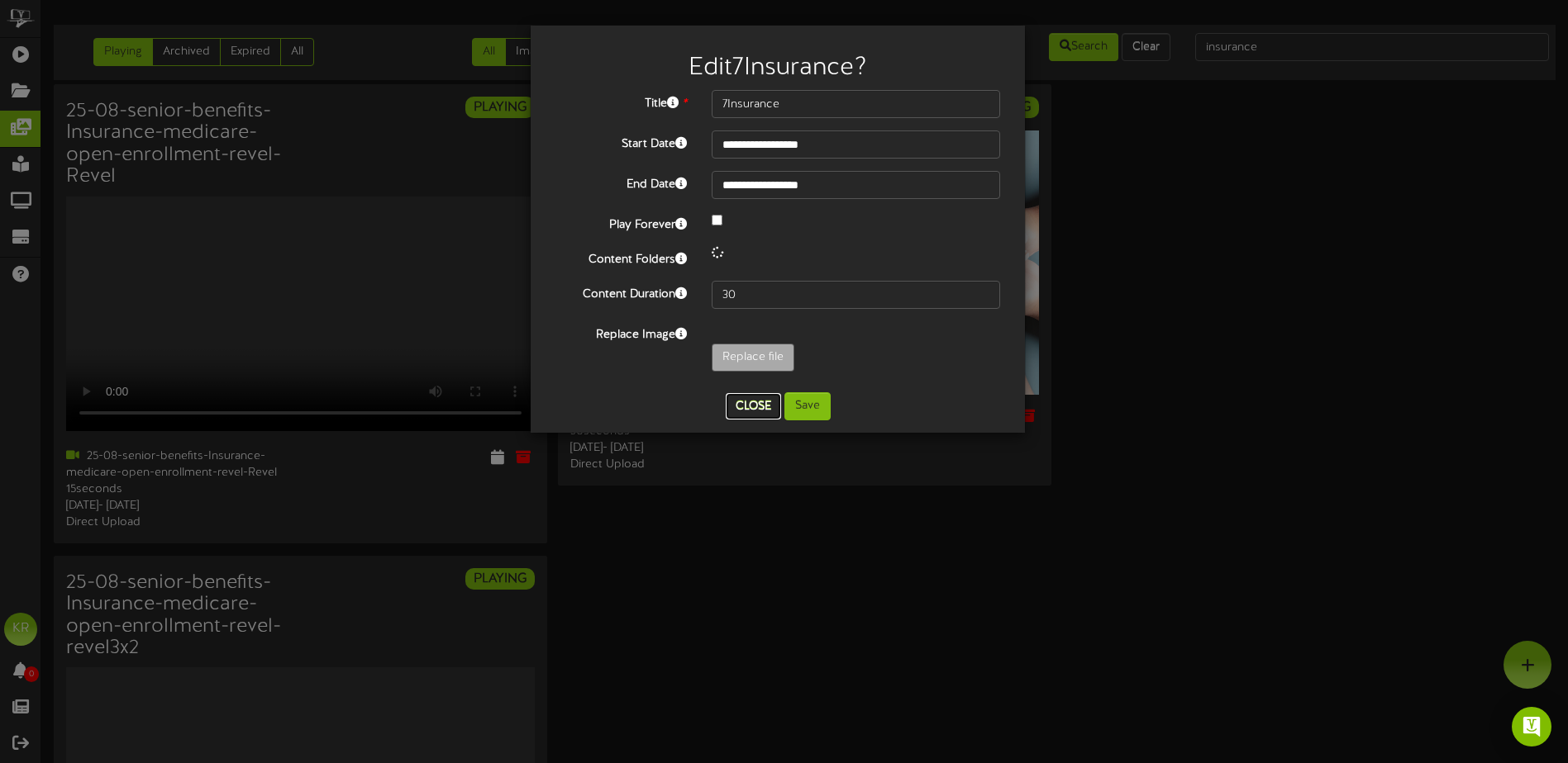
click at [766, 412] on button "Close" at bounding box center [753, 406] width 55 height 27
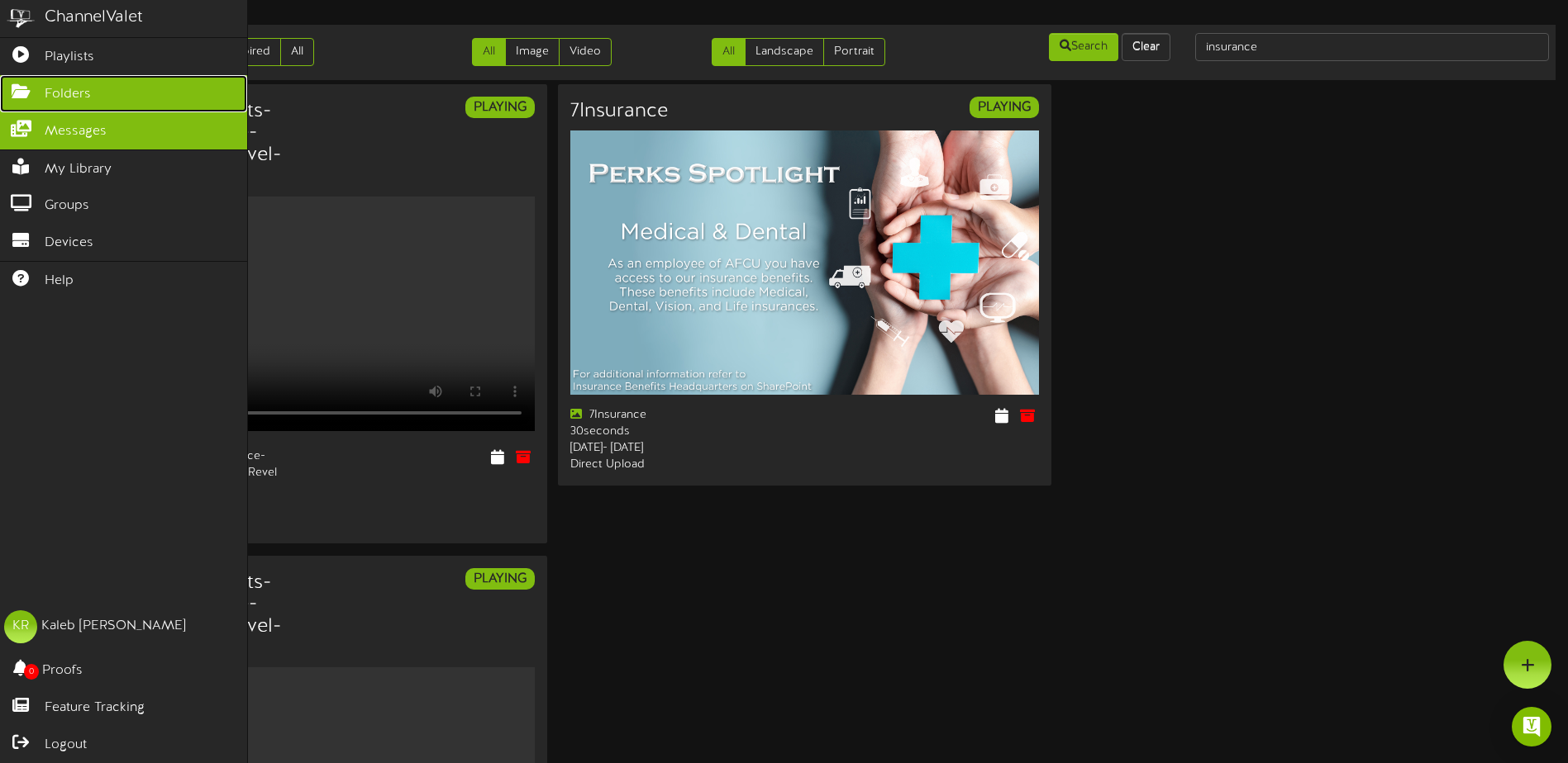
click at [44, 96] on span "Folders" at bounding box center [67, 94] width 46 height 19
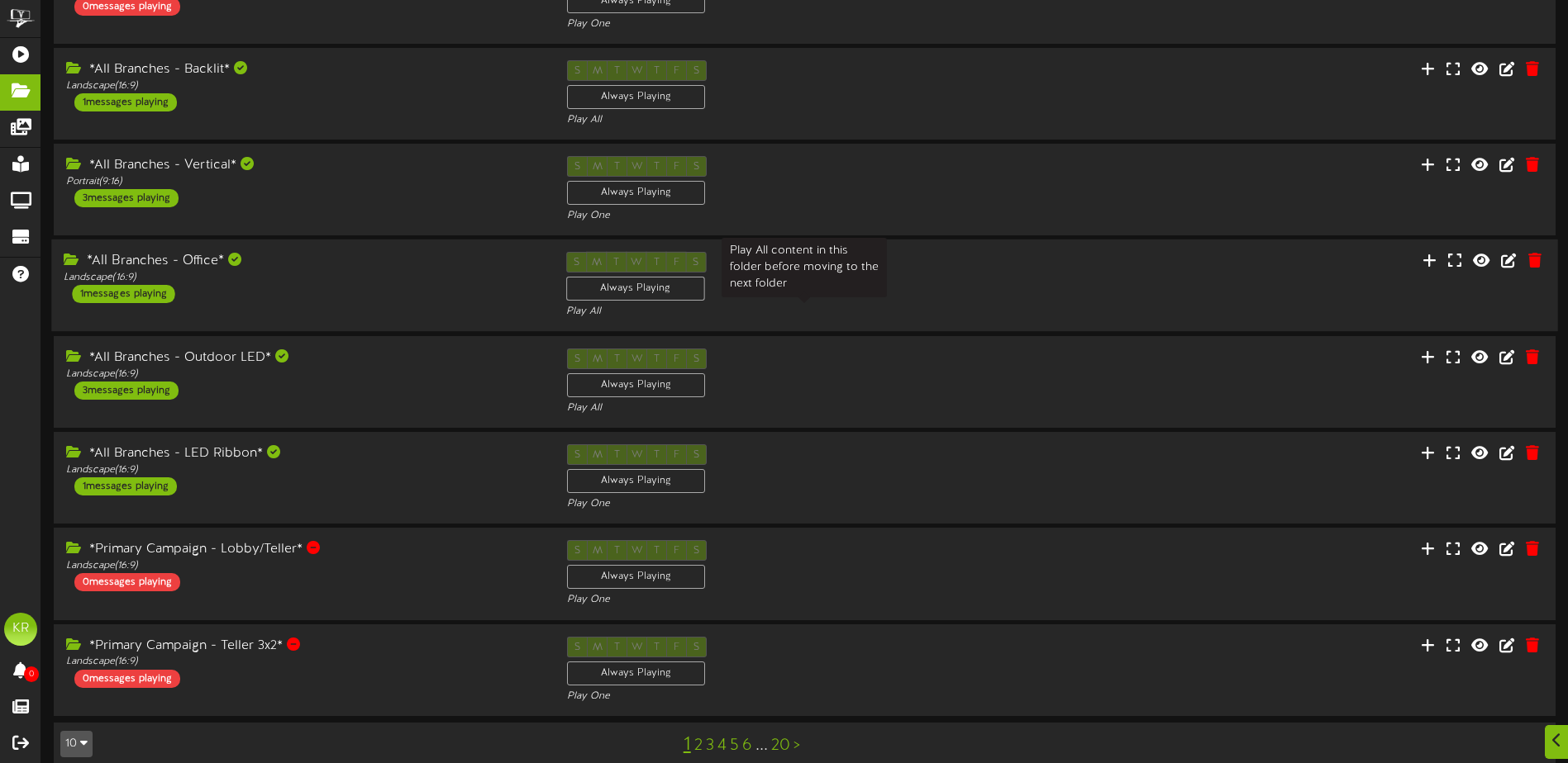
scroll to position [335, 0]
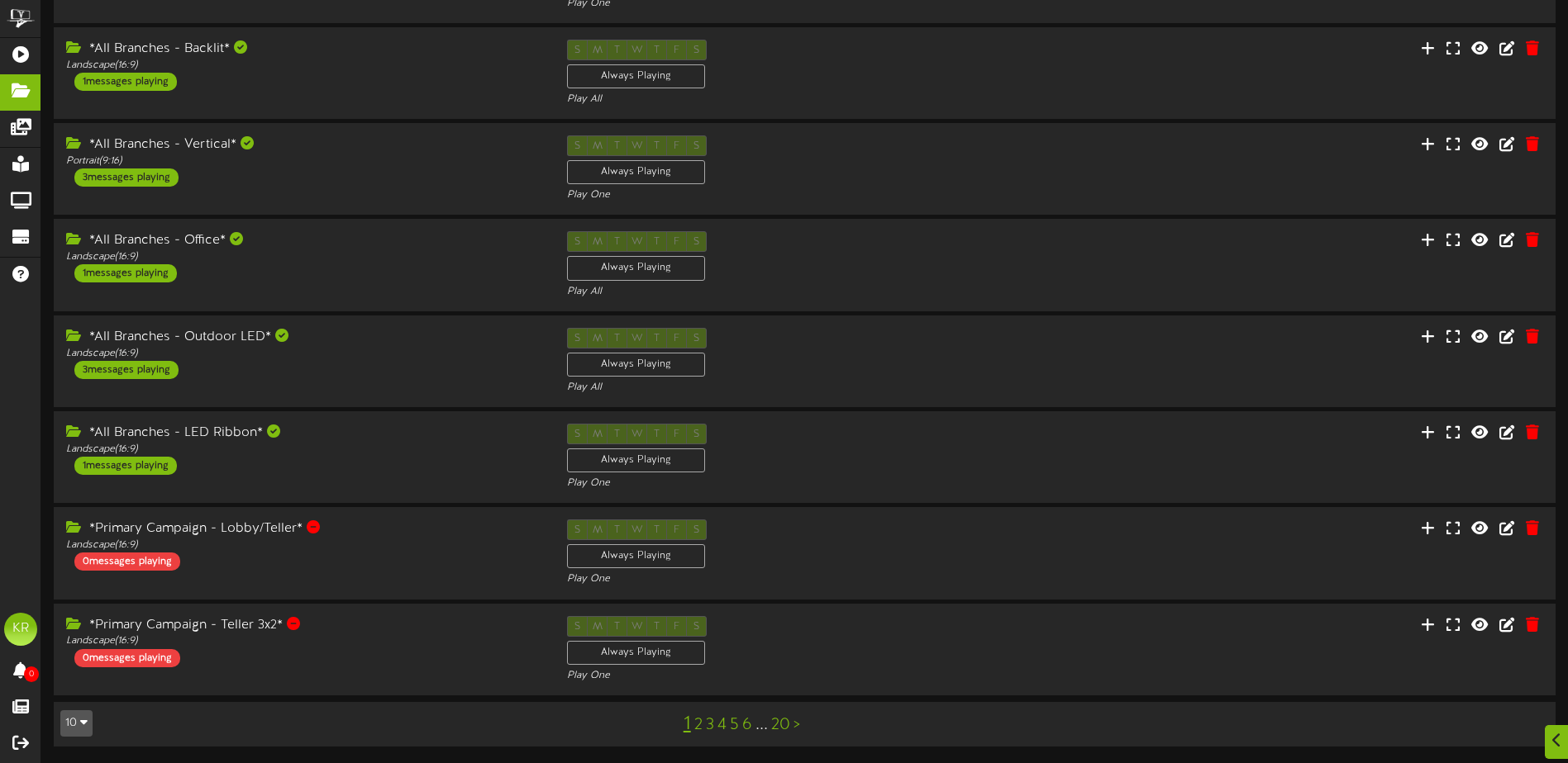
click at [698, 730] on link "2" at bounding box center [698, 725] width 8 height 18
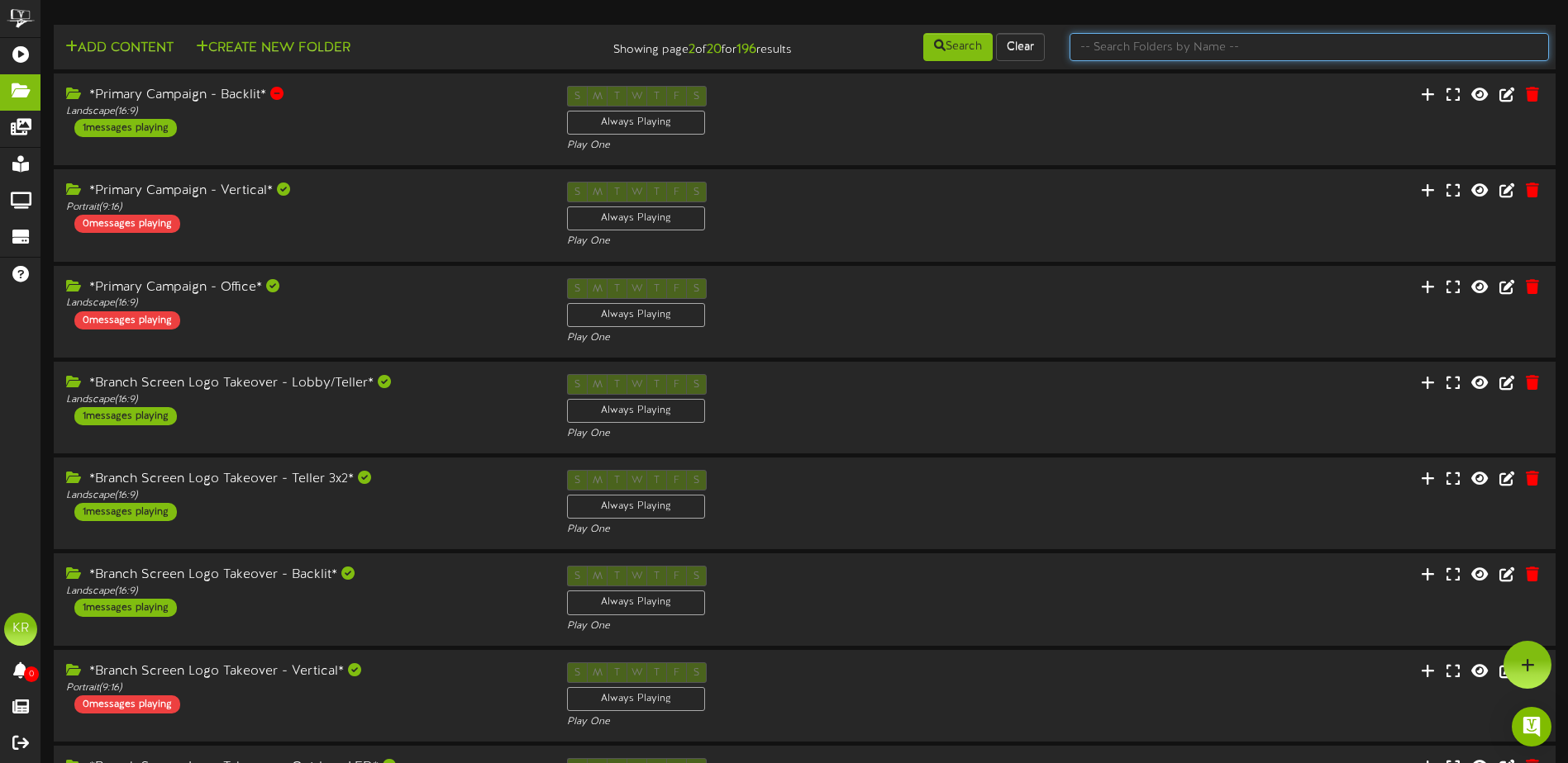
click at [1159, 48] on input "text" at bounding box center [1309, 47] width 479 height 28
type input "centers"
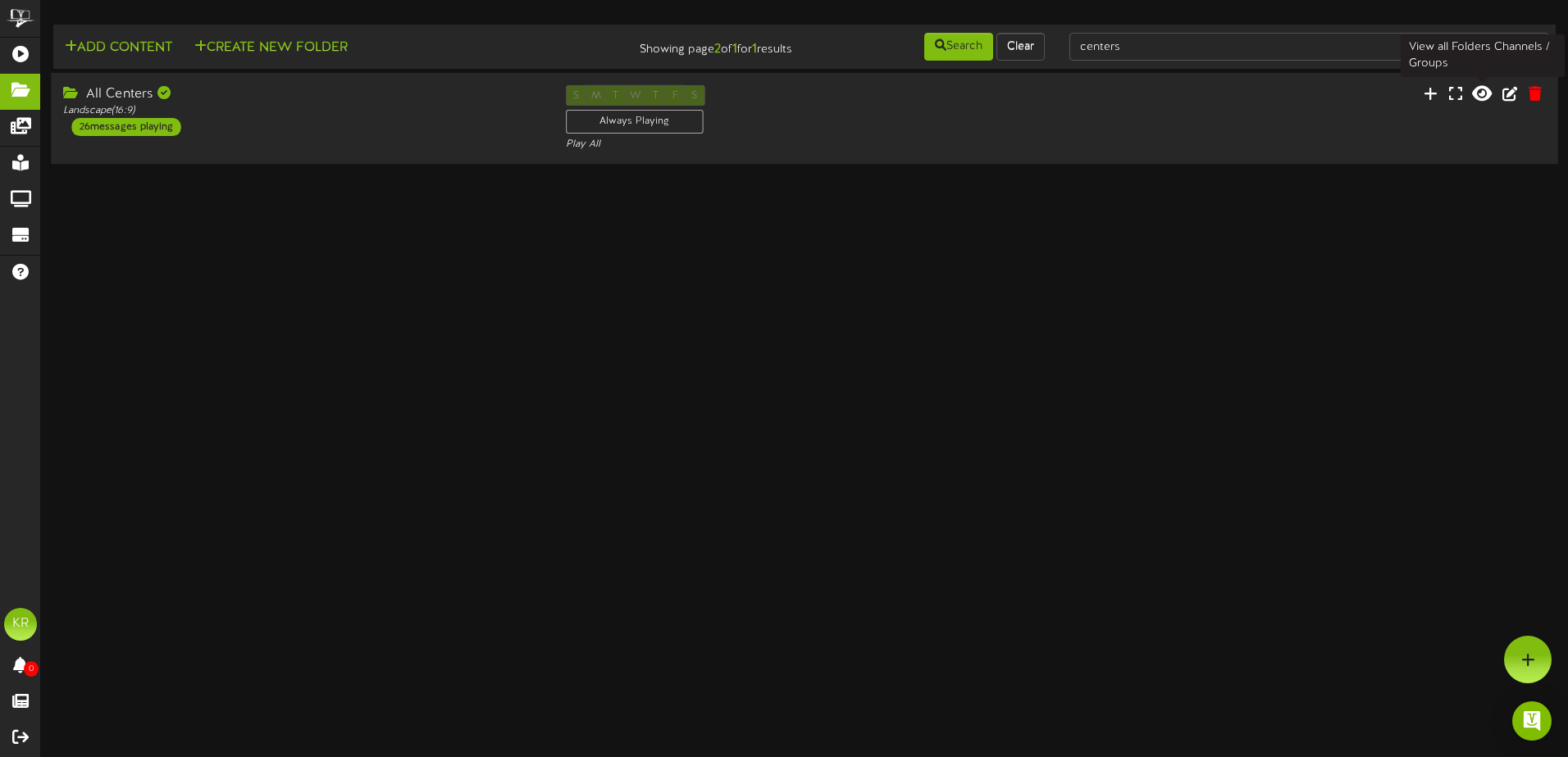
click at [1480, 96] on icon at bounding box center [1482, 93] width 19 height 18
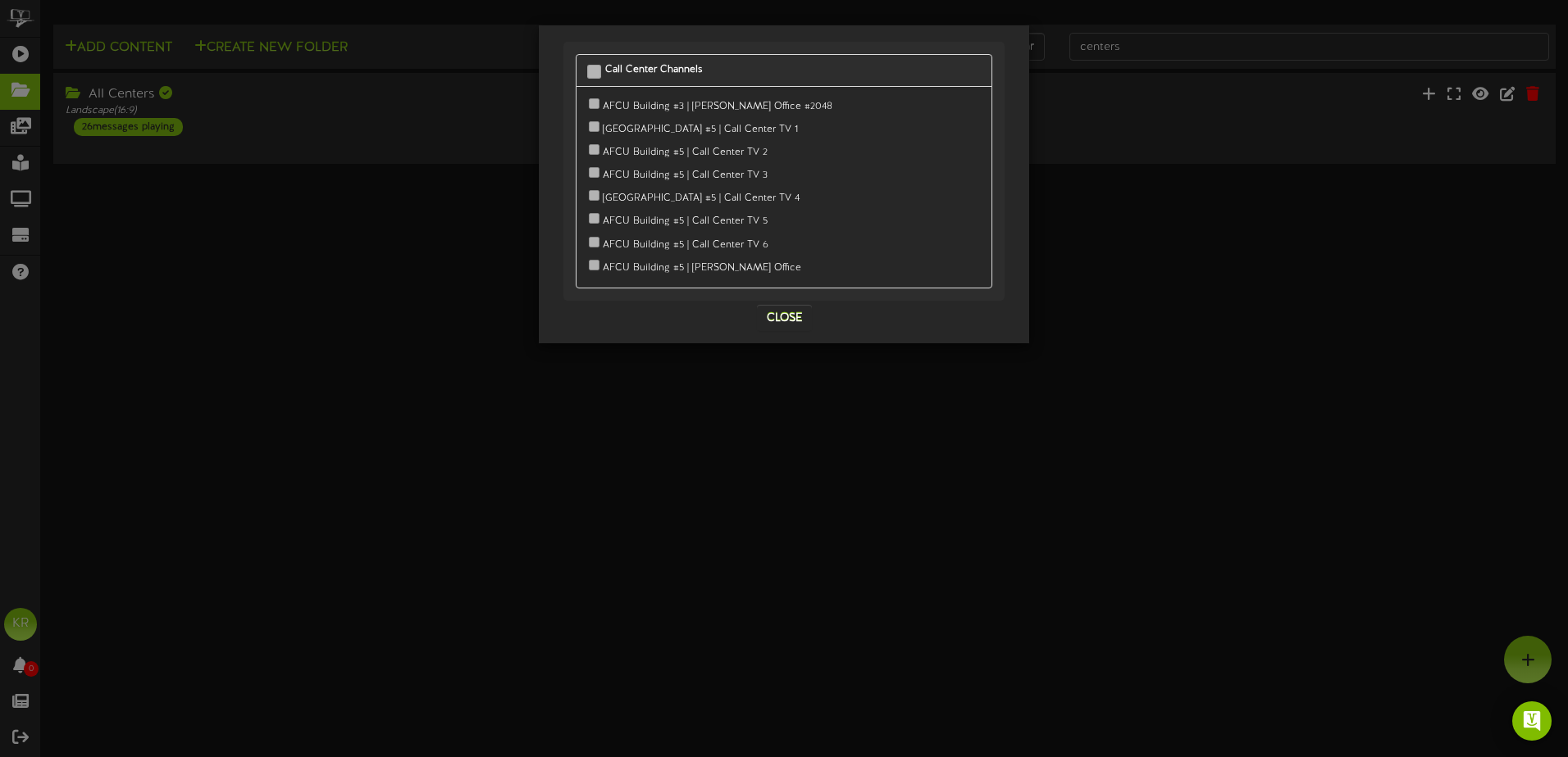
click at [604, 530] on div "Call Center Channels [GEOGRAPHIC_DATA] #3 | [PERSON_NAME] Office #2048" at bounding box center [784, 378] width 1568 height 757
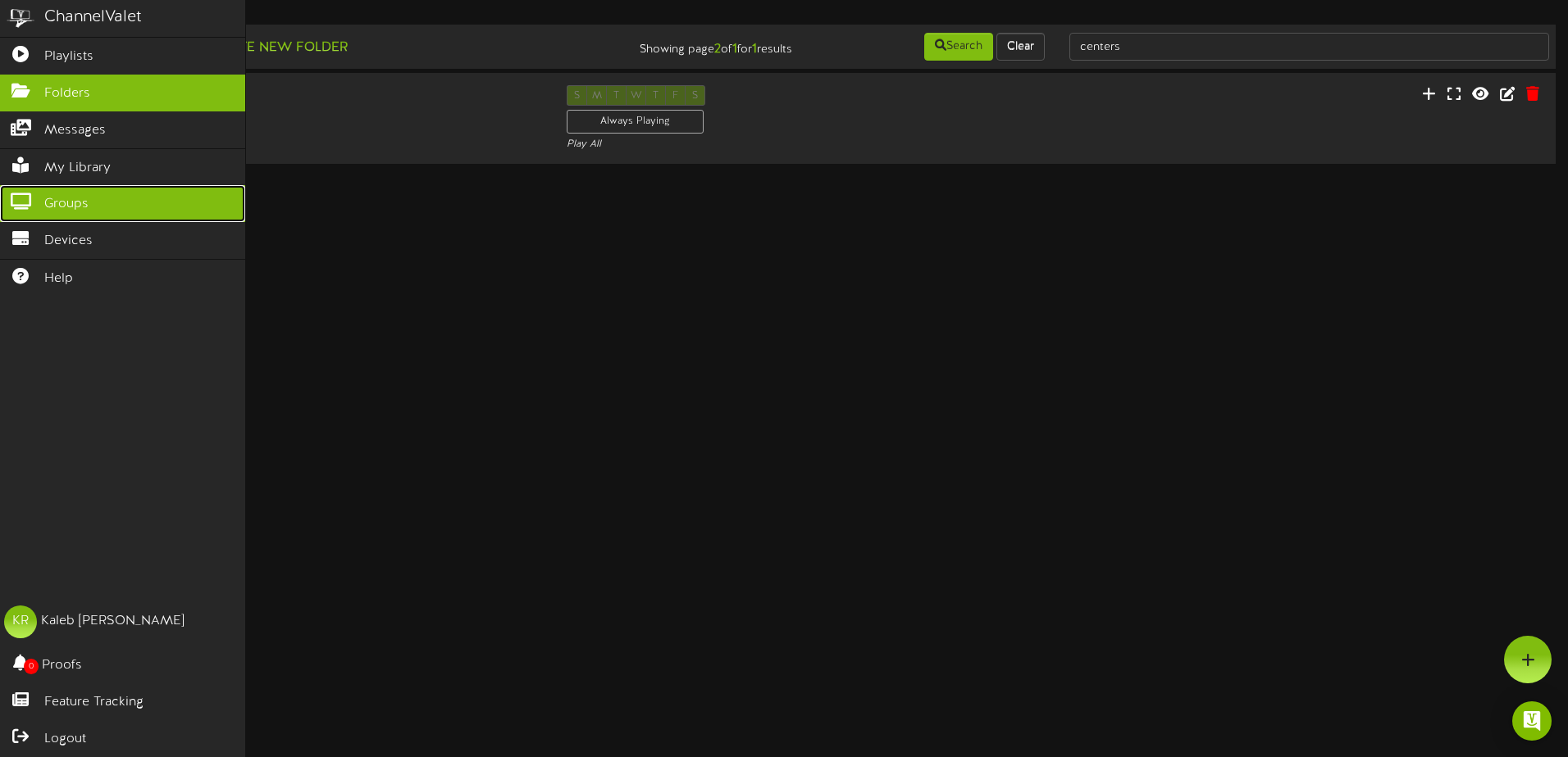
click at [30, 200] on icon at bounding box center [20, 199] width 41 height 12
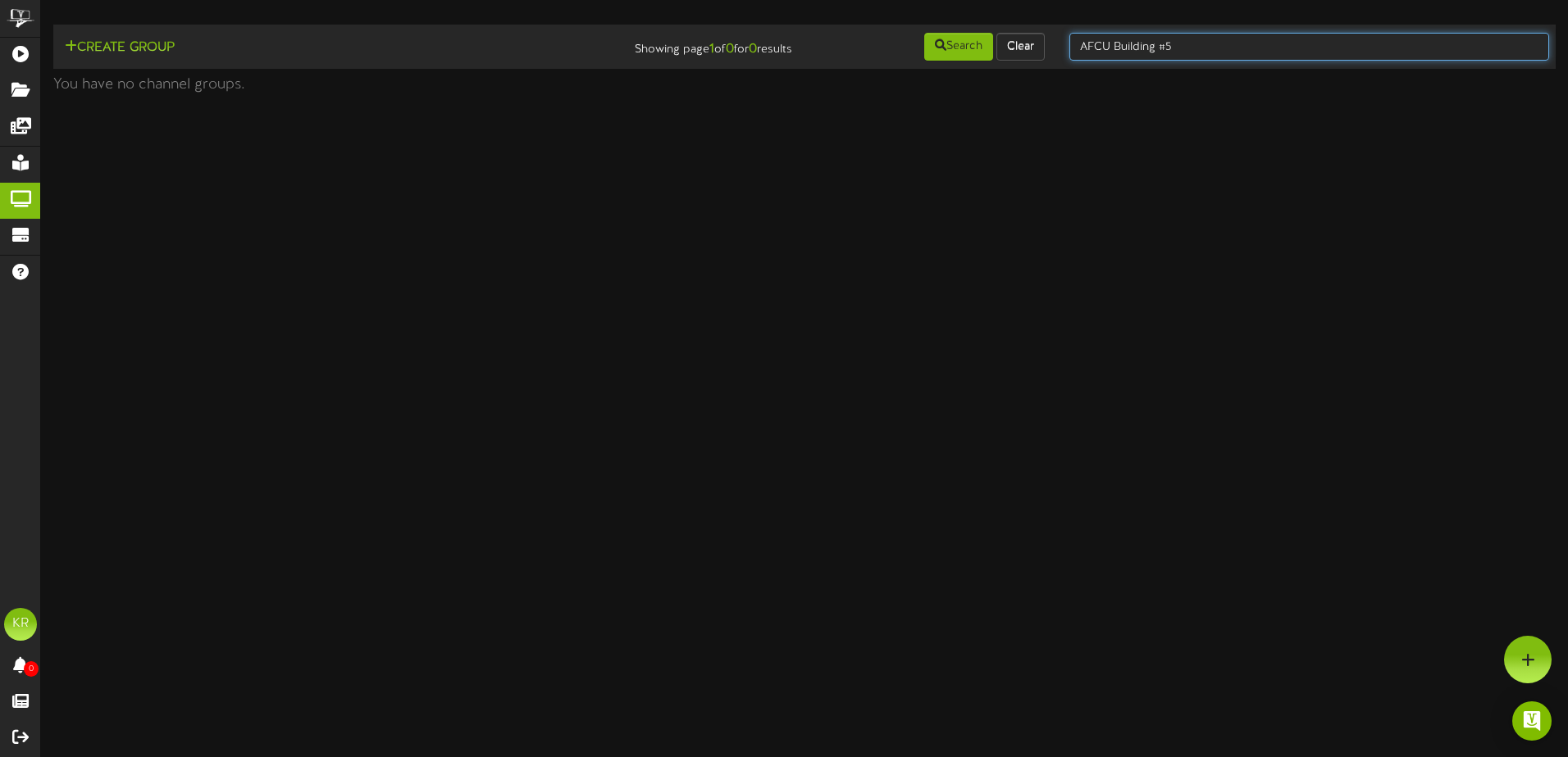
drag, startPoint x: 1176, startPoint y: 43, endPoint x: 789, endPoint y: 27, distance: 387.3
click at [789, 27] on td "Create Group Showing page 1 of 0 for 0 results Search Clear AFCU Building #5" at bounding box center [804, 47] width 1503 height 44
type input "center"
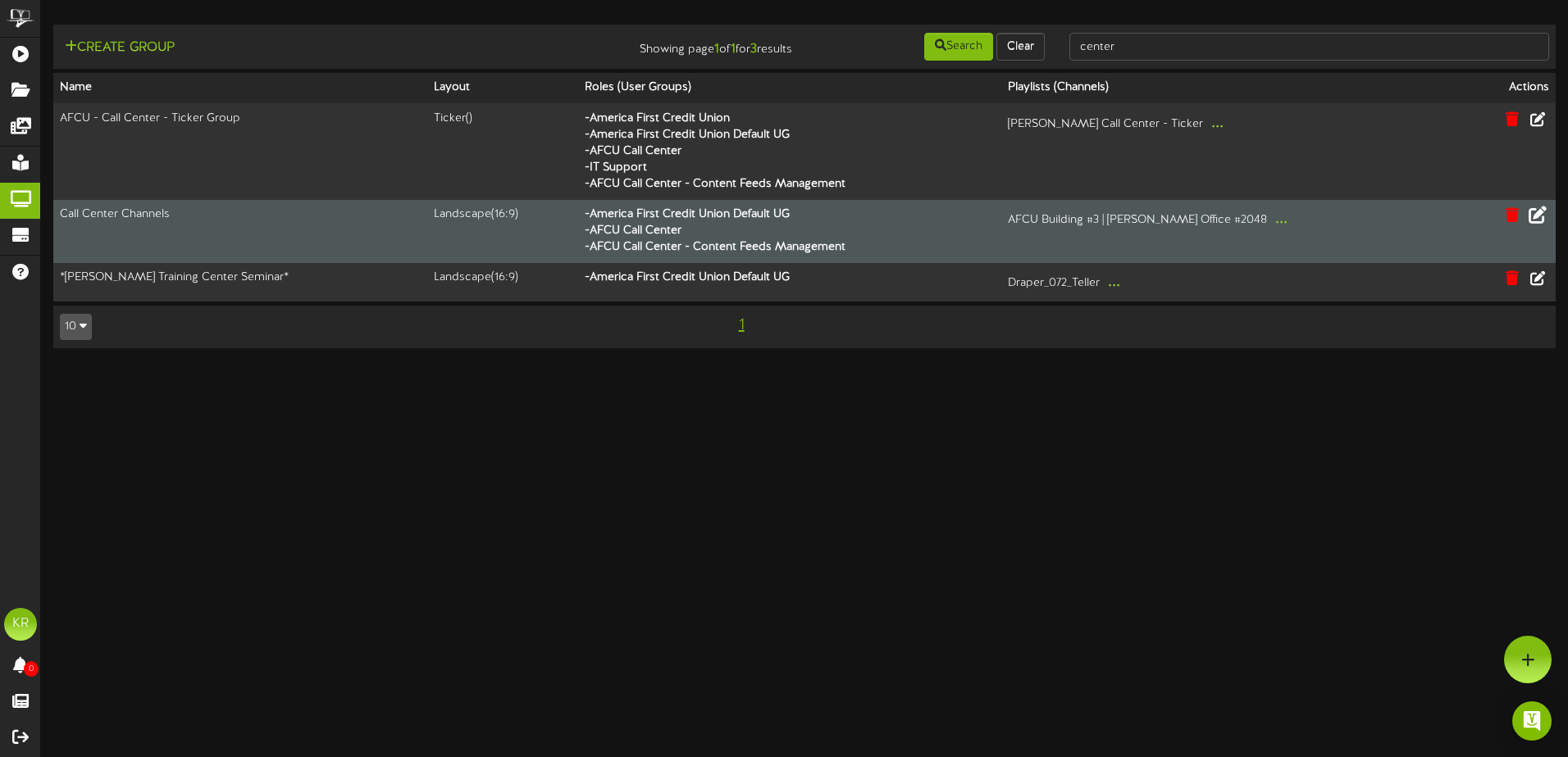
click at [1542, 213] on icon at bounding box center [1538, 215] width 18 height 18
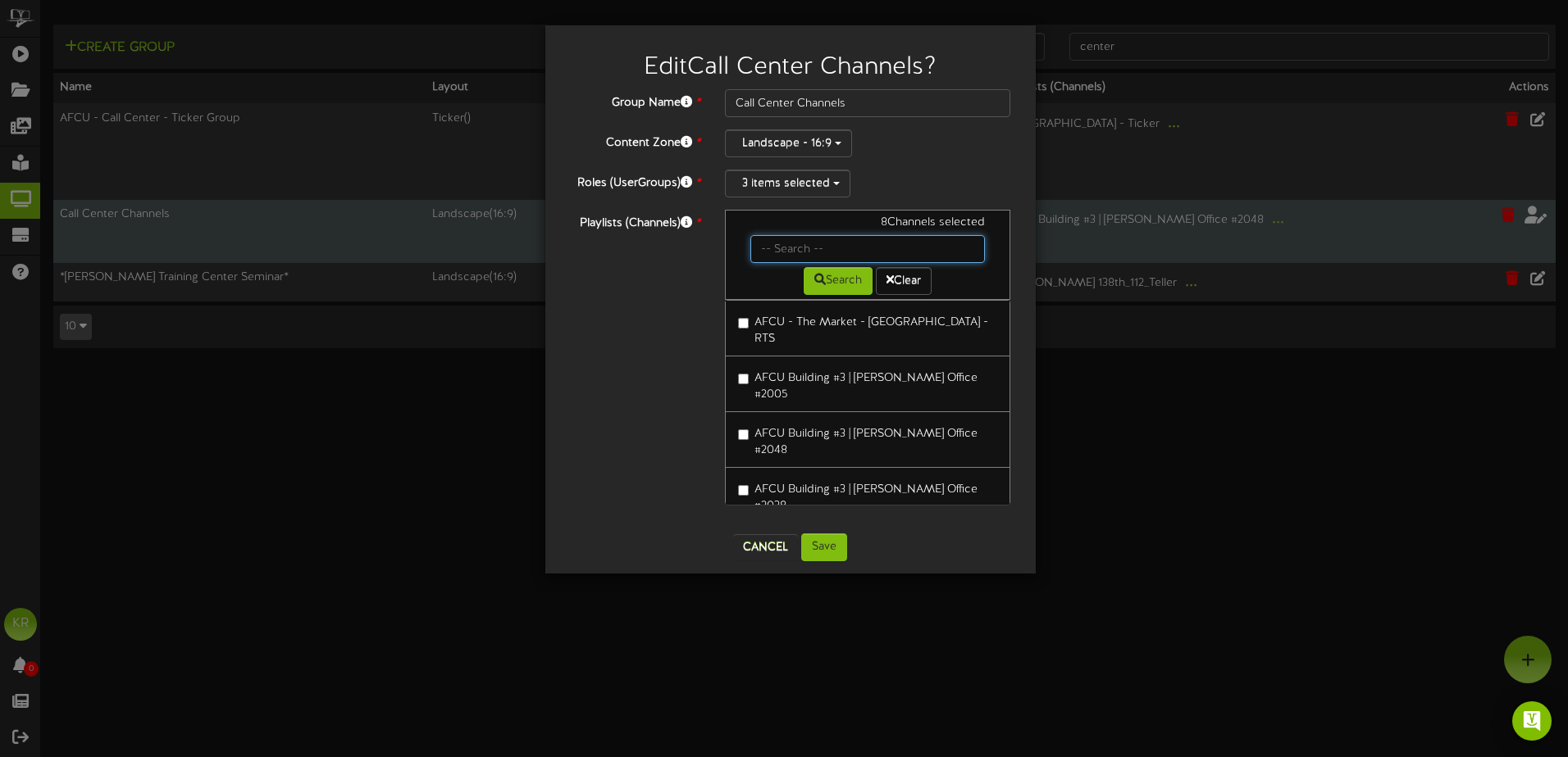
click at [794, 255] on input "text" at bounding box center [867, 249] width 235 height 27
type input "building #5"
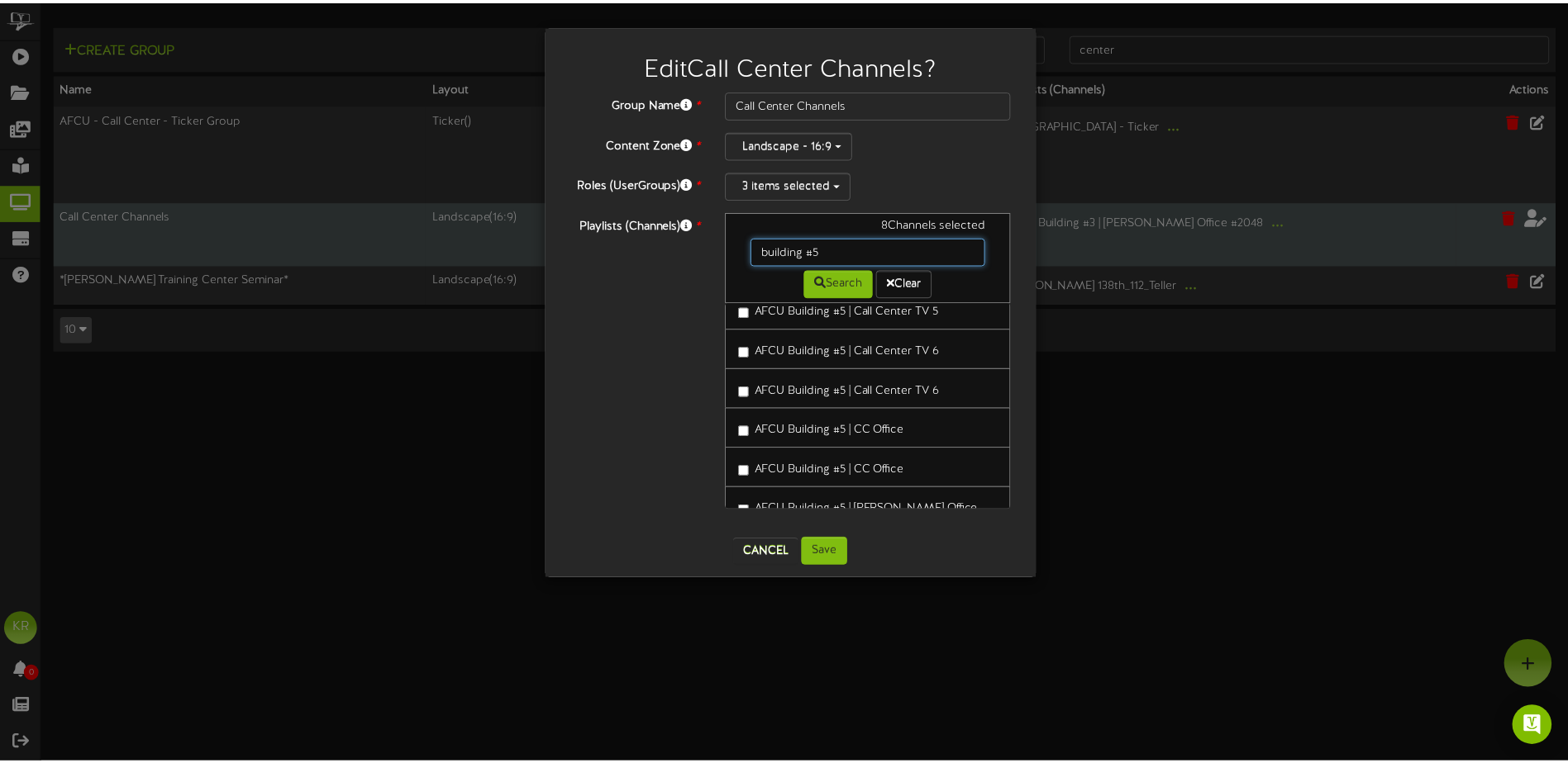
scroll to position [389, 0]
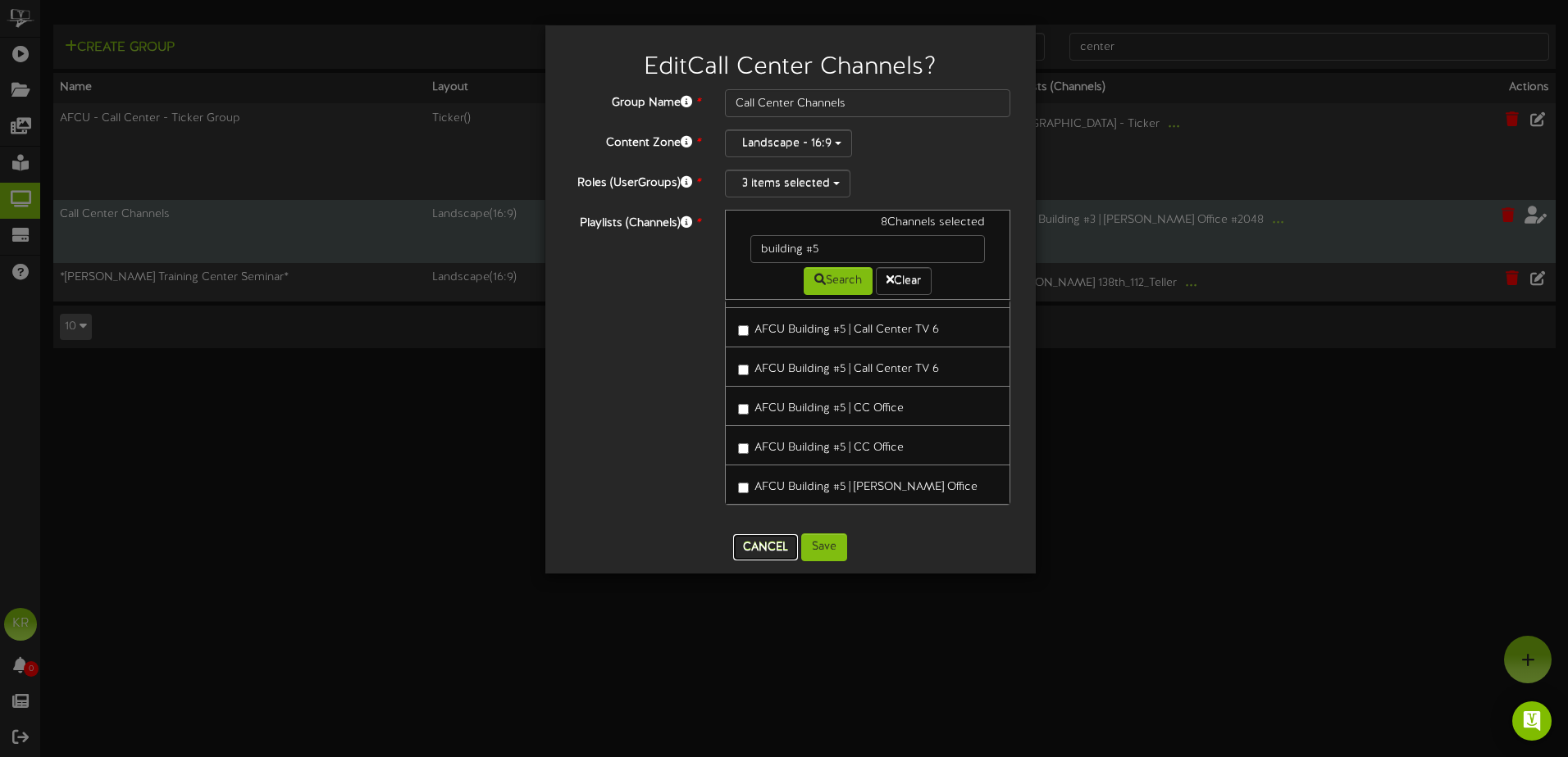
click at [764, 554] on button "Cancel" at bounding box center [766, 547] width 65 height 27
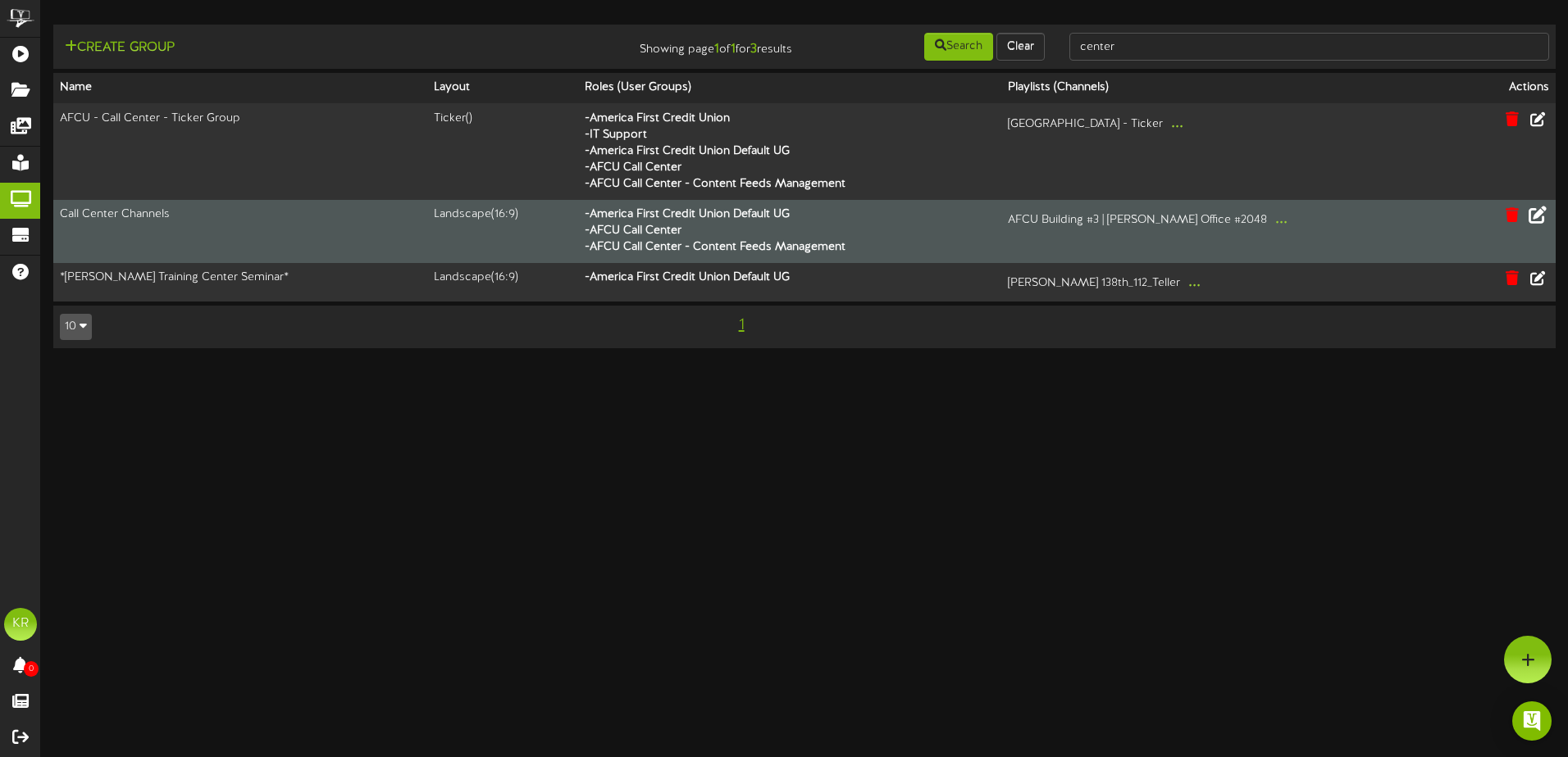
click at [764, 365] on html "ChannelValet Playlists Folders Messages My Library Groups Devices Help KR [PERS…" at bounding box center [784, 182] width 1568 height 365
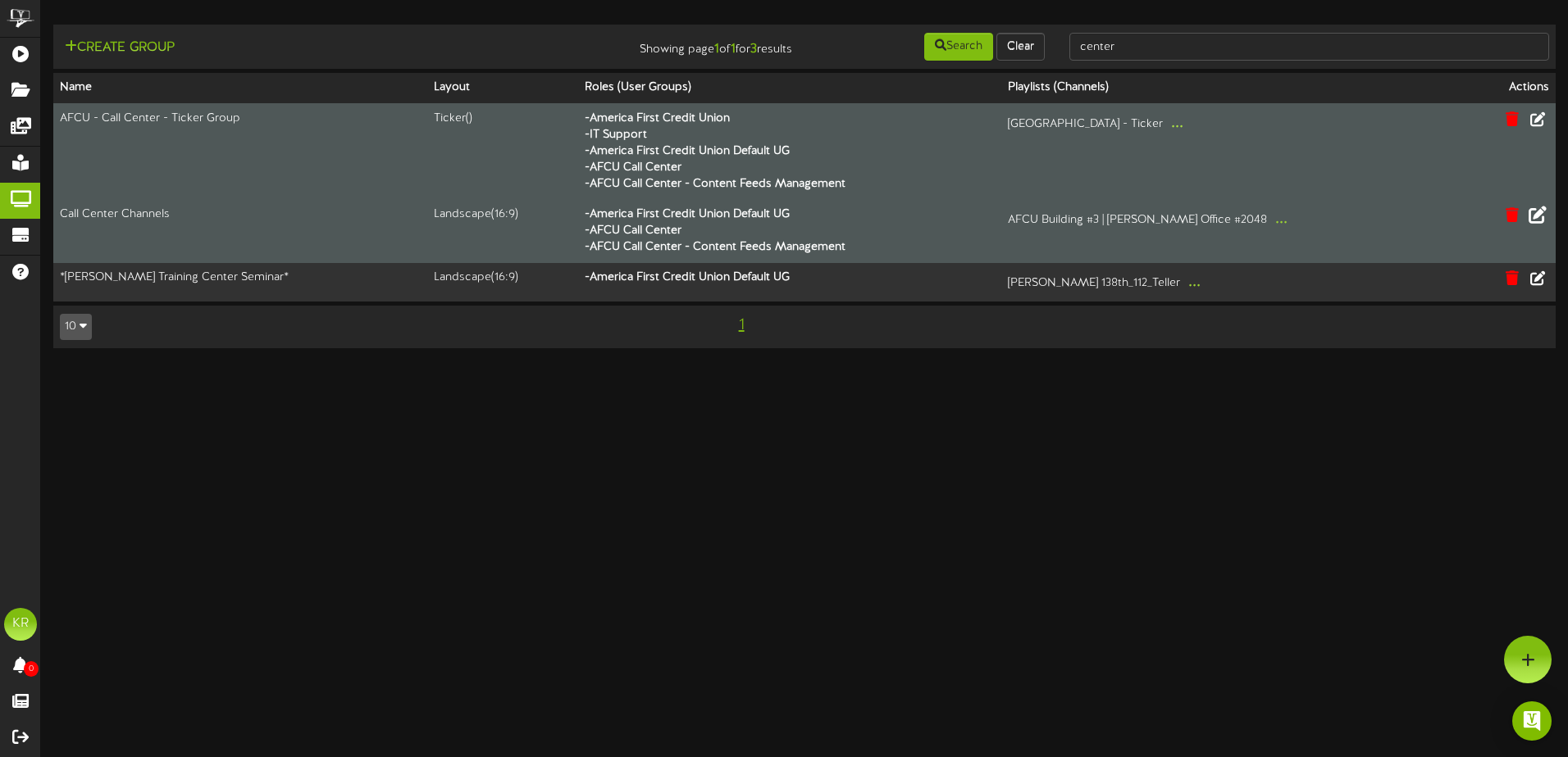
click at [1166, 126] on button "..." at bounding box center [1177, 124] width 22 height 26
click at [1270, 224] on button "..." at bounding box center [1281, 220] width 22 height 26
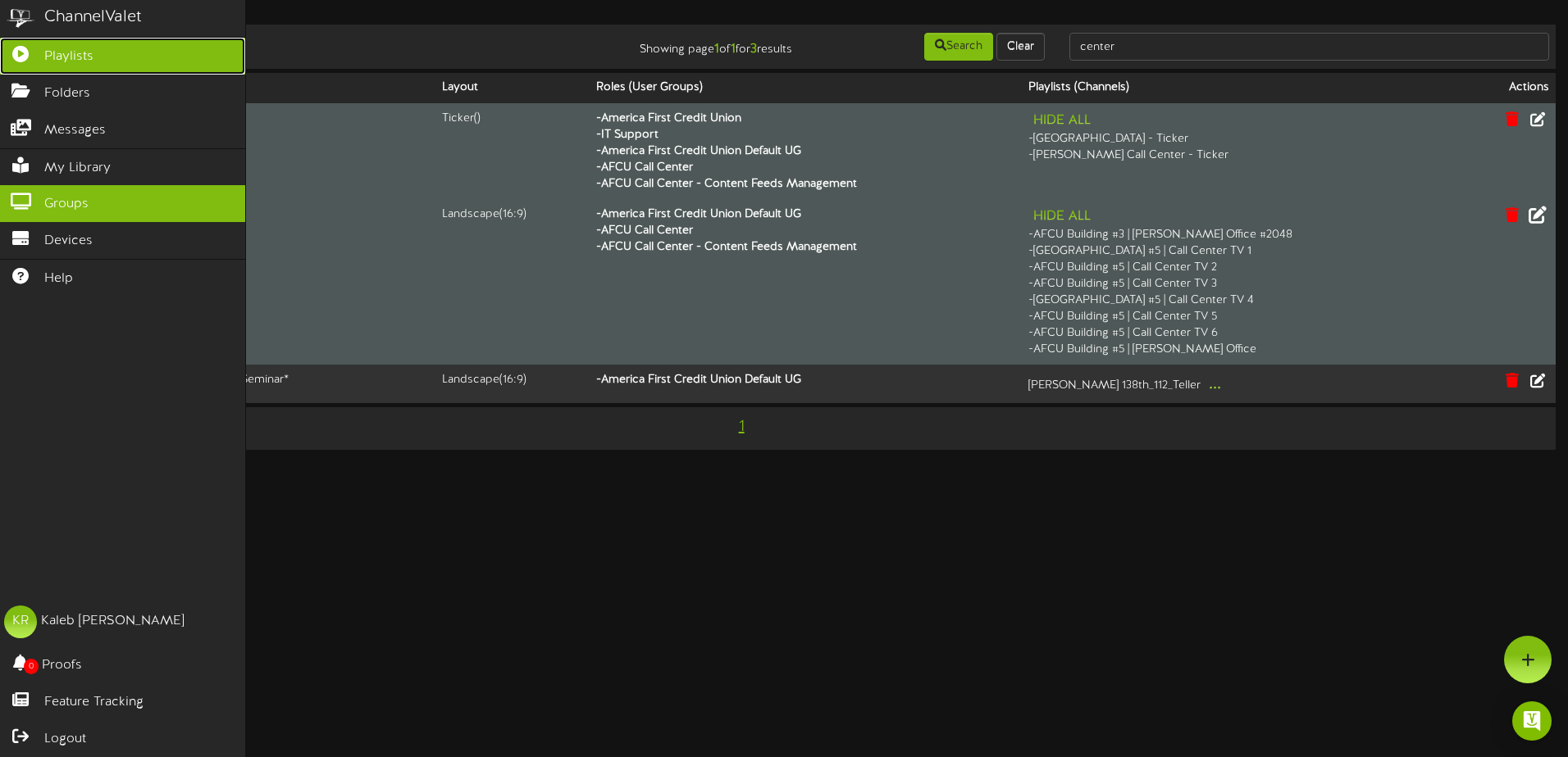
click at [46, 58] on span "Playlists" at bounding box center [69, 57] width 49 height 19
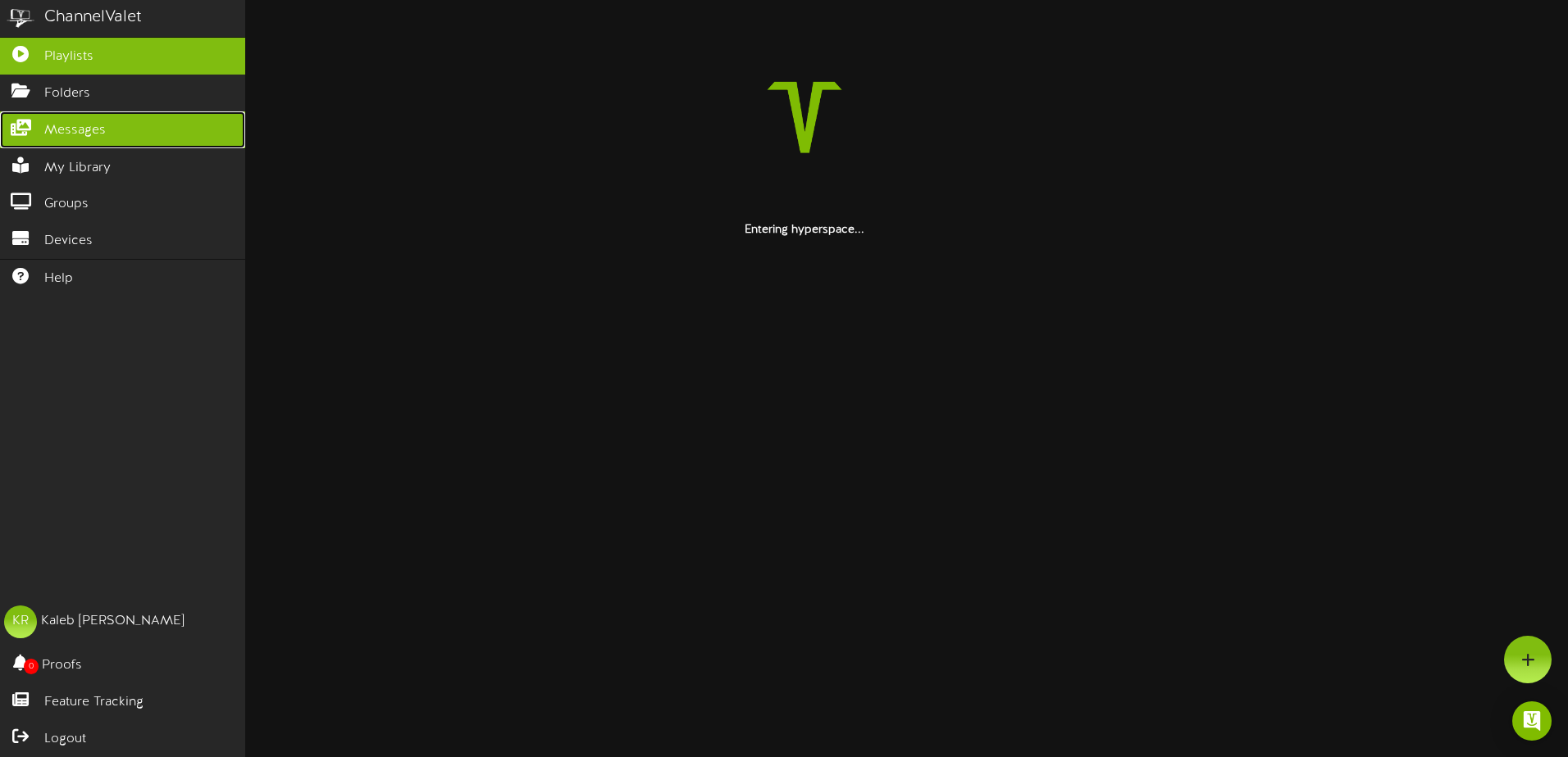
click at [65, 112] on link "Messages" at bounding box center [123, 130] width 245 height 37
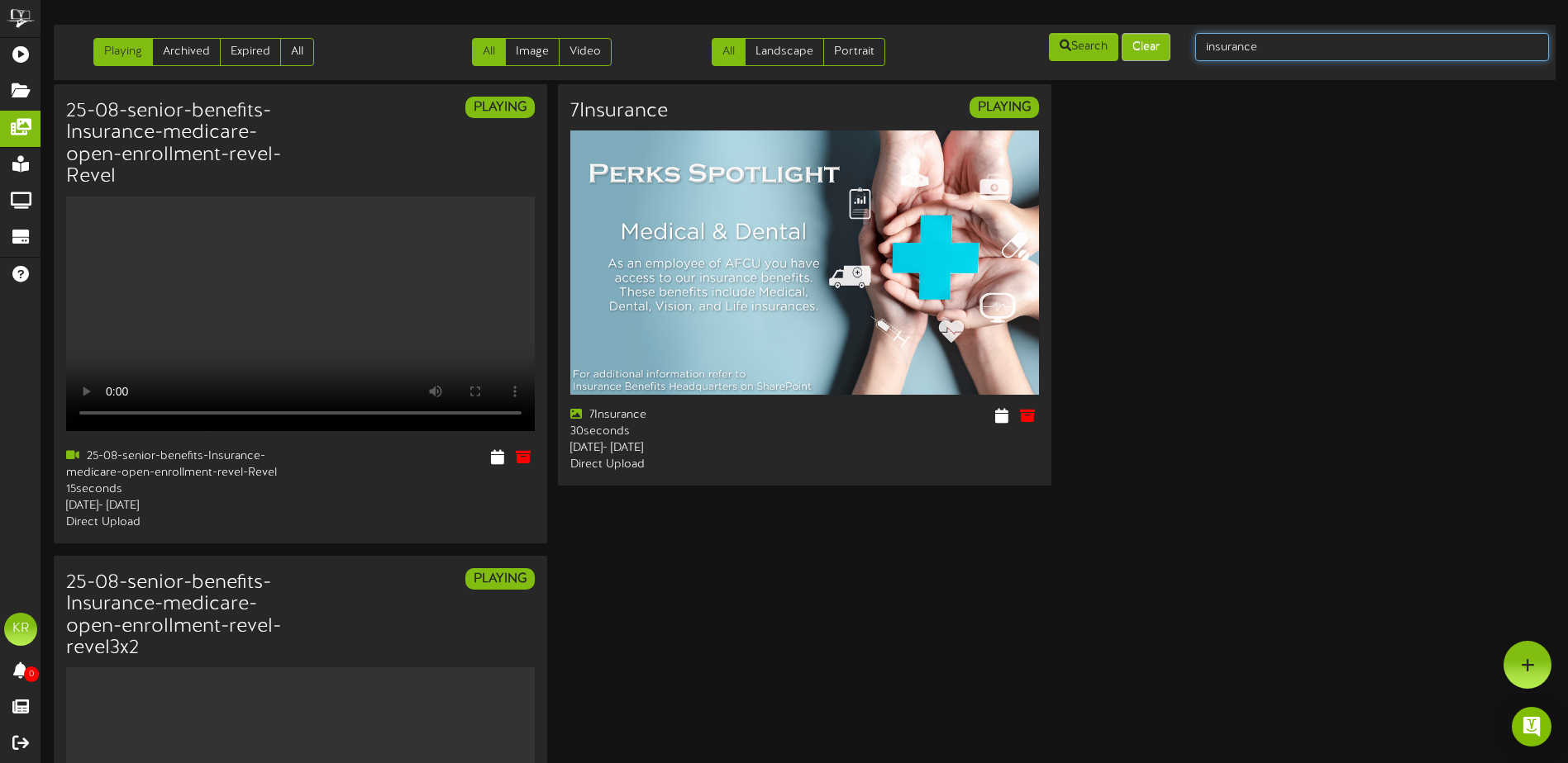
drag, startPoint x: 1262, startPoint y: 52, endPoint x: 1161, endPoint y: 54, distance: 101.0
click at [1161, 54] on div "Playing Archived Expired All All Image Video All Landscape Portrait" at bounding box center [805, 53] width 1514 height 42
type input "employee"
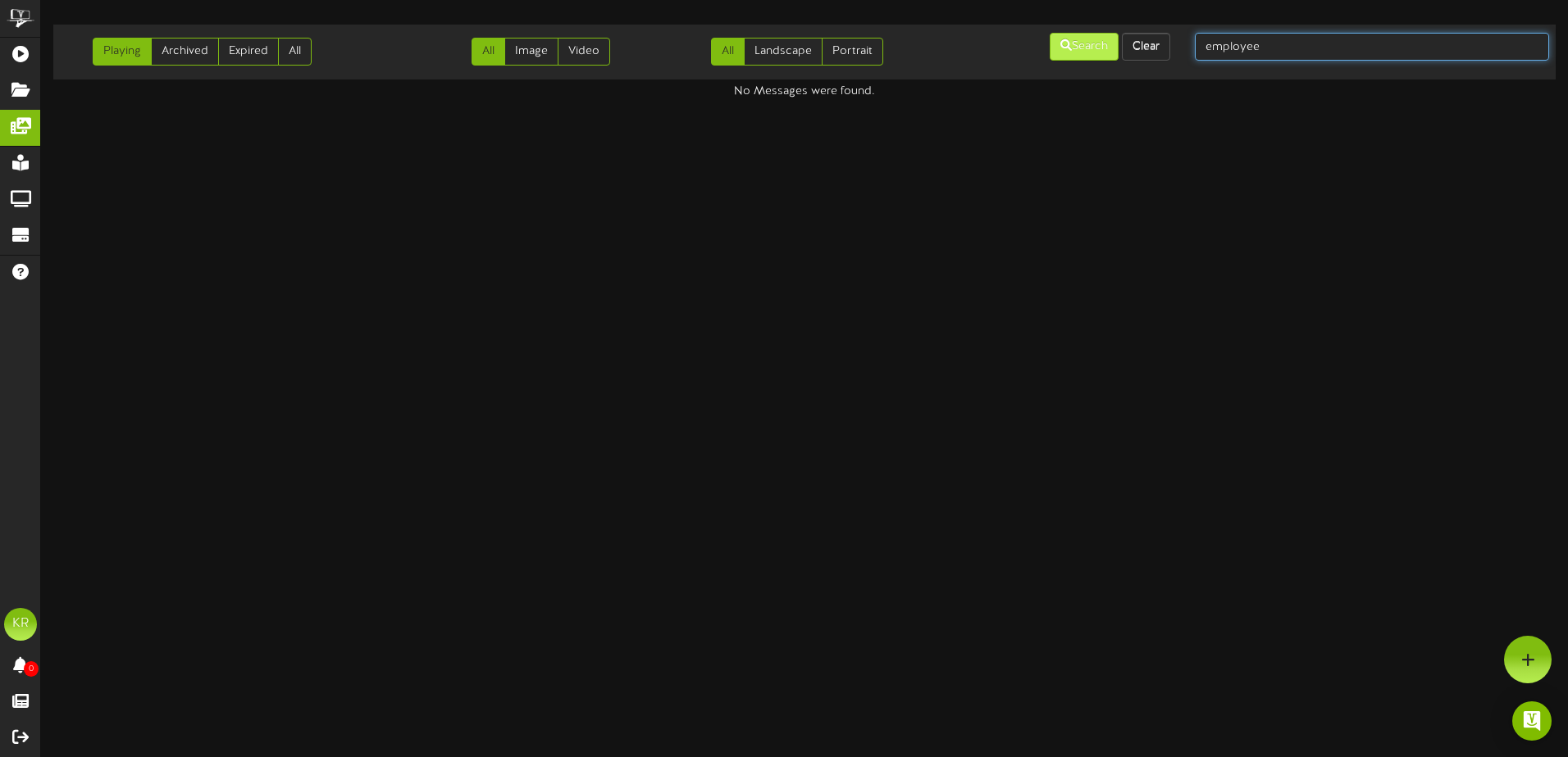
drag, startPoint x: 1279, startPoint y: 42, endPoint x: 1093, endPoint y: 56, distance: 186.5
click at [1180, 56] on div "Playing Archived Expired All All Image Video All Landscape Portrait" at bounding box center [804, 52] width 1514 height 42
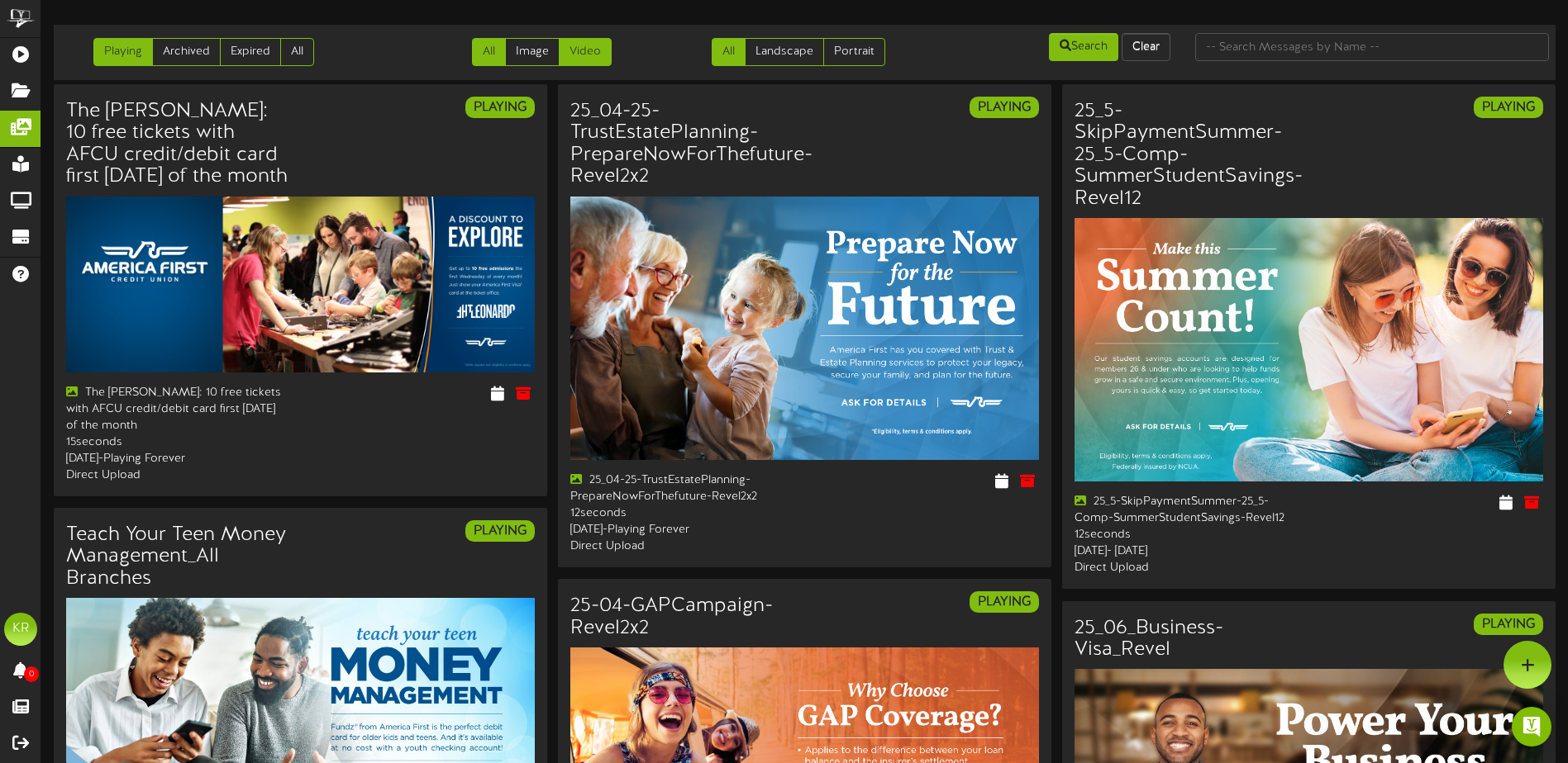
click at [588, 47] on link "Video" at bounding box center [584, 52] width 53 height 28
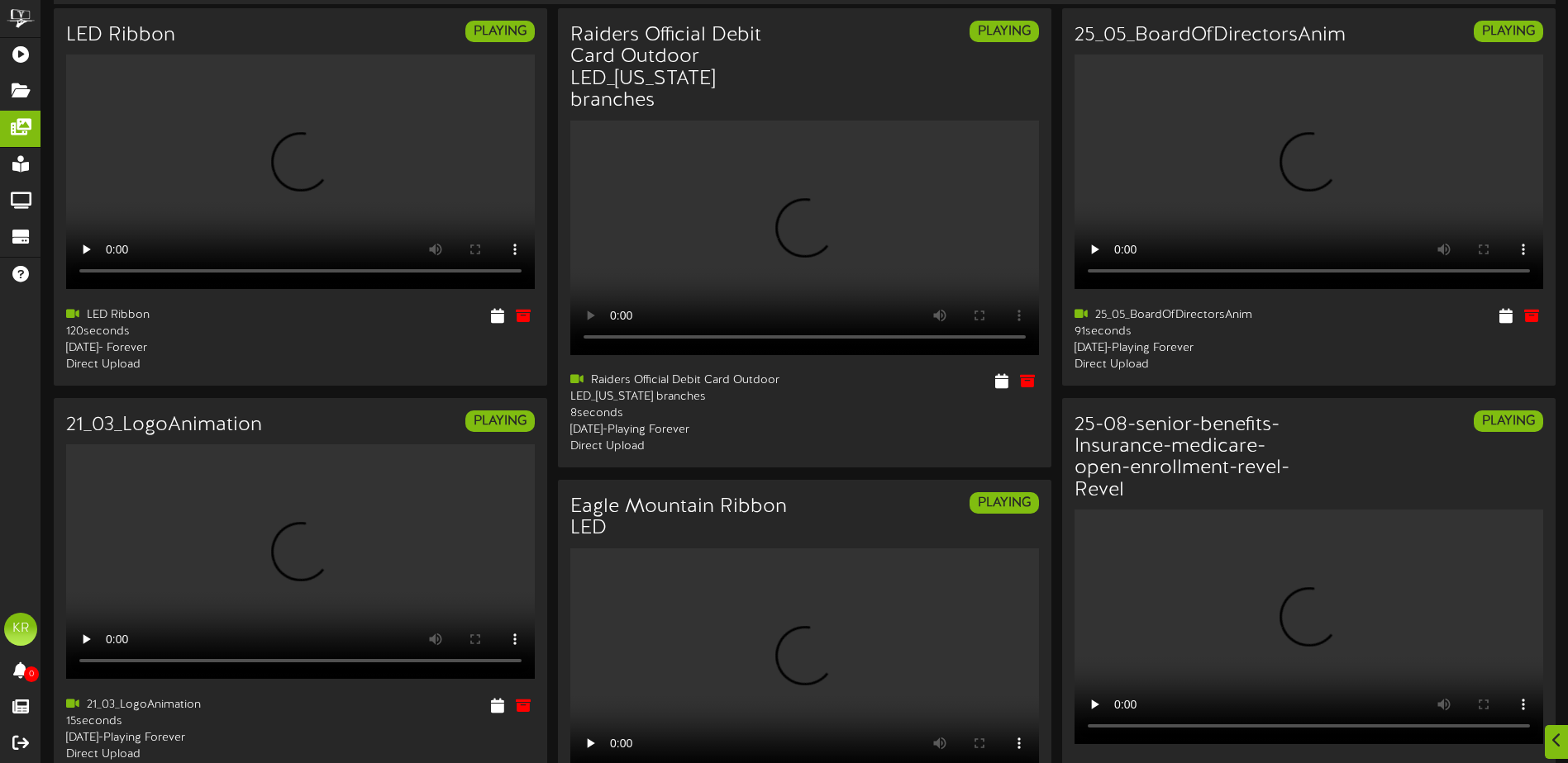
scroll to position [248, 0]
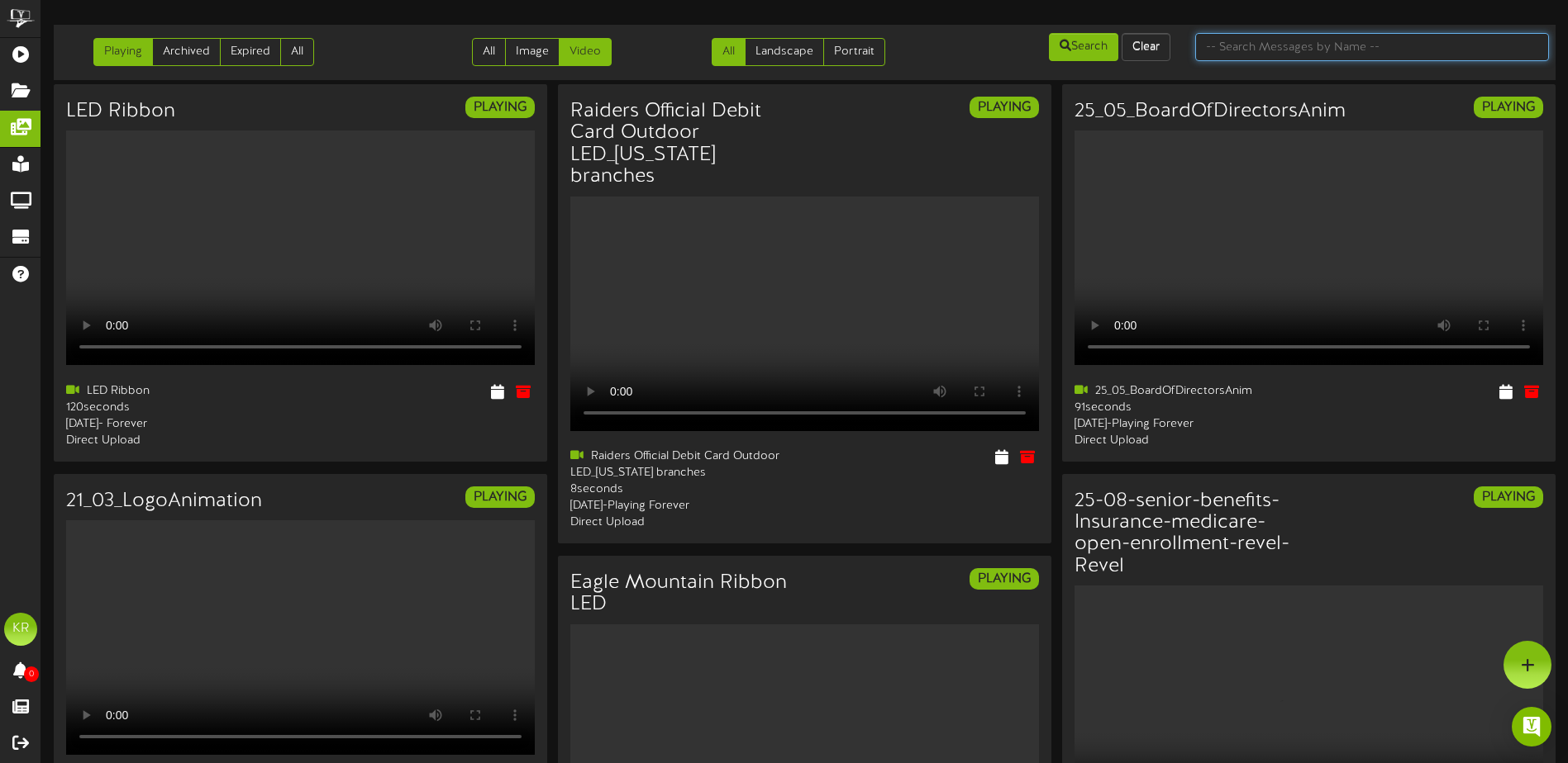
click at [1254, 54] on input "text" at bounding box center [1371, 47] width 353 height 28
type input "wellright"
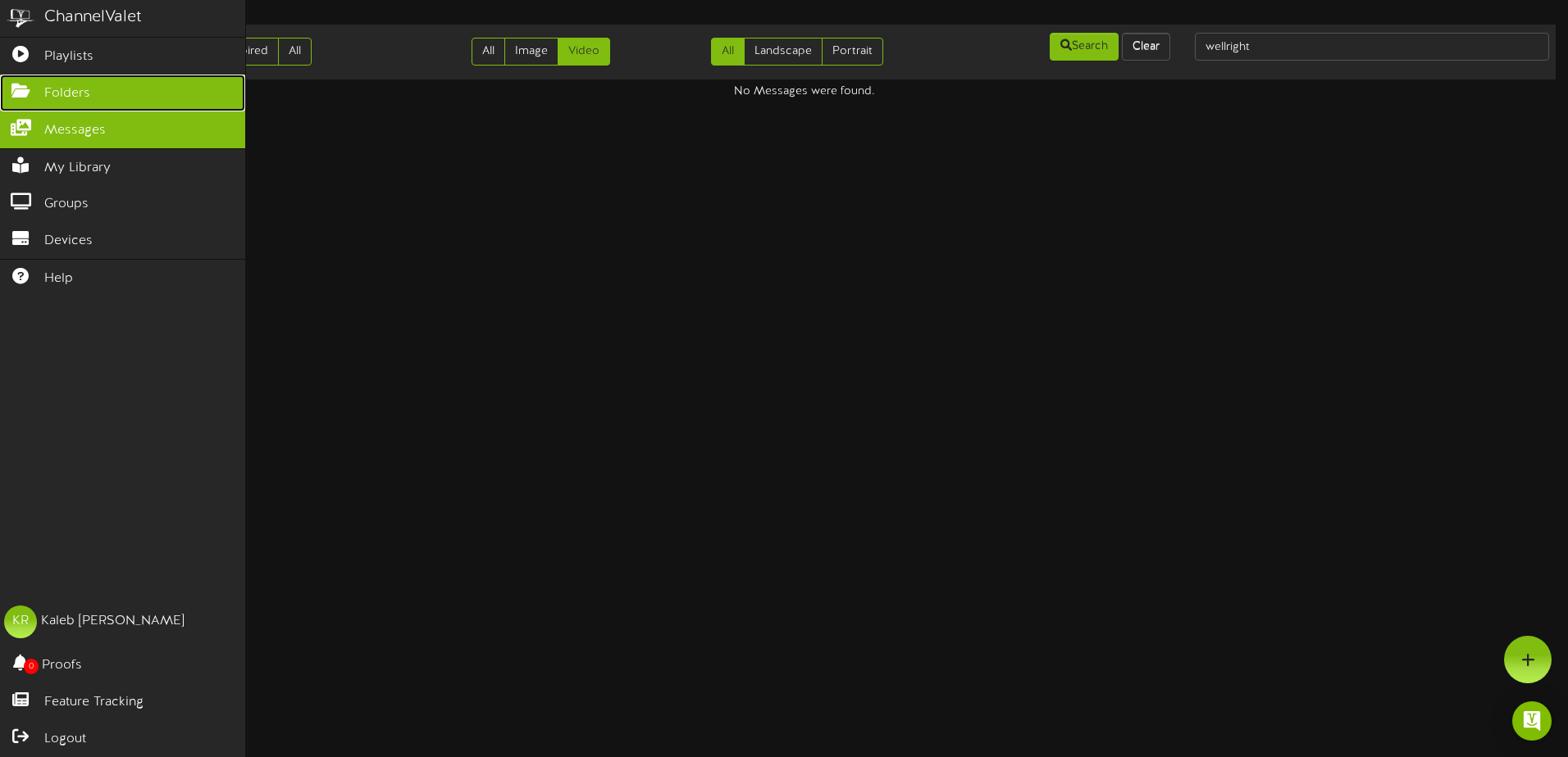
click at [58, 102] on link "Folders" at bounding box center [123, 92] width 245 height 37
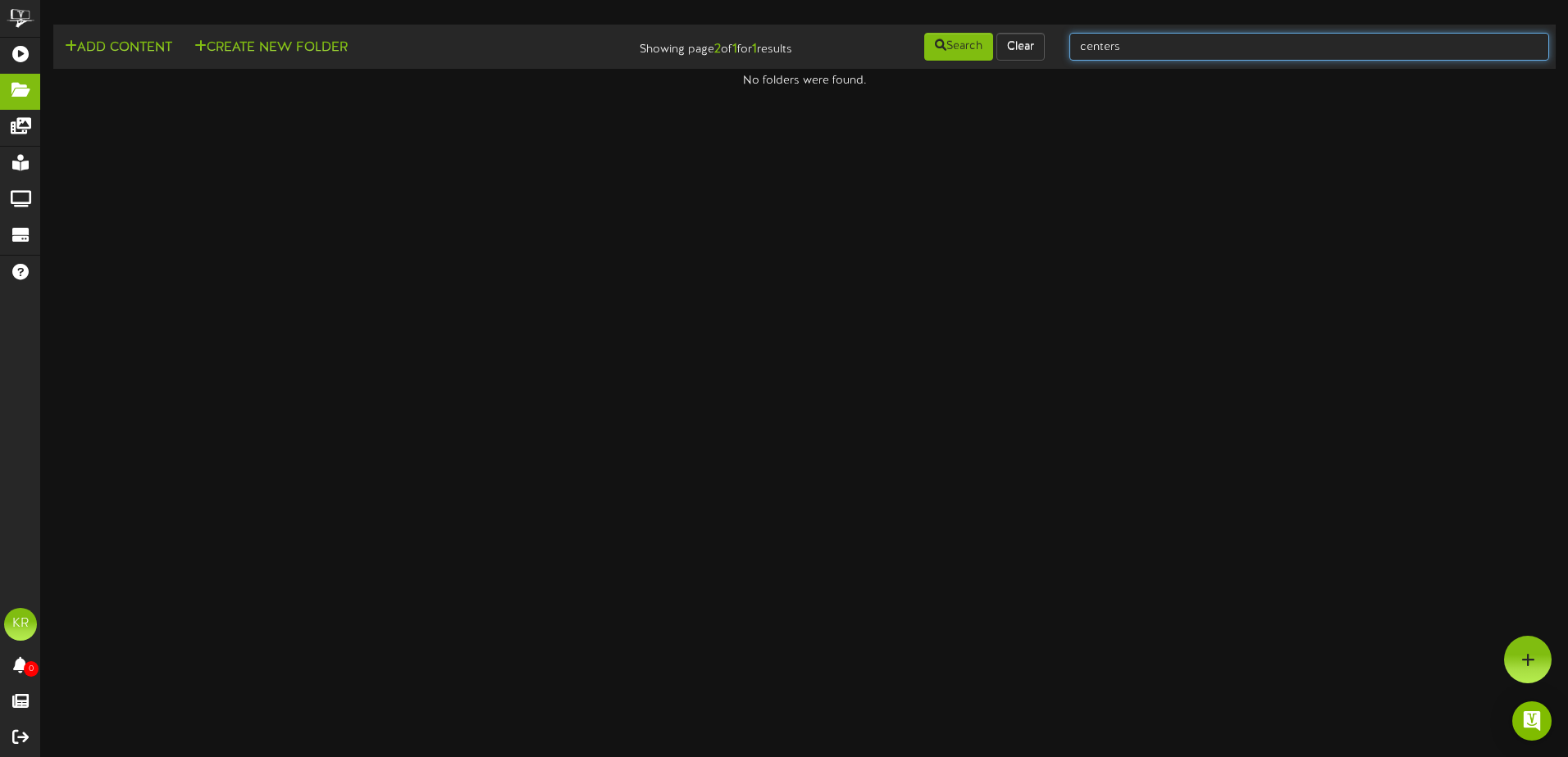
click at [1125, 53] on input "centers" at bounding box center [1310, 47] width 480 height 27
click at [1129, 51] on input "centers" at bounding box center [1310, 47] width 480 height 27
type input "center"
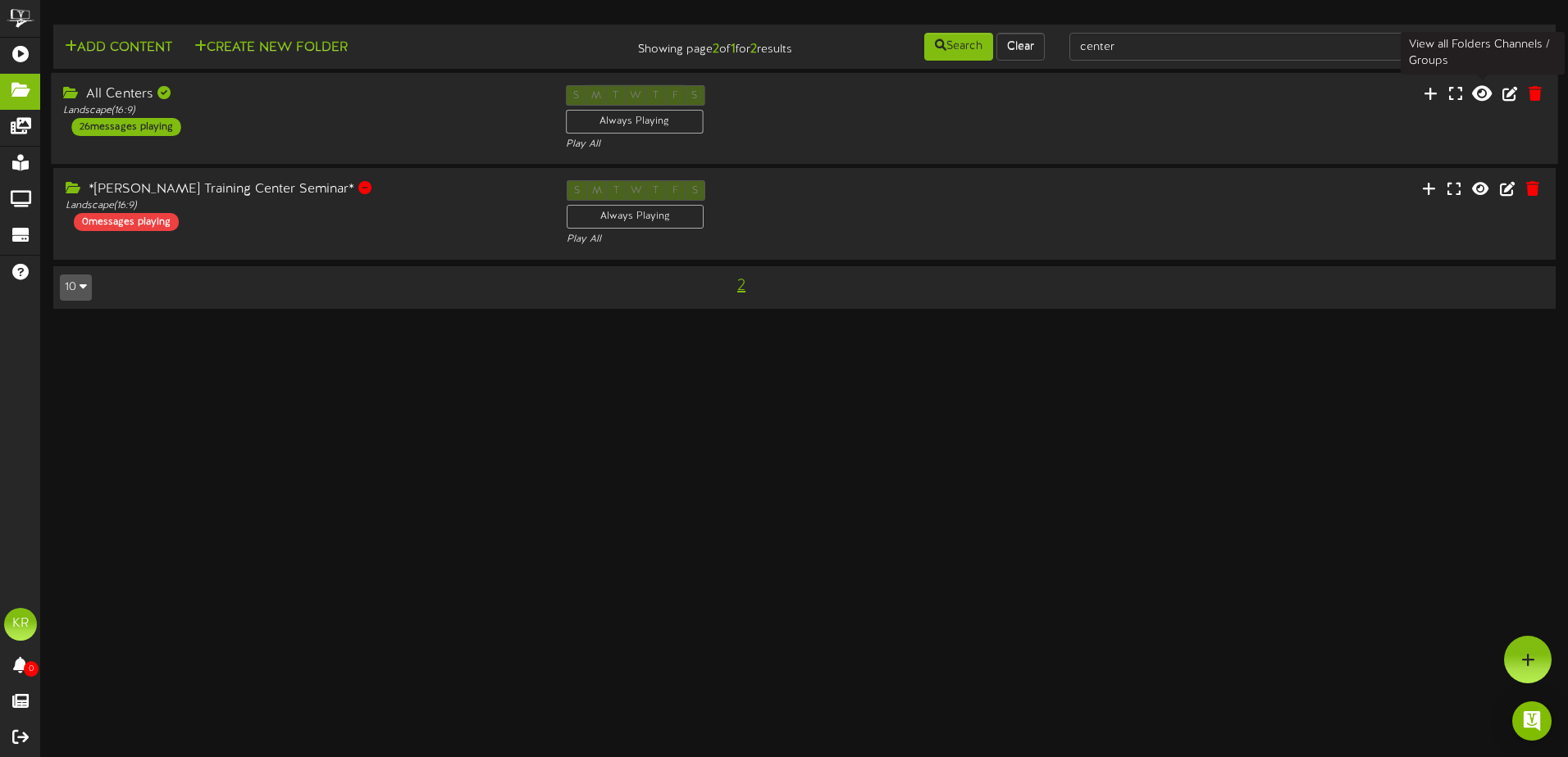
click at [1477, 101] on icon at bounding box center [1482, 93] width 19 height 18
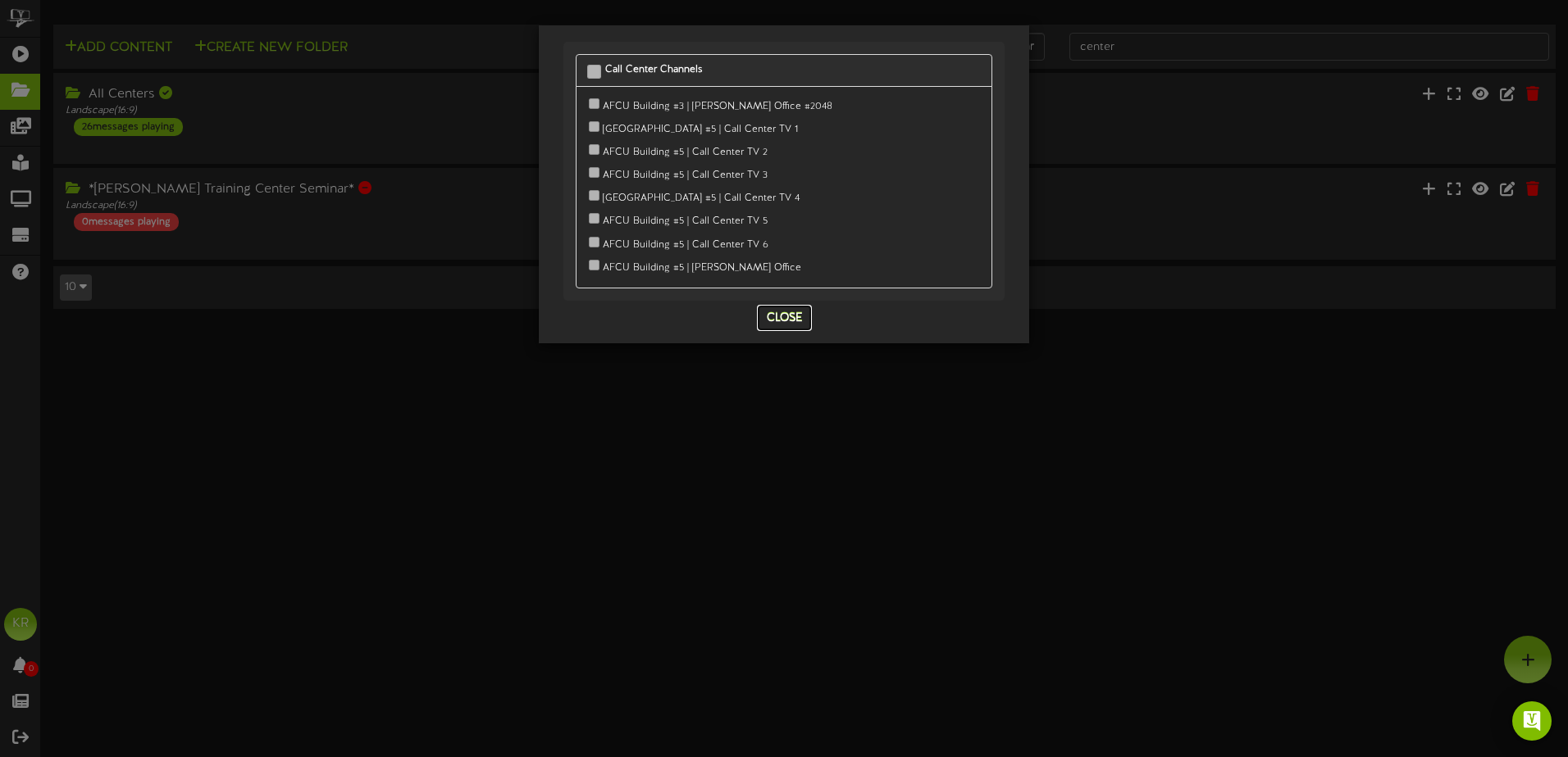
click at [797, 313] on button "Close" at bounding box center [785, 318] width 55 height 27
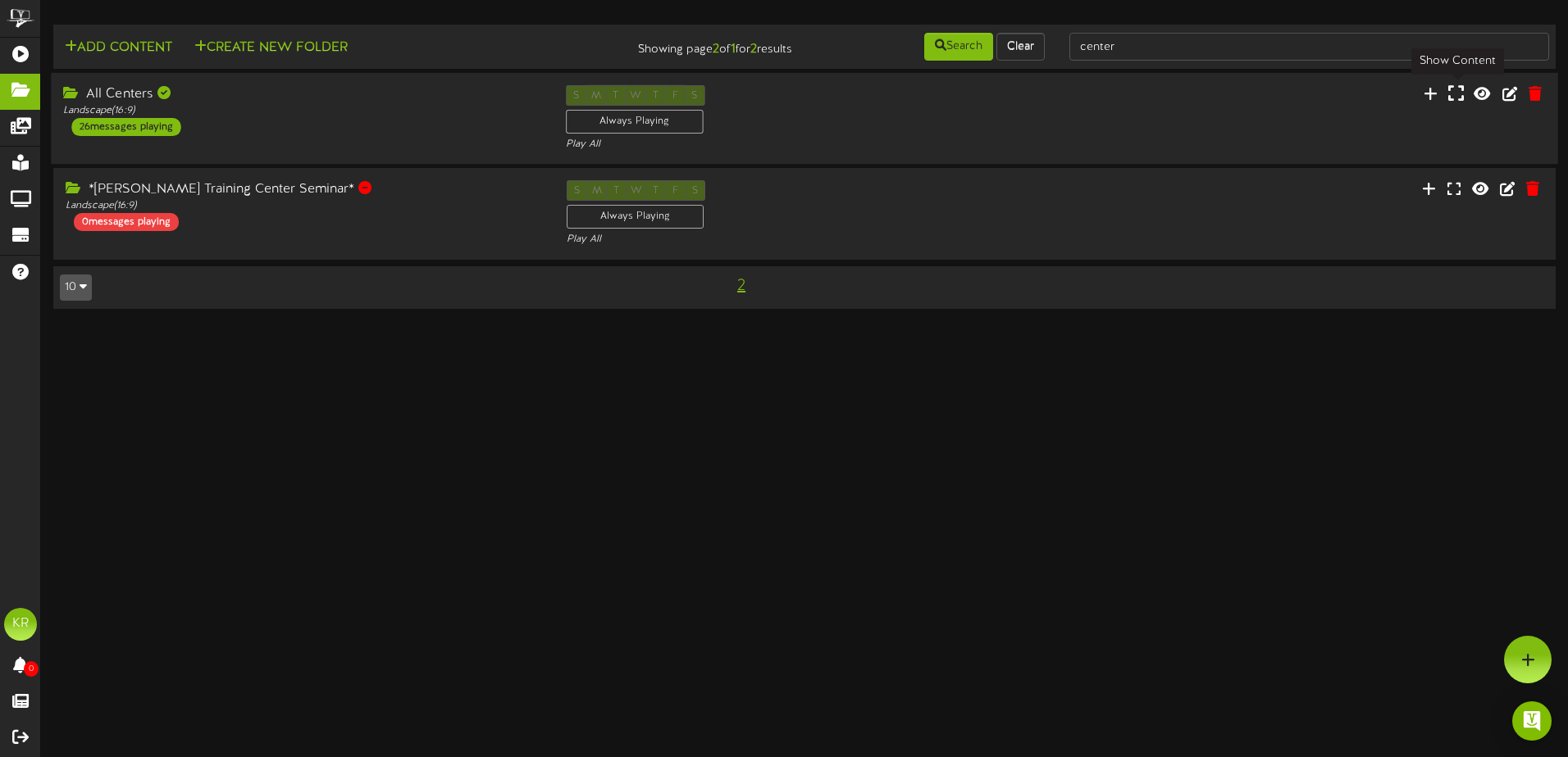
click at [1458, 92] on icon at bounding box center [1456, 93] width 16 height 18
